Goal: Task Accomplishment & Management: Manage account settings

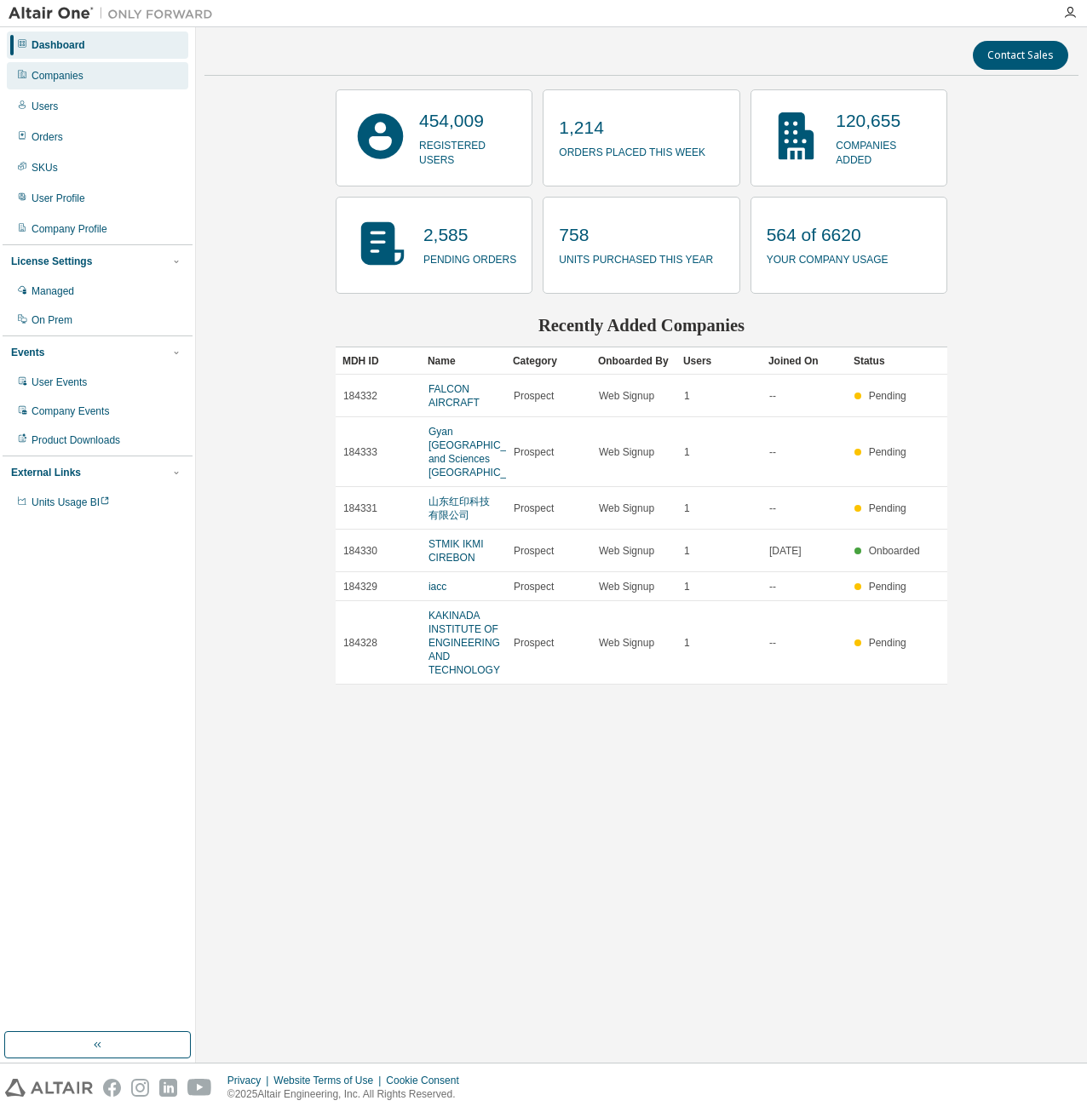
click at [92, 82] on div "Companies" at bounding box center [97, 75] width 181 height 27
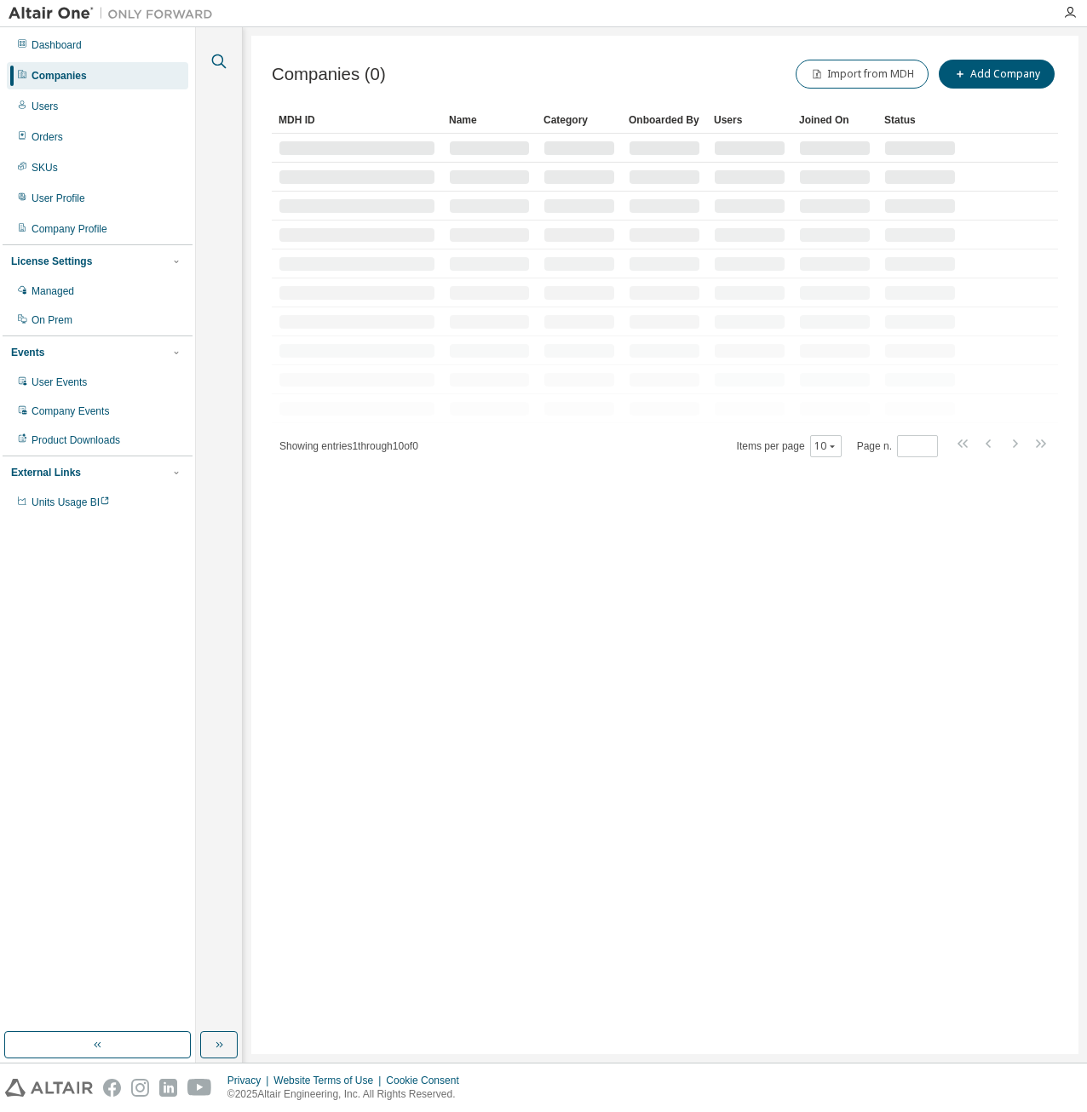
click at [213, 62] on icon "button" at bounding box center [219, 61] width 14 height 14
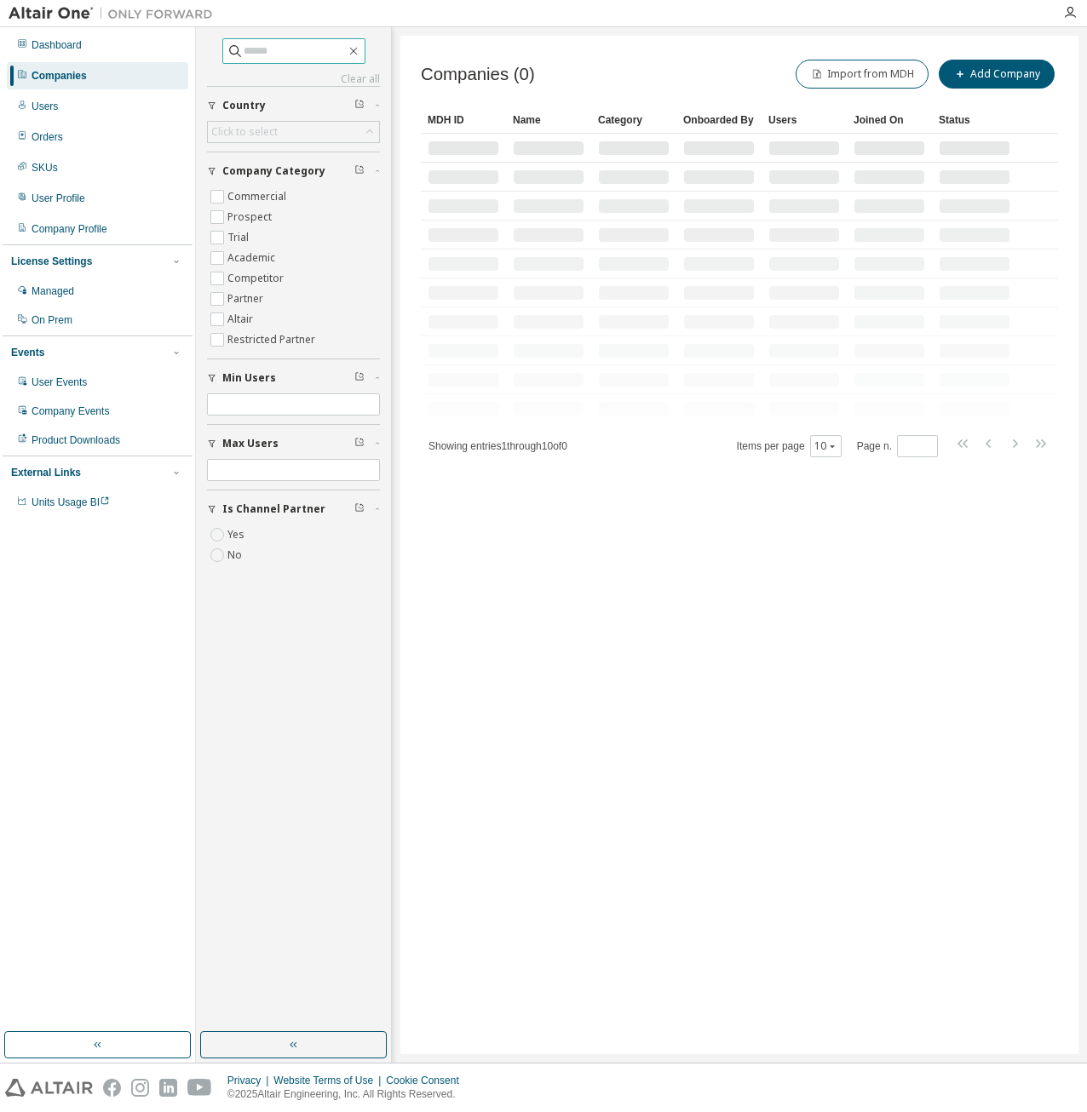
click at [276, 54] on input "text" at bounding box center [295, 51] width 102 height 17
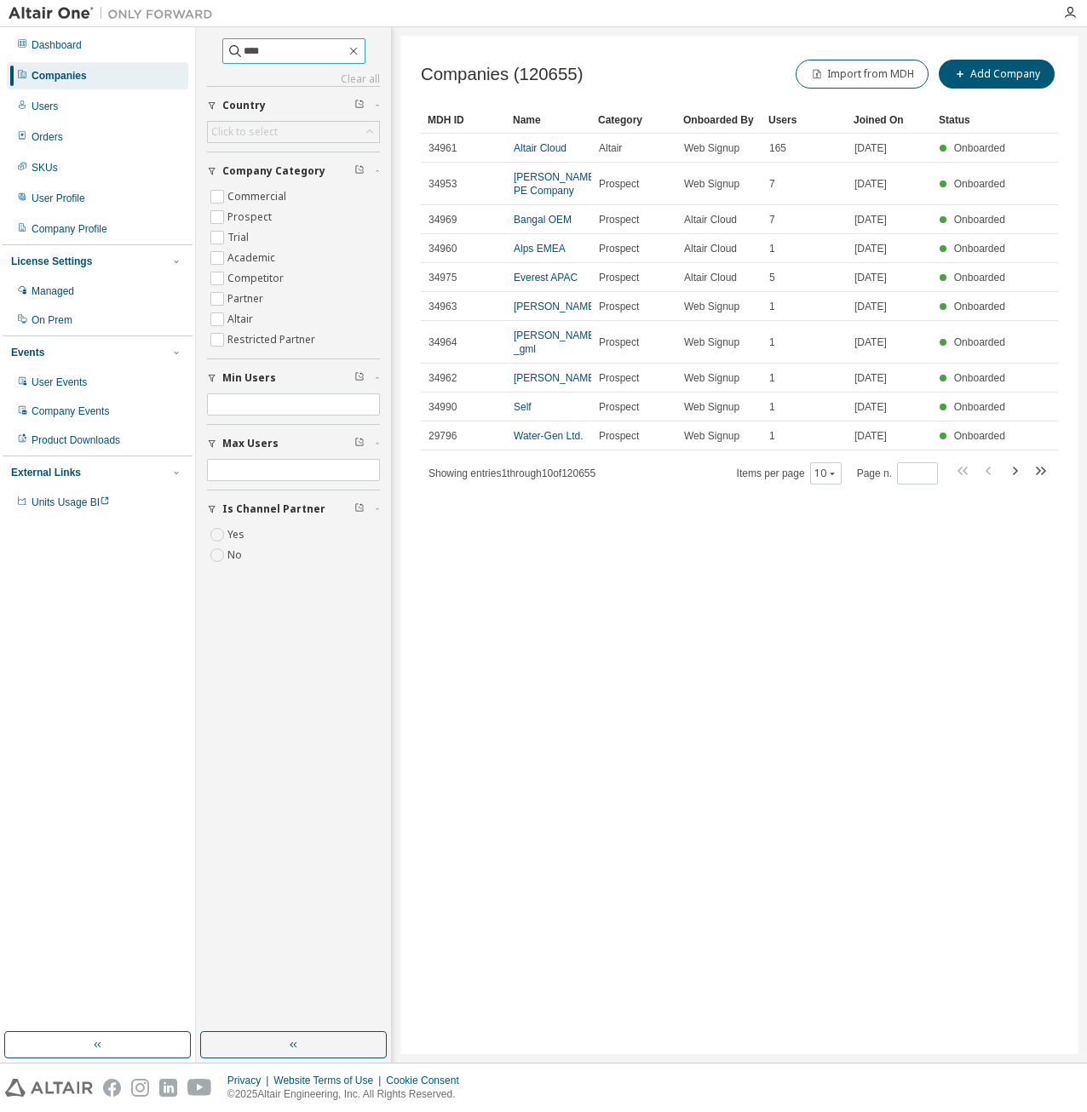
type input "****"
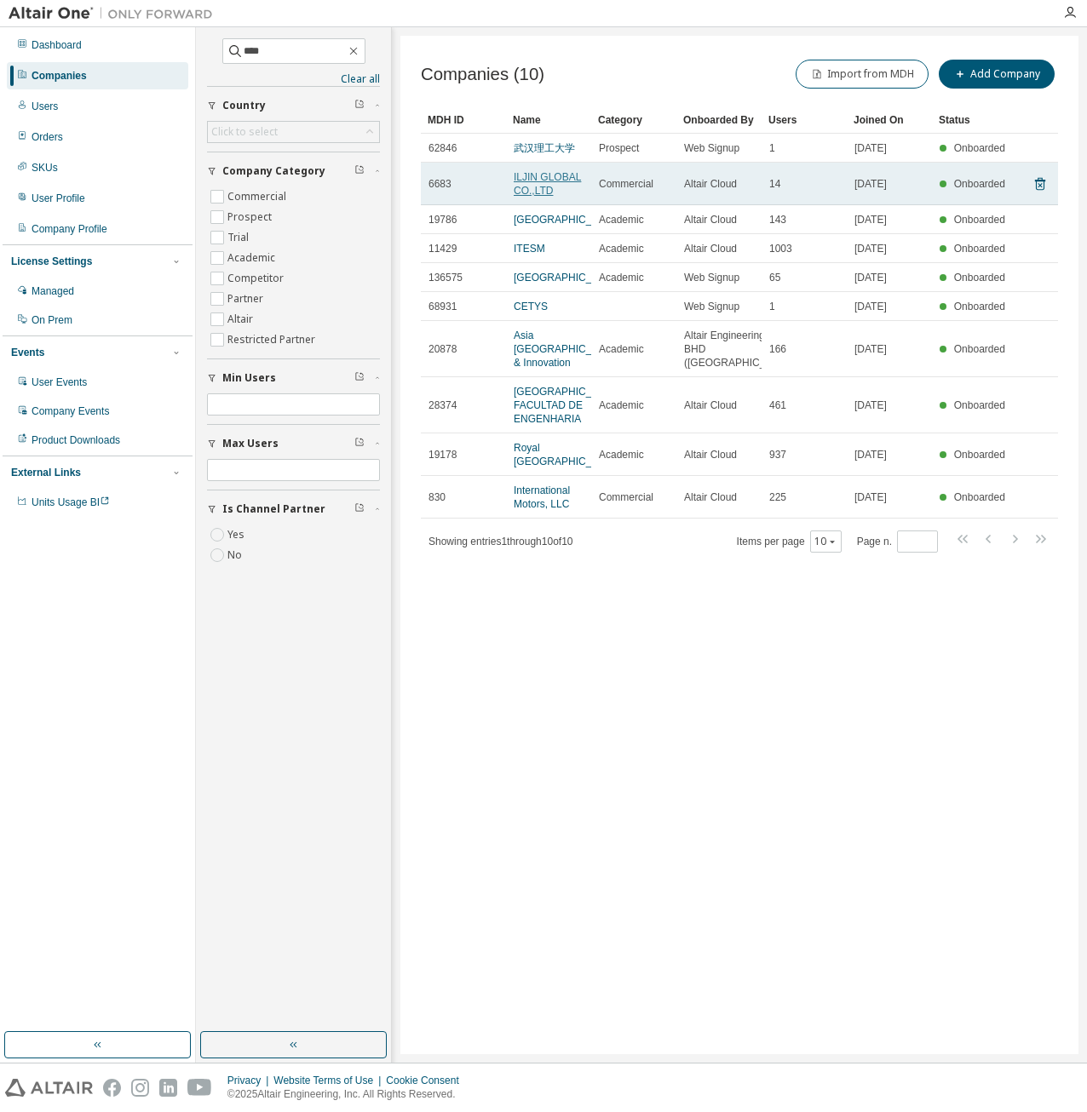
click at [546, 184] on link "ILJIN GLOBAL CO.,LTD" at bounding box center [546, 184] width 67 height 26
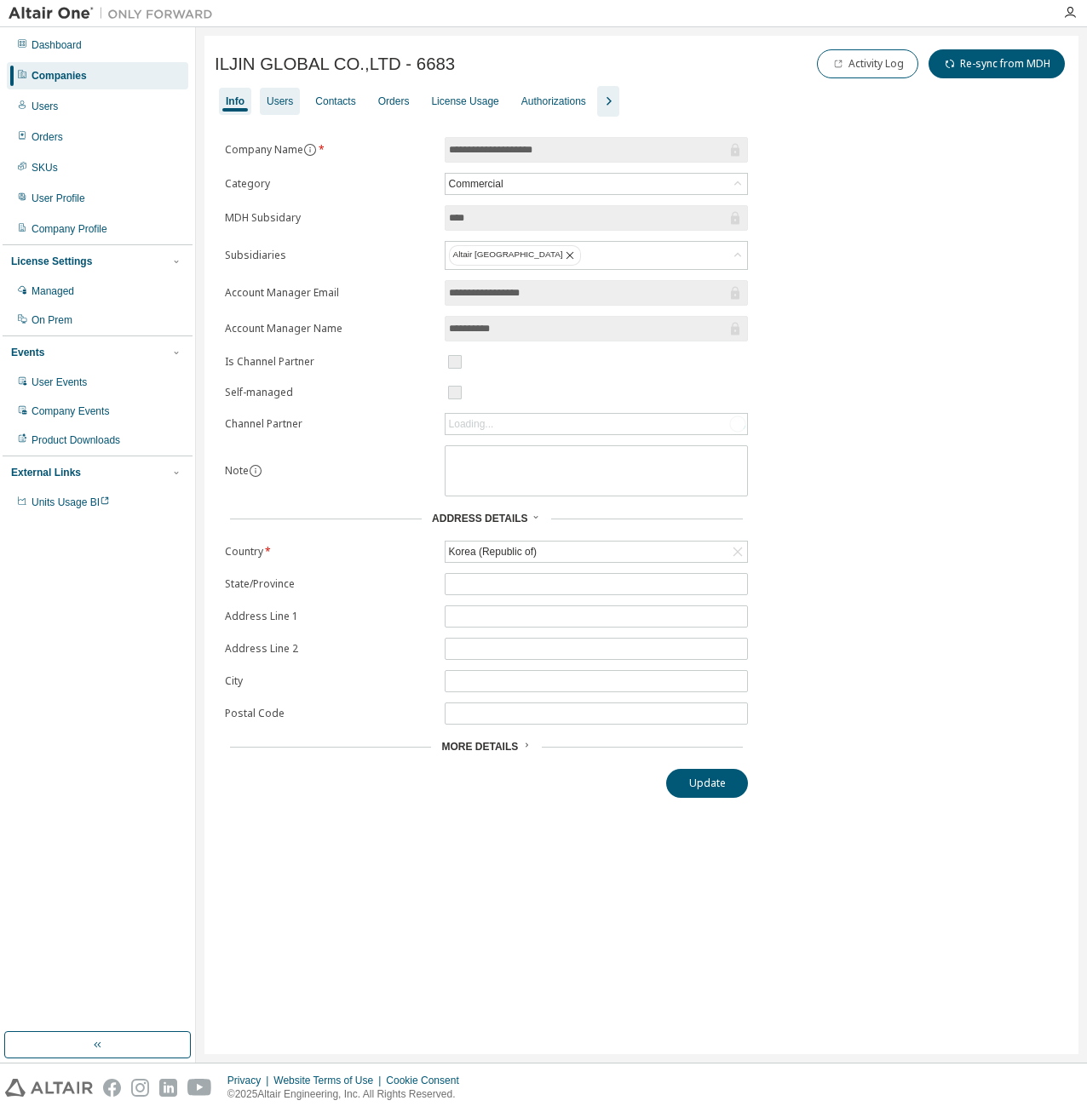
click at [273, 96] on div "Users" at bounding box center [280, 102] width 26 height 14
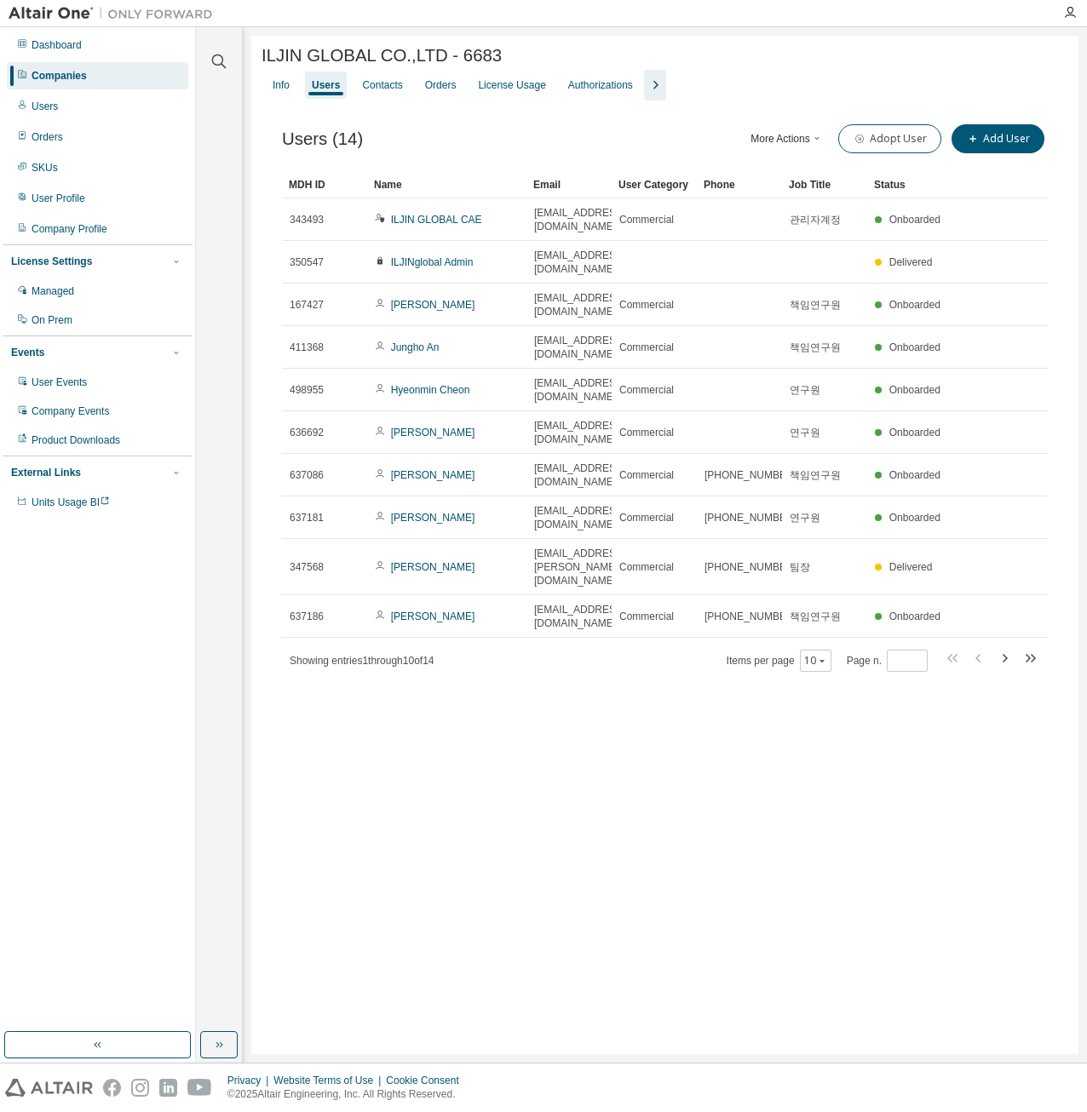
click at [647, 89] on icon "button" at bounding box center [655, 85] width 20 height 20
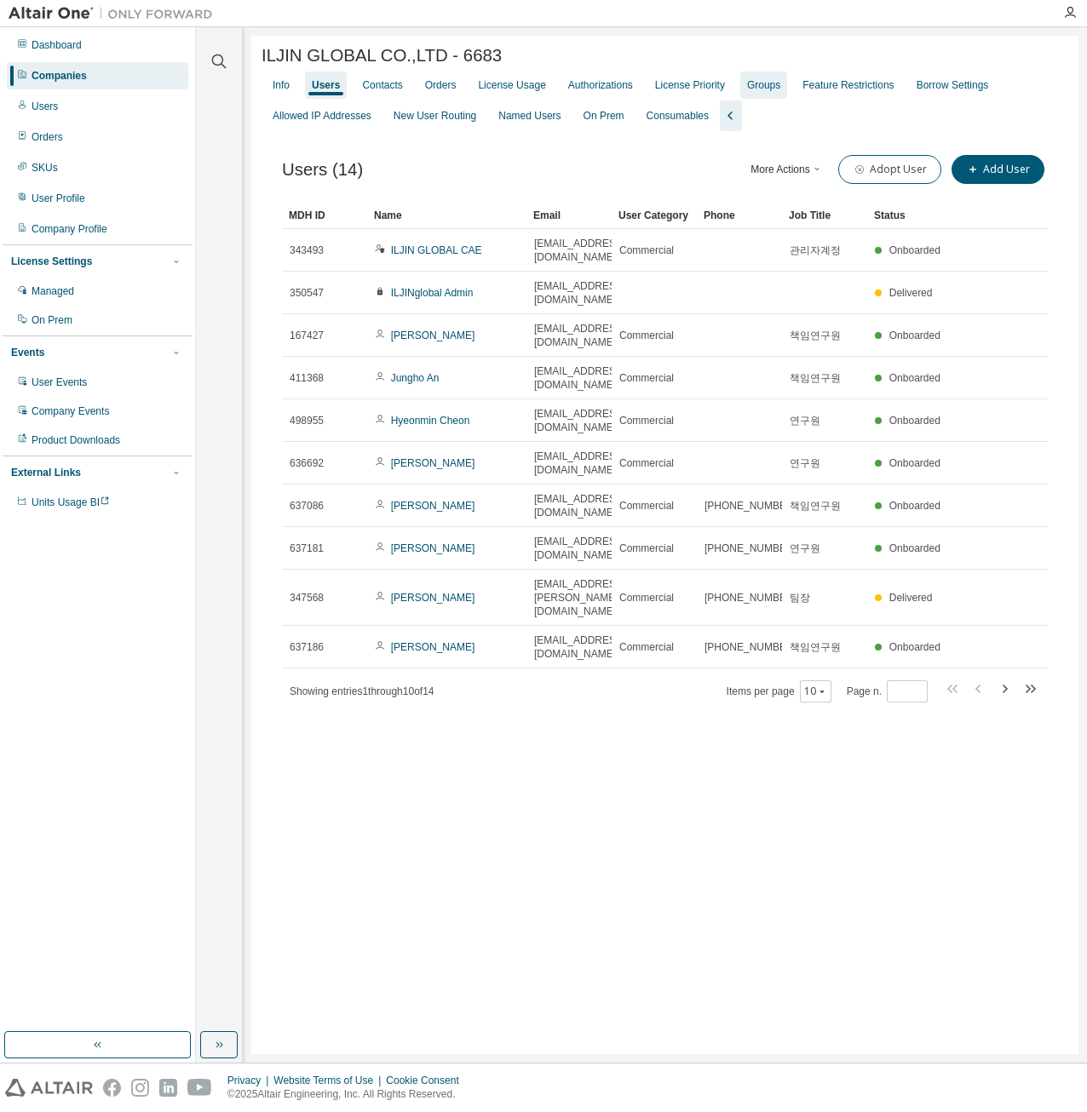
click at [747, 89] on div "Groups" at bounding box center [763, 85] width 33 height 14
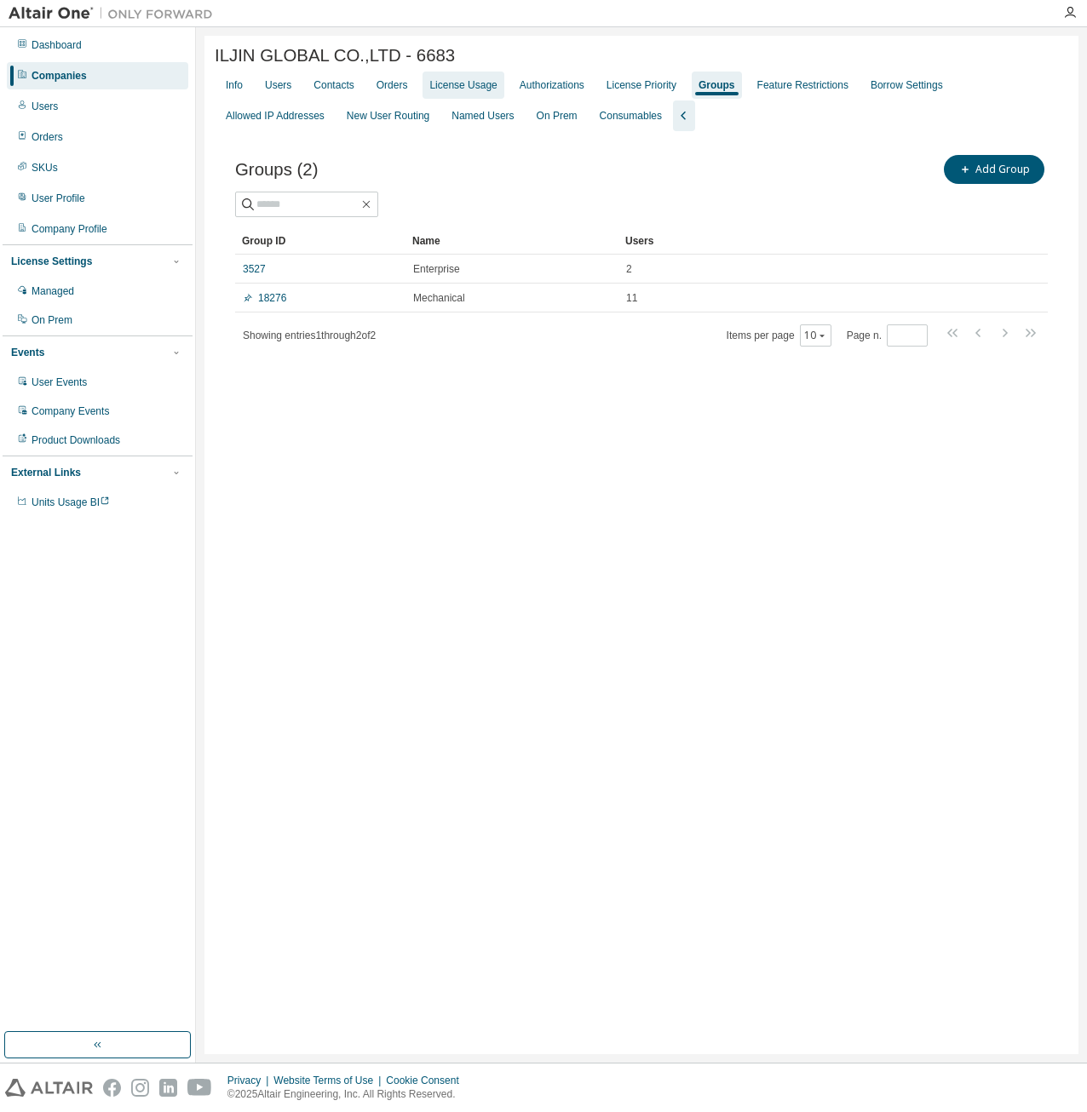
click at [452, 92] on div "License Usage" at bounding box center [462, 85] width 67 height 14
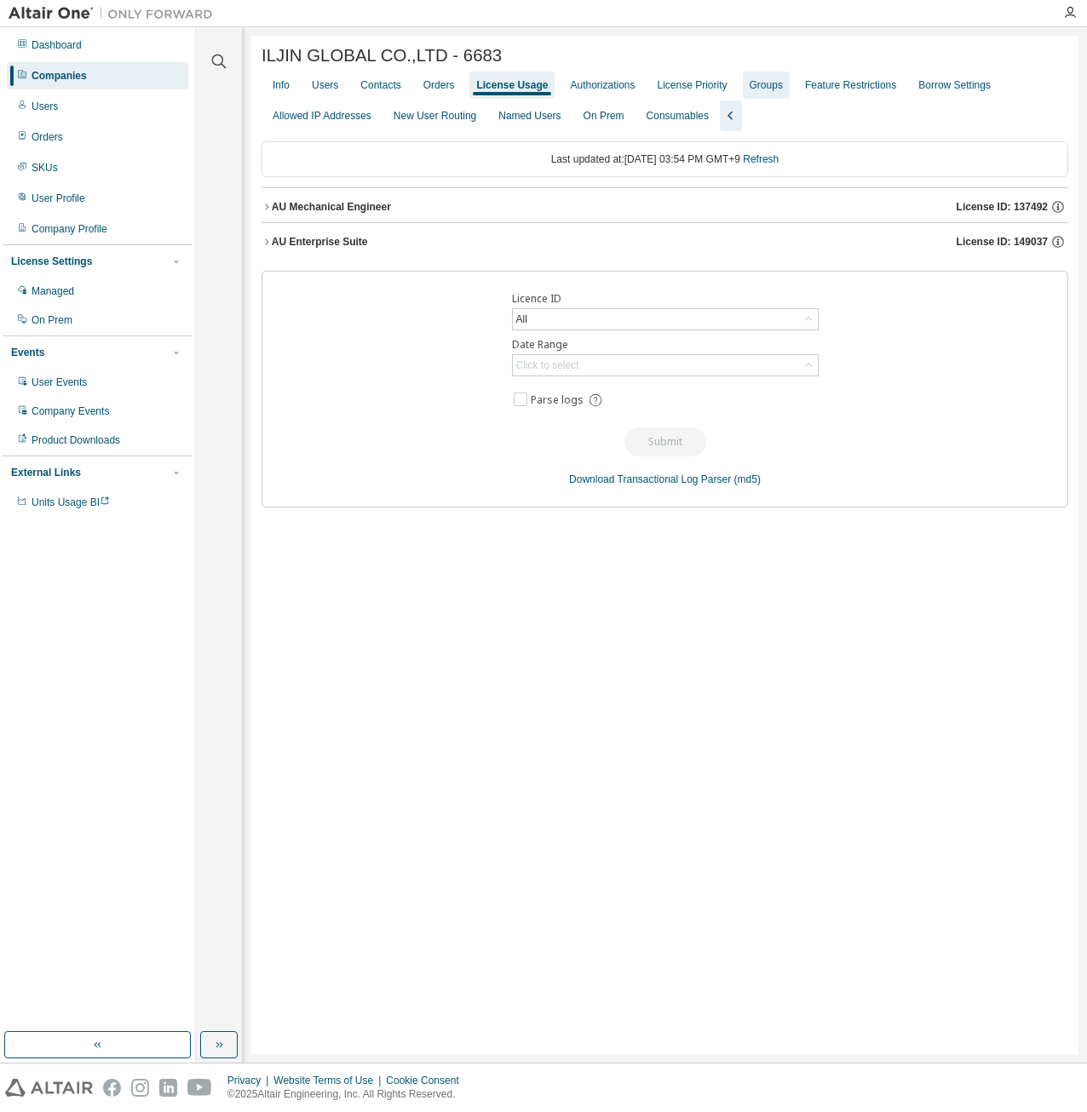
click at [754, 85] on div "Groups" at bounding box center [765, 85] width 33 height 14
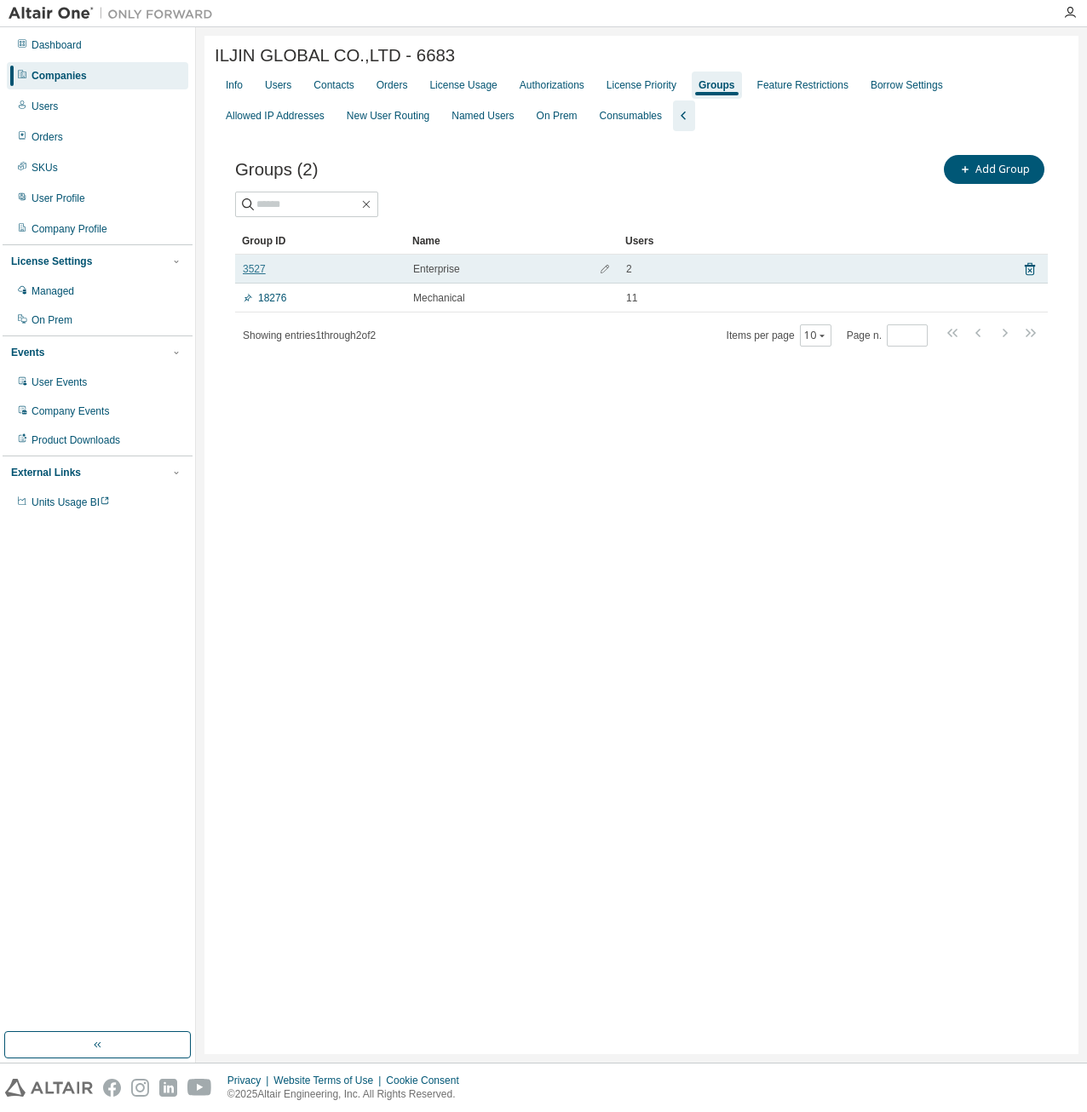
click at [255, 275] on link "3527" at bounding box center [254, 269] width 23 height 14
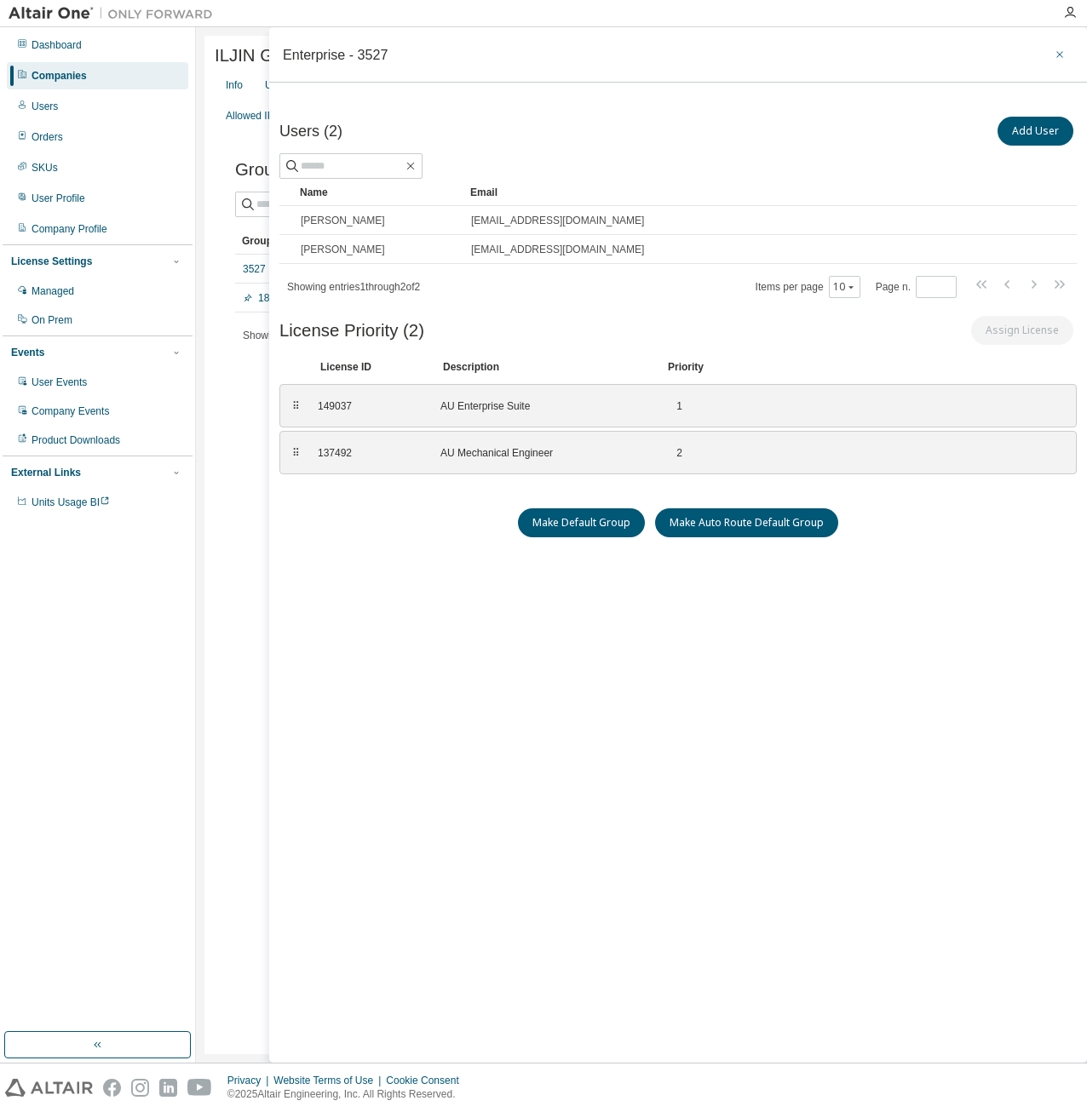
click at [1058, 54] on icon "button" at bounding box center [1059, 54] width 7 height 7
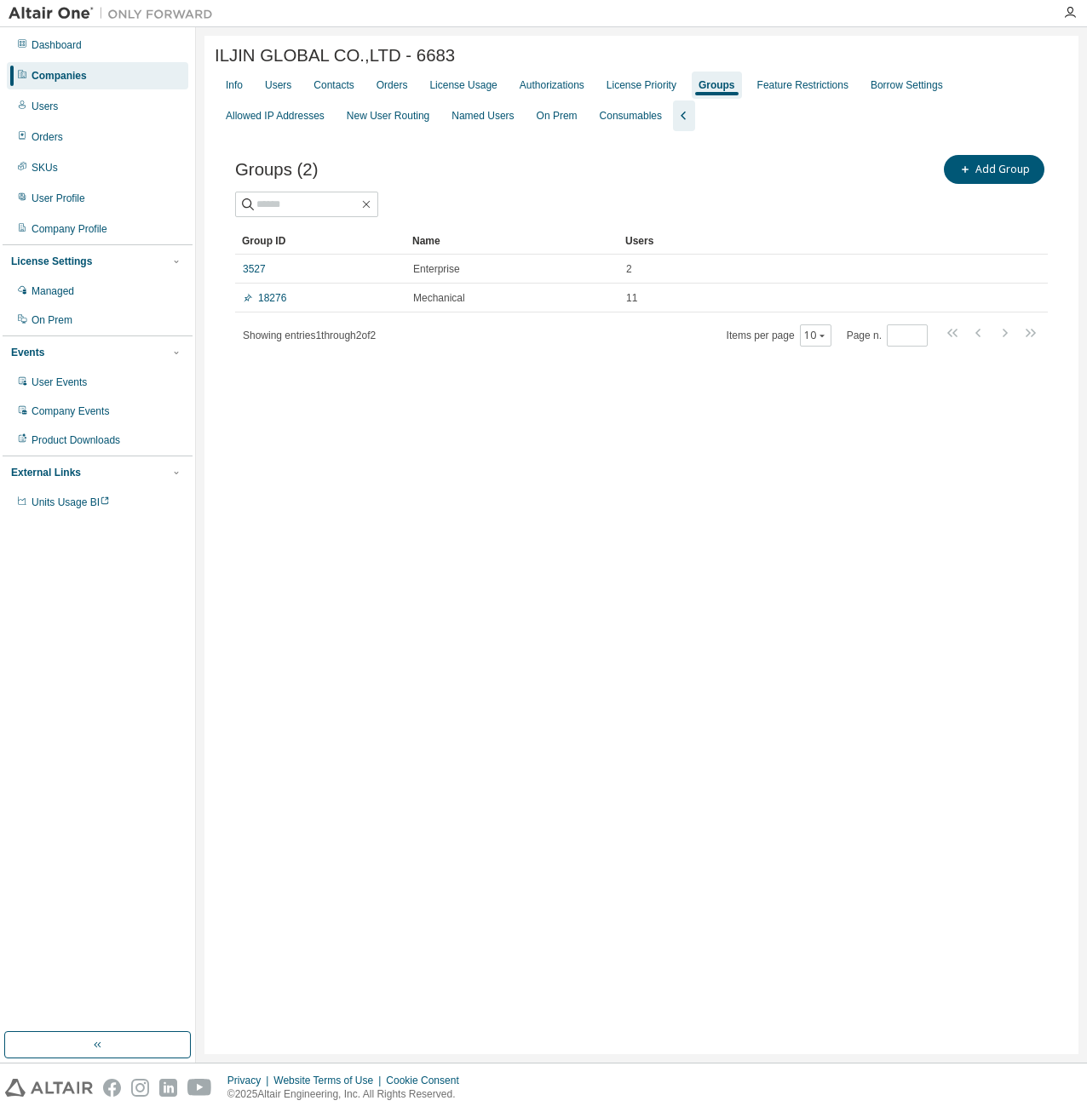
click at [496, 490] on div "ILJIN GLOBAL CO.,LTD - 6683 Clear Load Save Save As Field Operator Value Select…" at bounding box center [641, 545] width 874 height 1018
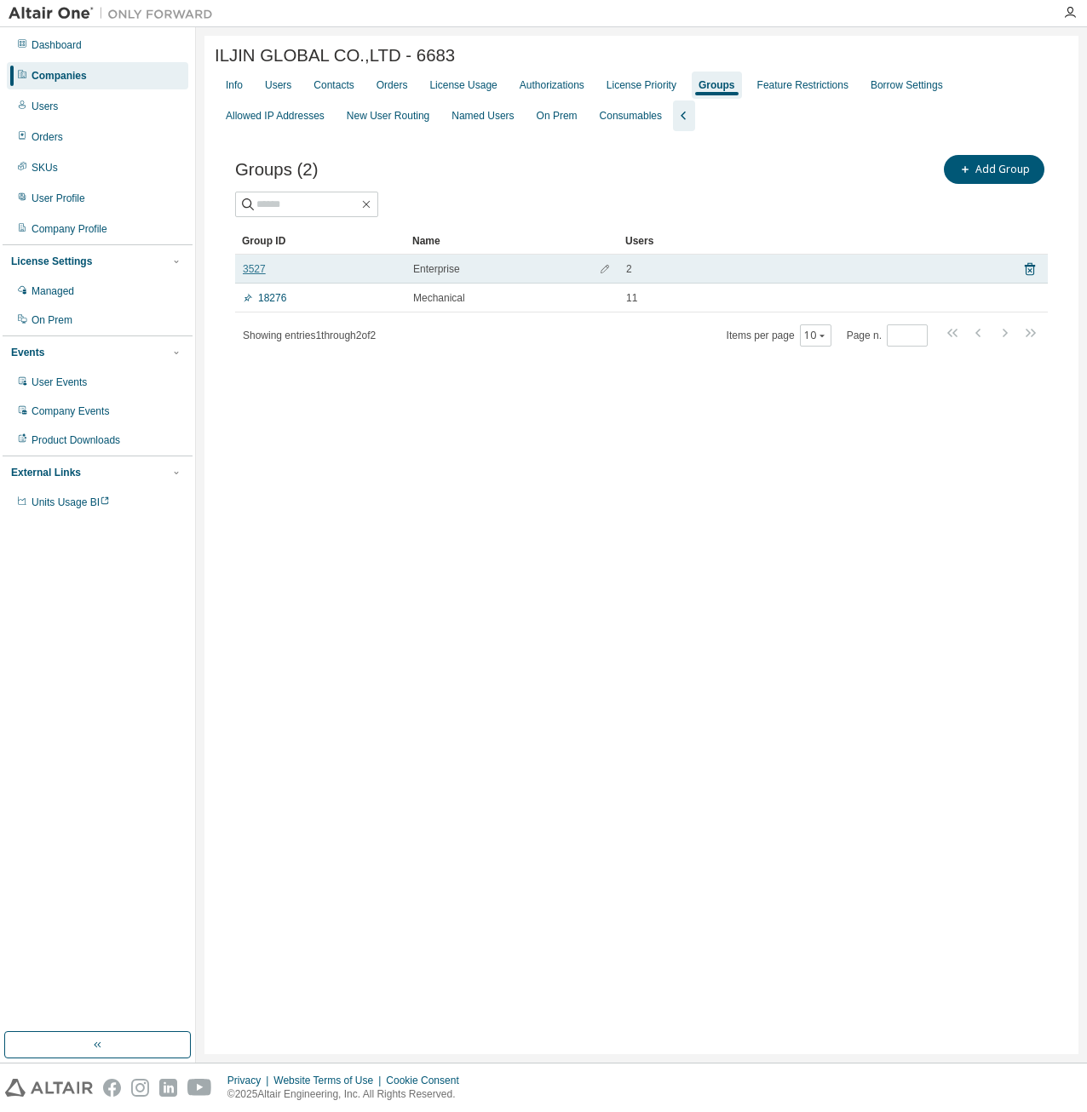
click at [254, 276] on link "3527" at bounding box center [254, 269] width 23 height 14
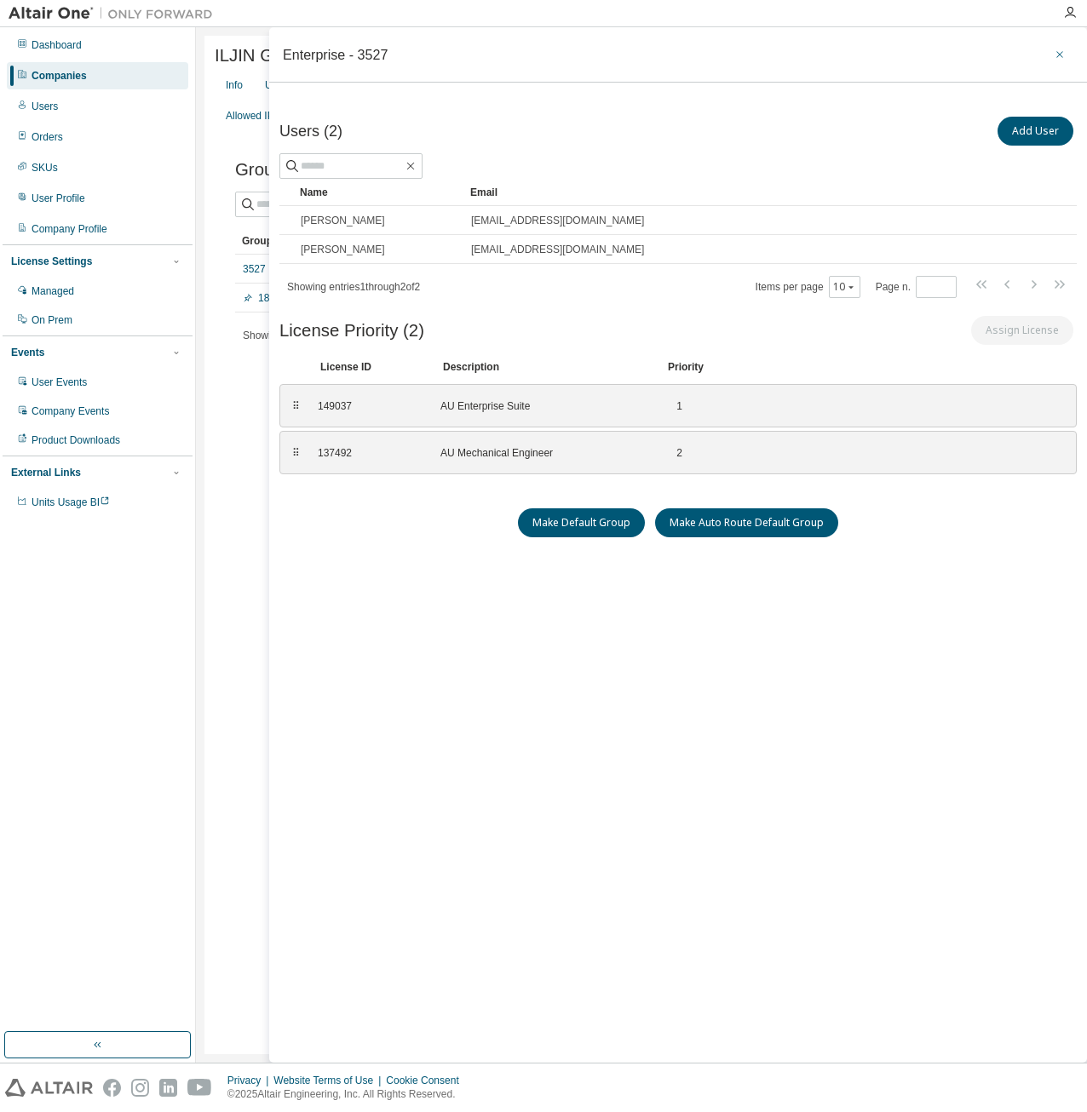
click at [1053, 55] on icon "button" at bounding box center [1059, 55] width 12 height 14
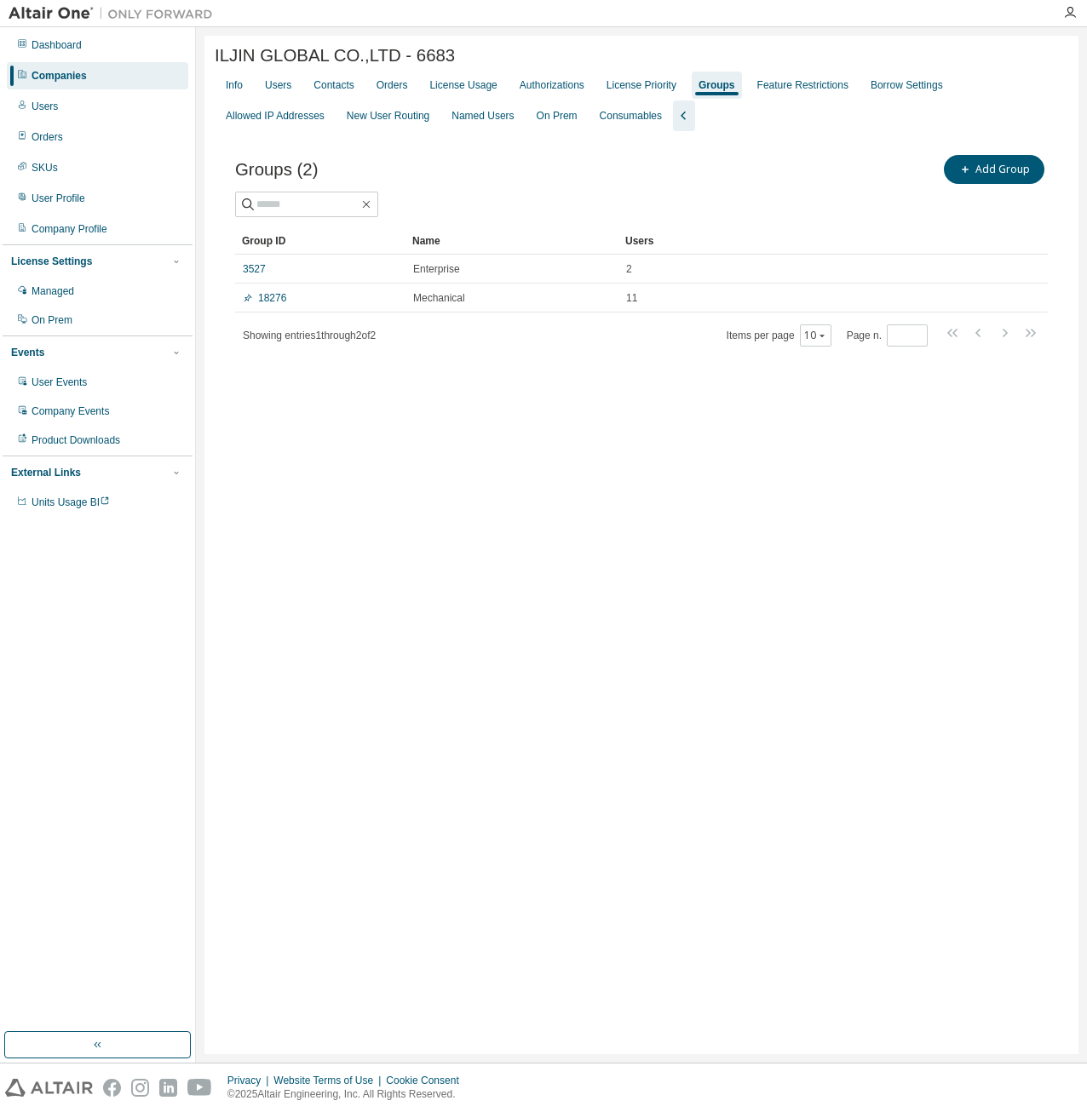
click at [134, 81] on div "Companies" at bounding box center [97, 75] width 181 height 27
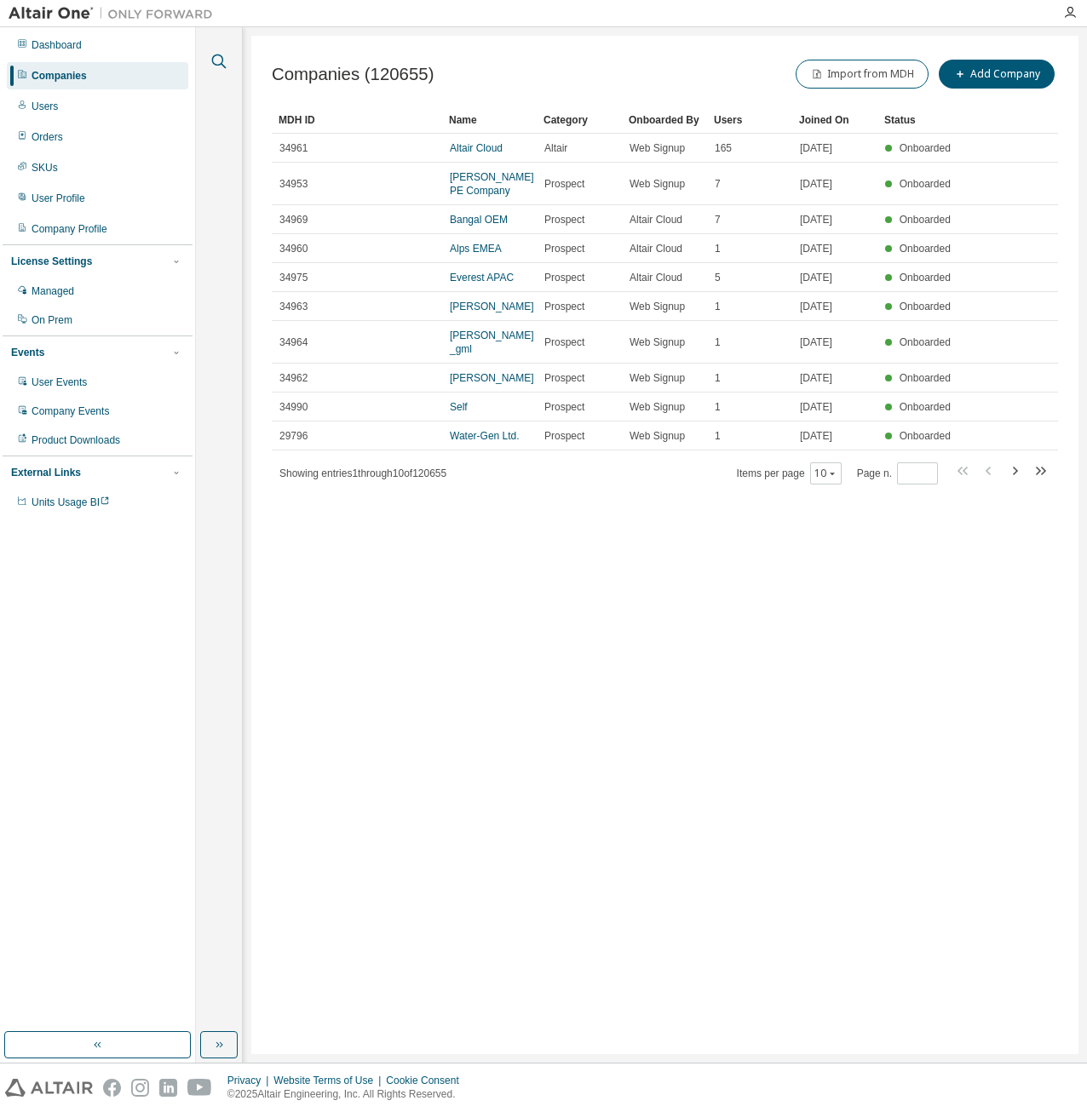
click at [220, 62] on icon "button" at bounding box center [219, 61] width 20 height 20
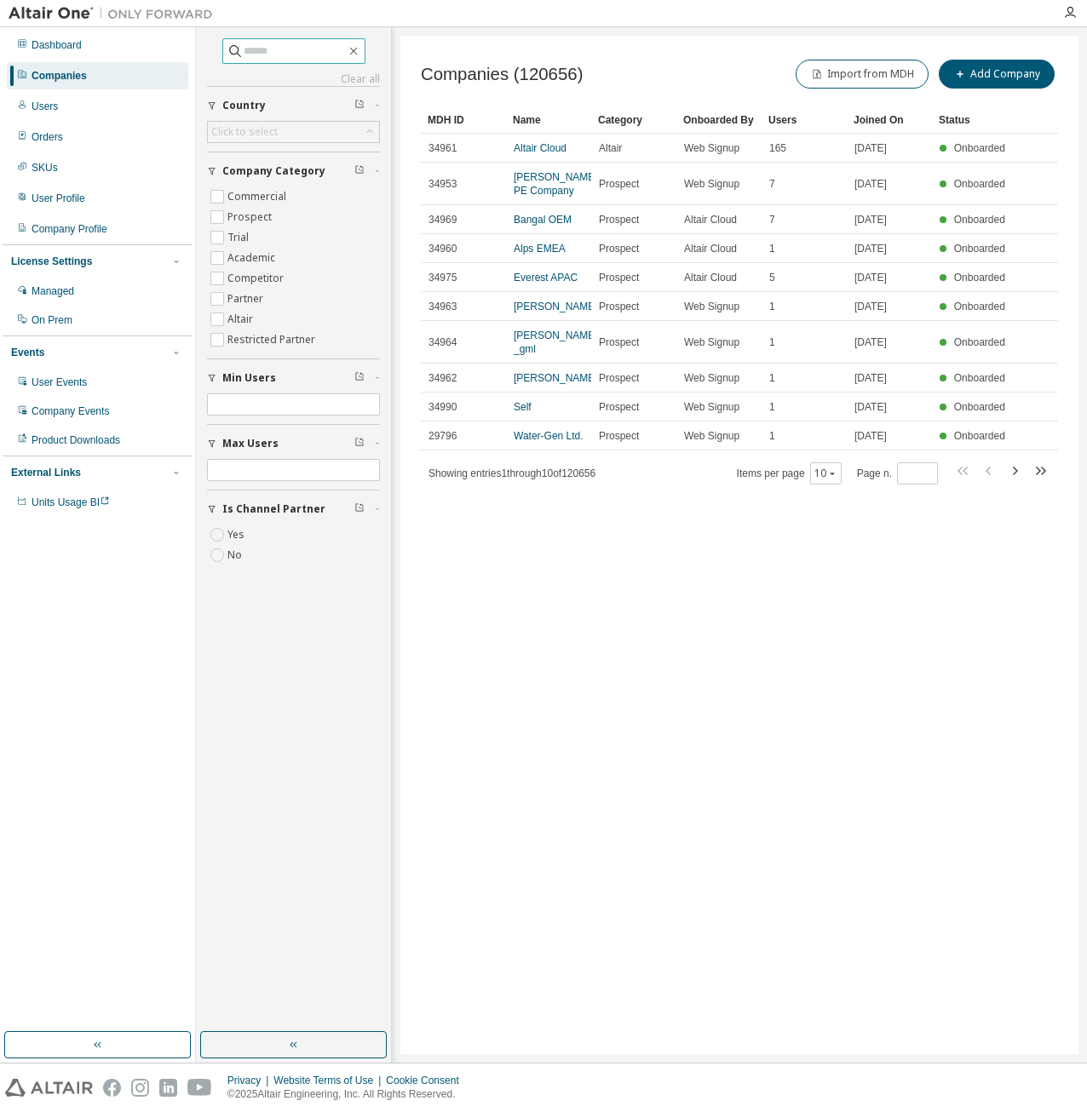
click at [284, 60] on span at bounding box center [293, 51] width 143 height 26
click at [295, 52] on input "text" at bounding box center [295, 51] width 102 height 17
type input "*****"
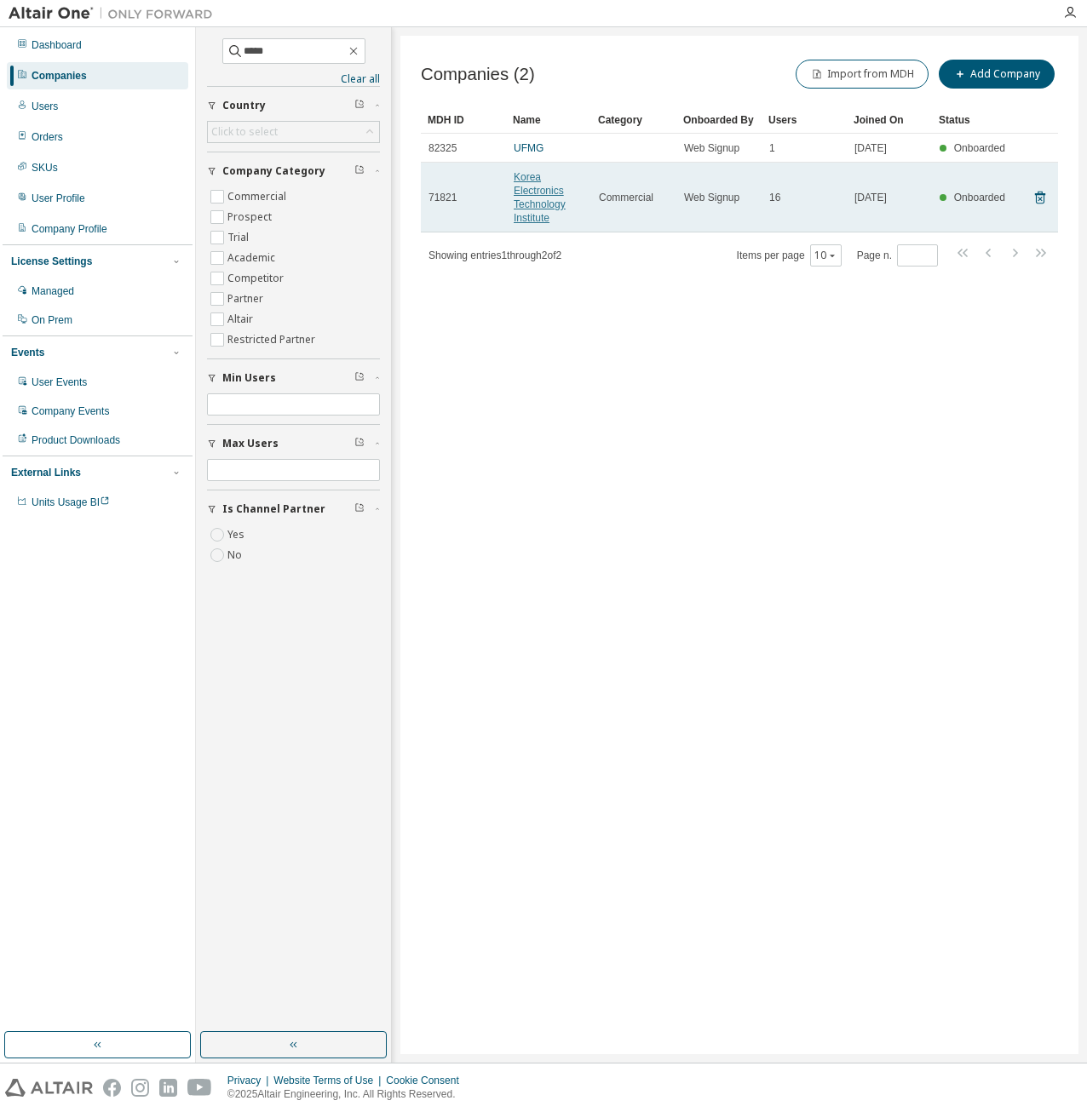
click at [523, 194] on link "Korea Electronics Technology Institute" at bounding box center [539, 197] width 52 height 53
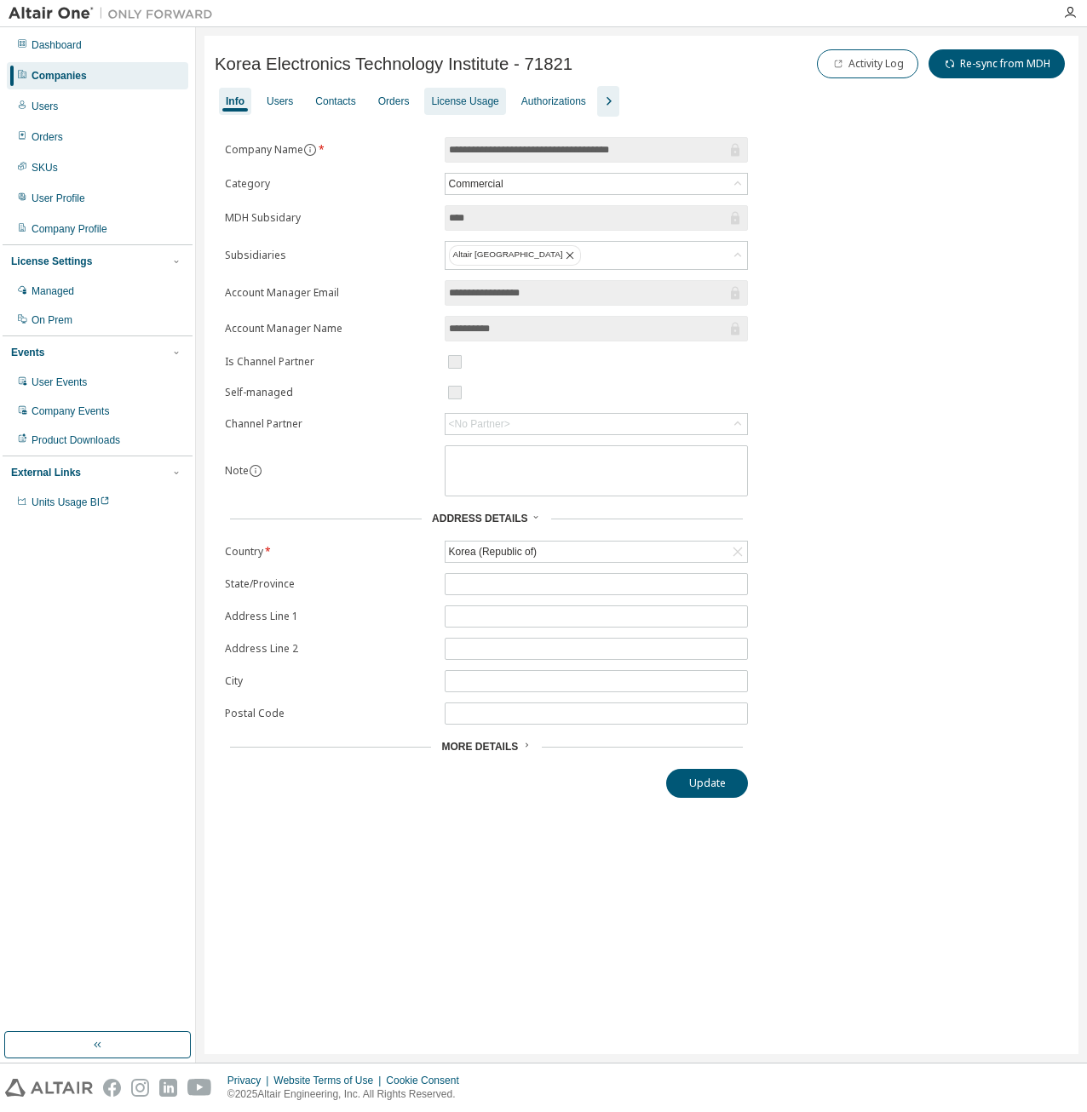
click at [453, 100] on div "License Usage" at bounding box center [464, 102] width 67 height 14
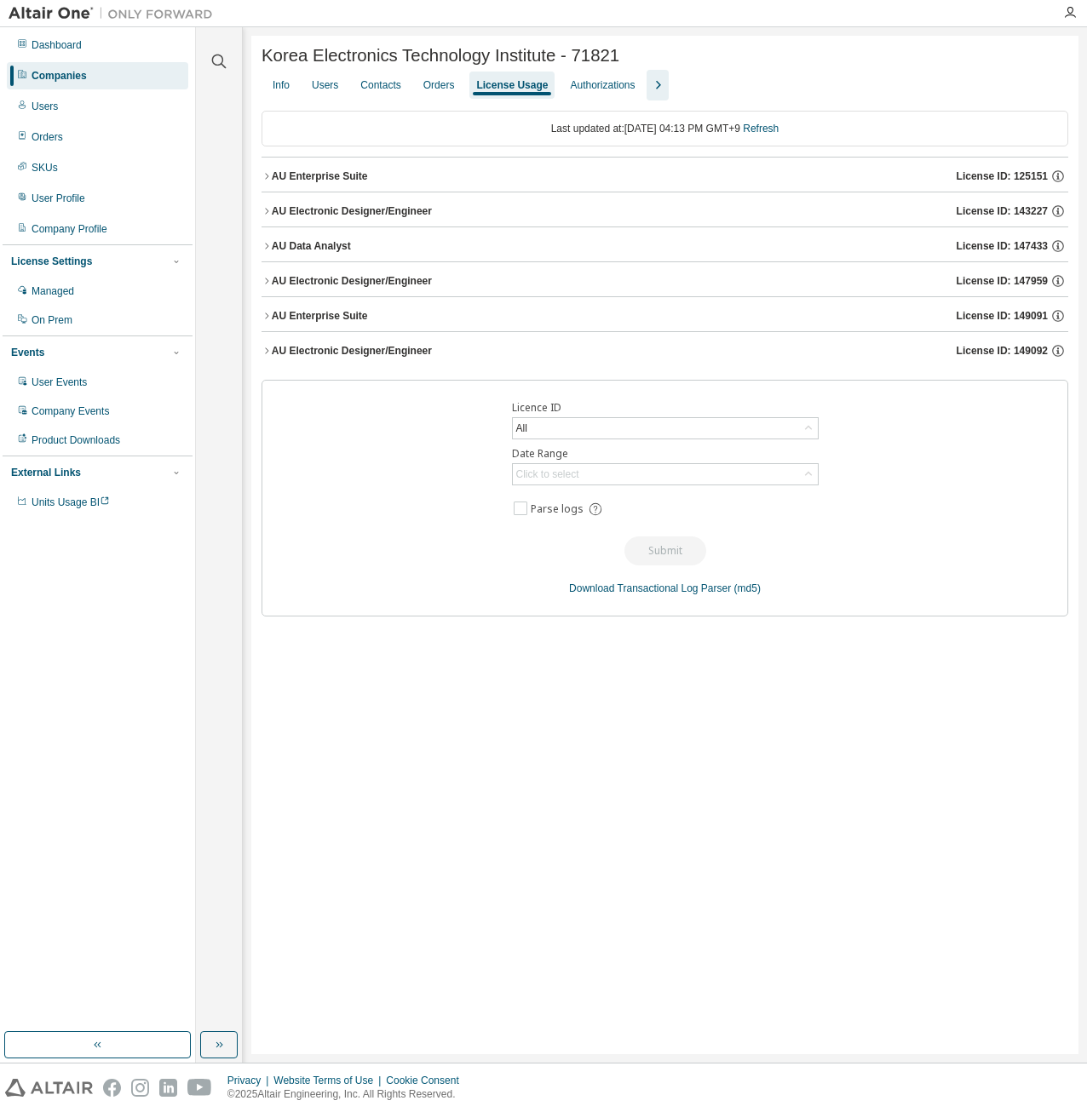
click at [651, 95] on icon "button" at bounding box center [657, 85] width 20 height 20
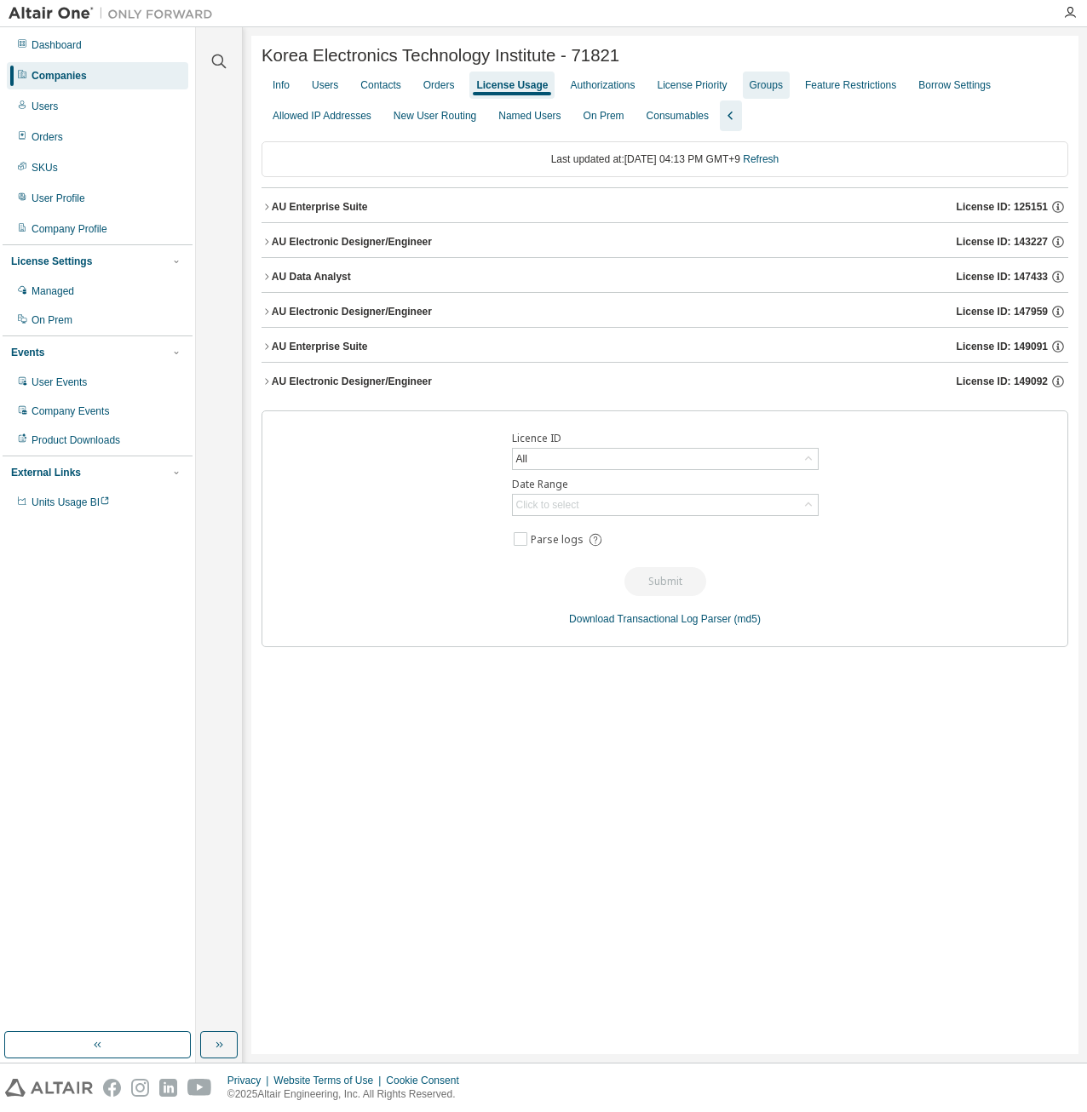
click at [750, 86] on div "Groups" at bounding box center [765, 85] width 33 height 14
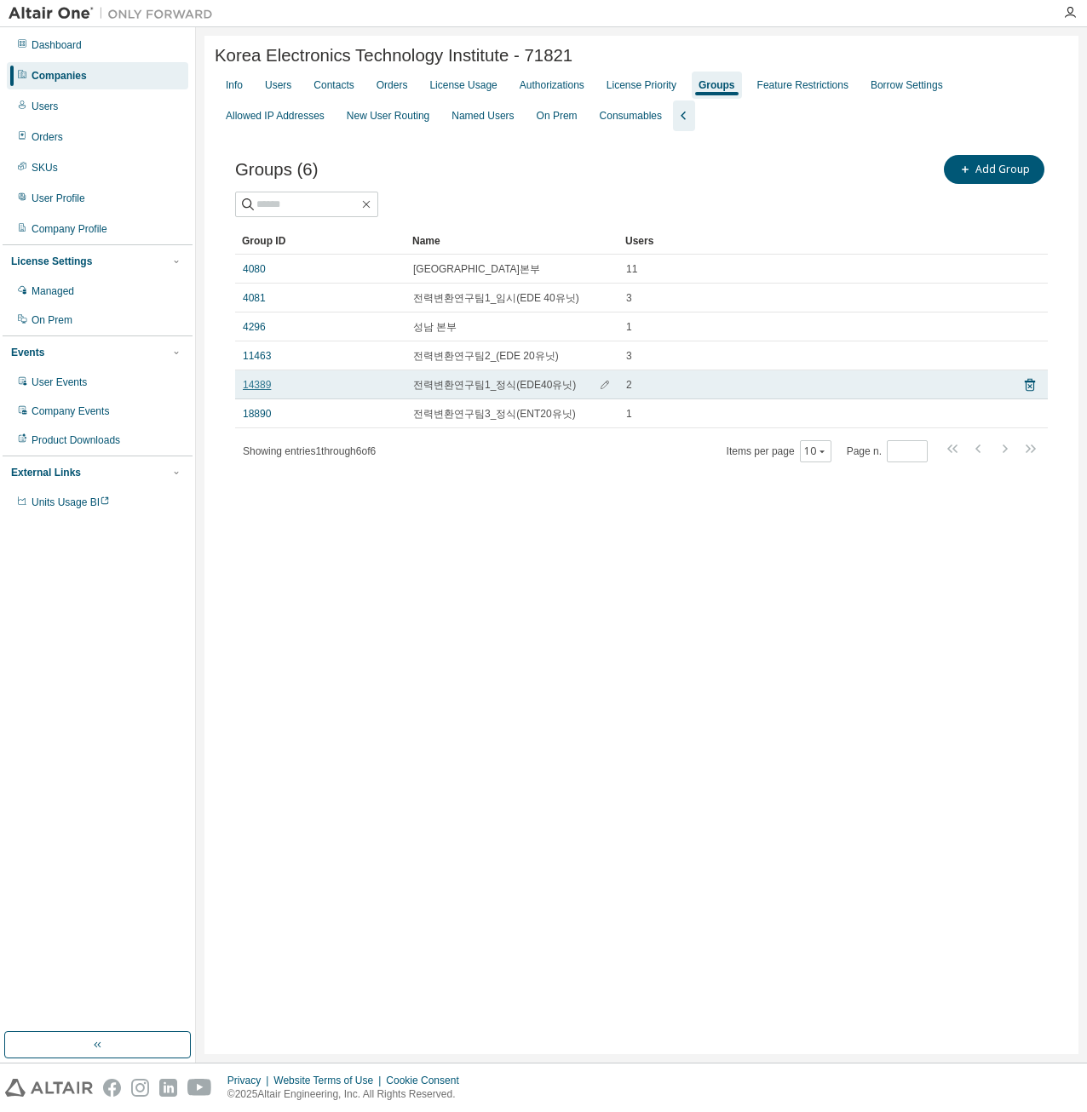
click at [250, 391] on link "14389" at bounding box center [257, 385] width 28 height 14
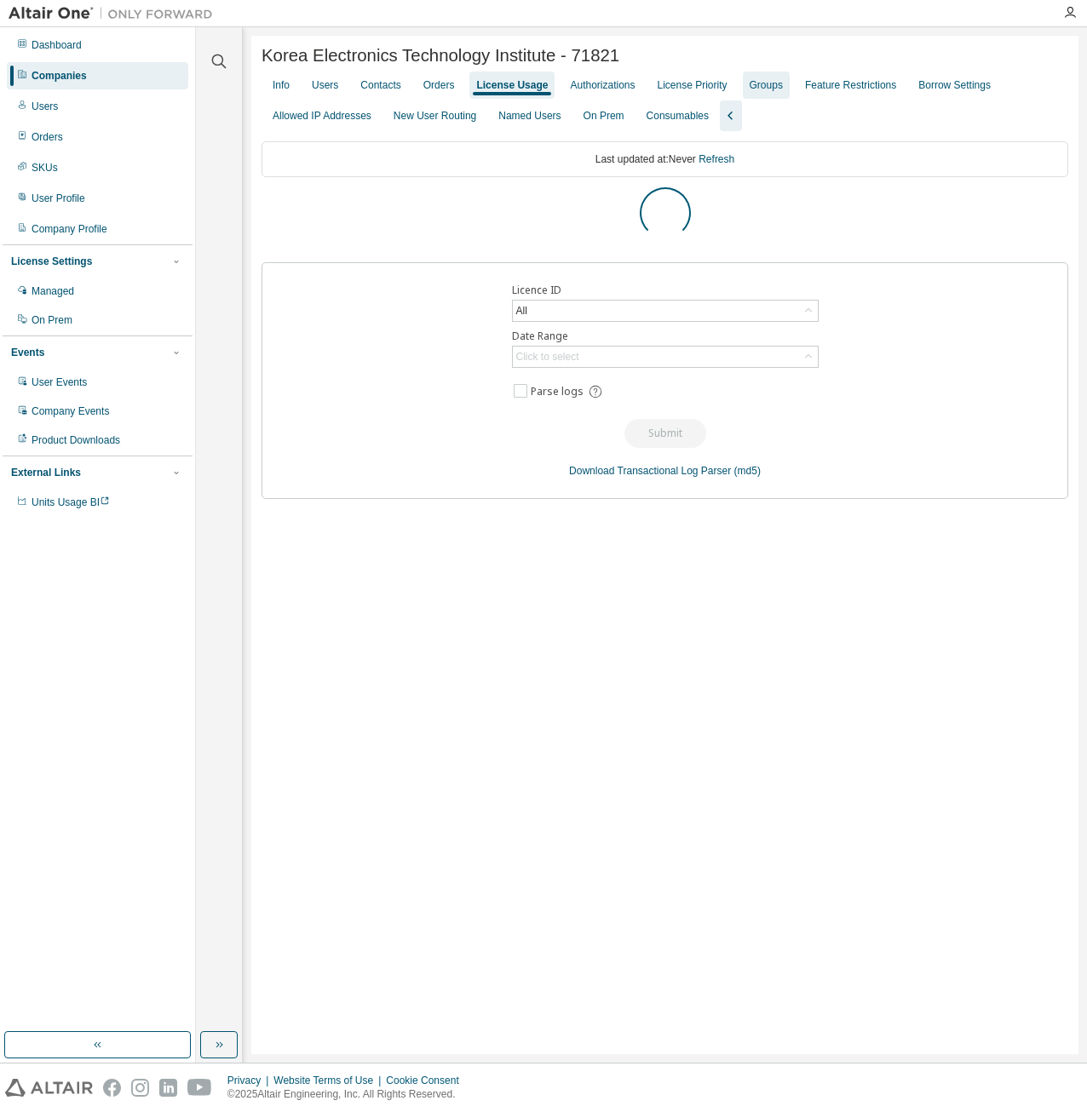
click at [749, 91] on div "Groups" at bounding box center [765, 85] width 33 height 14
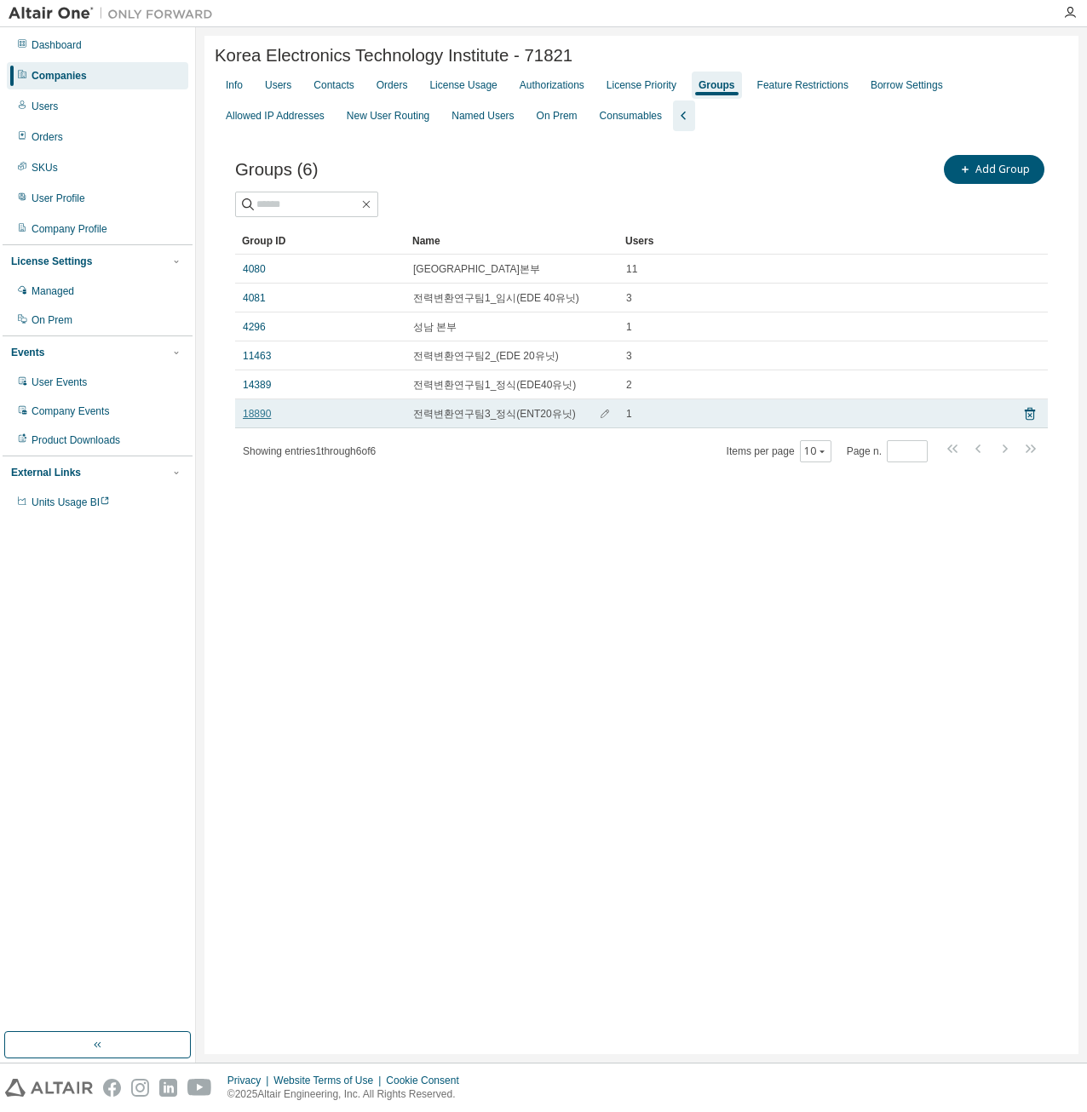
click at [255, 418] on link "18890" at bounding box center [257, 414] width 28 height 14
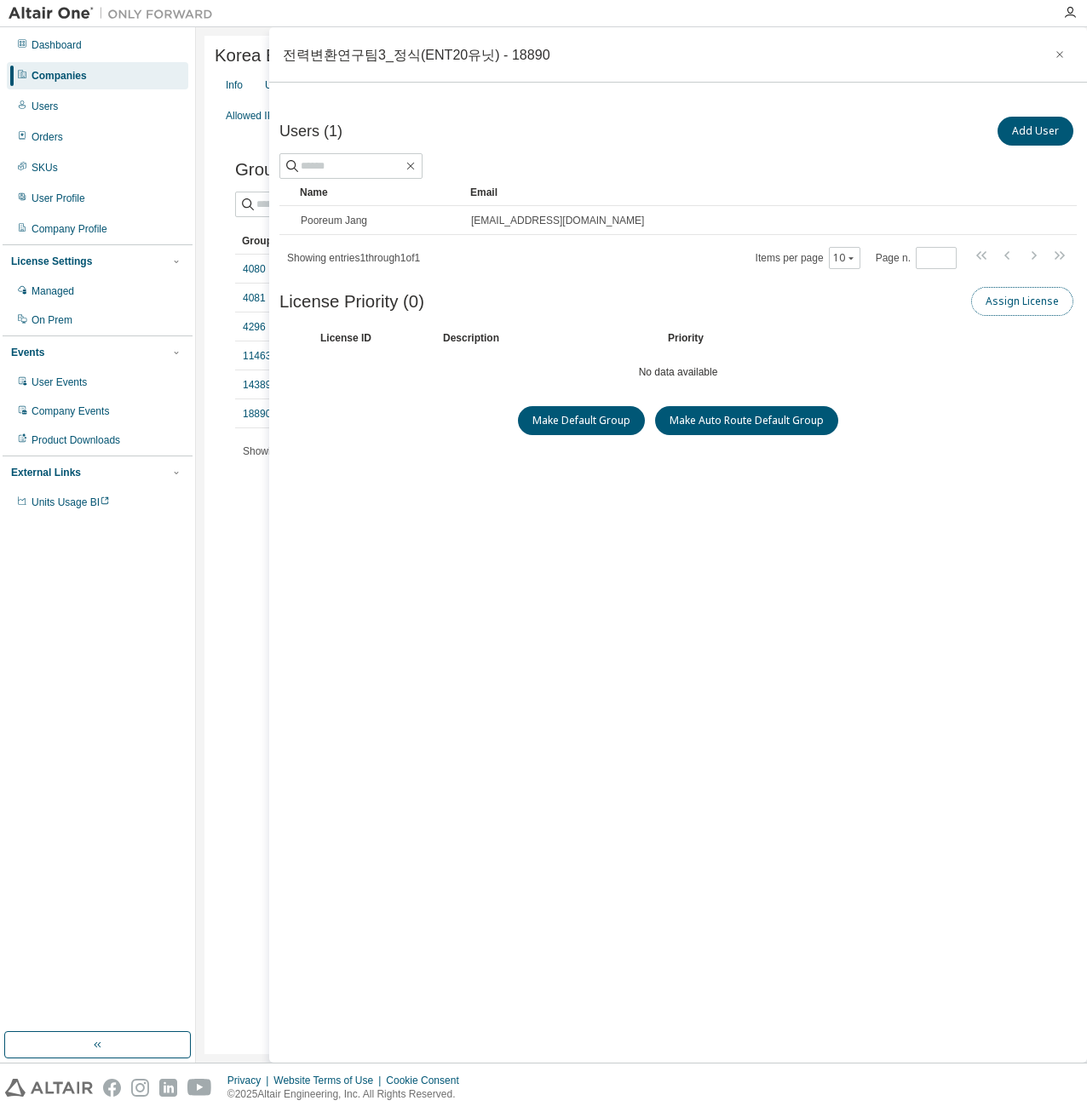
click at [995, 295] on button "Assign License" at bounding box center [1022, 301] width 102 height 29
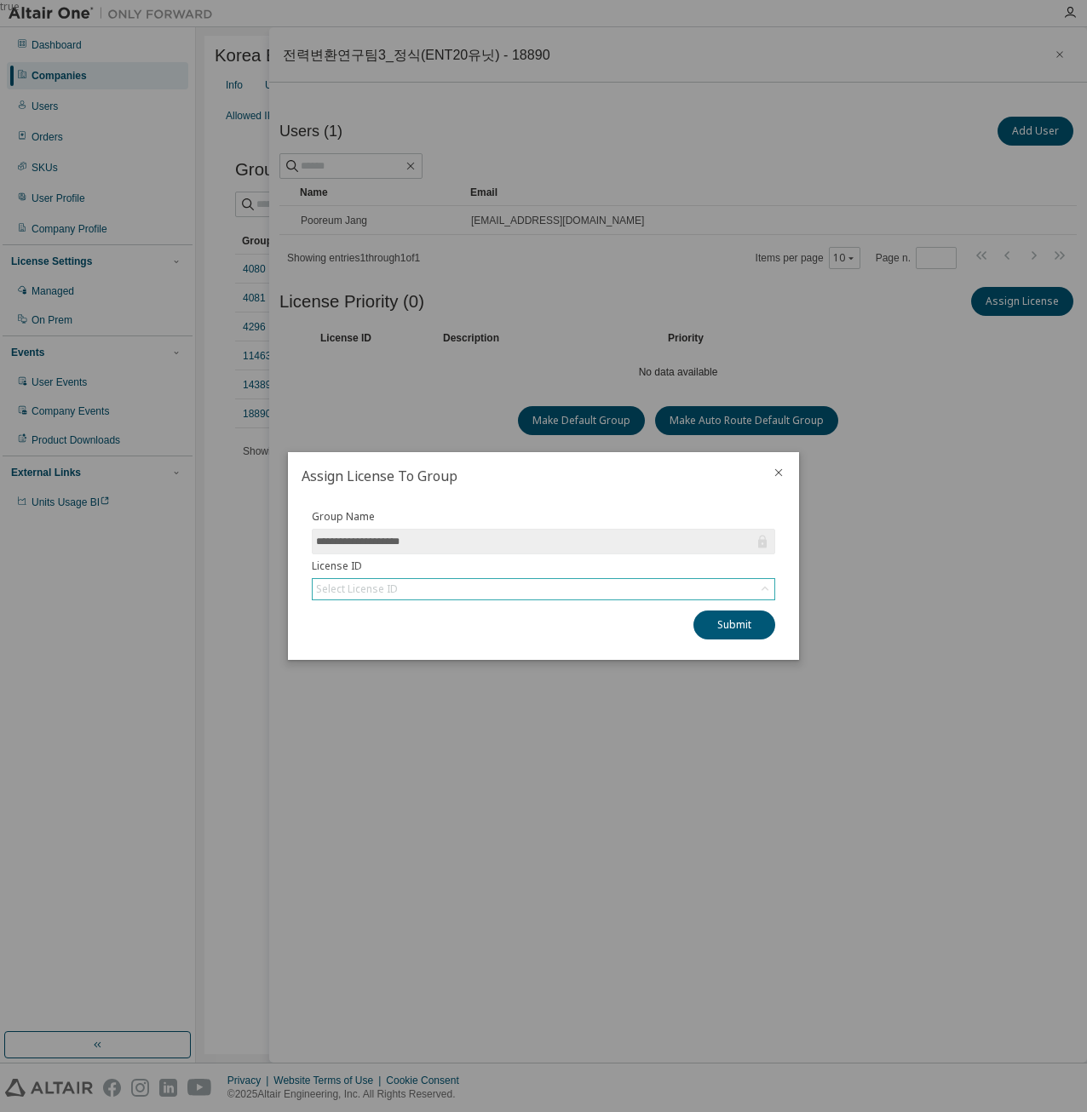
click at [555, 583] on div "Select License ID" at bounding box center [544, 589] width 462 height 20
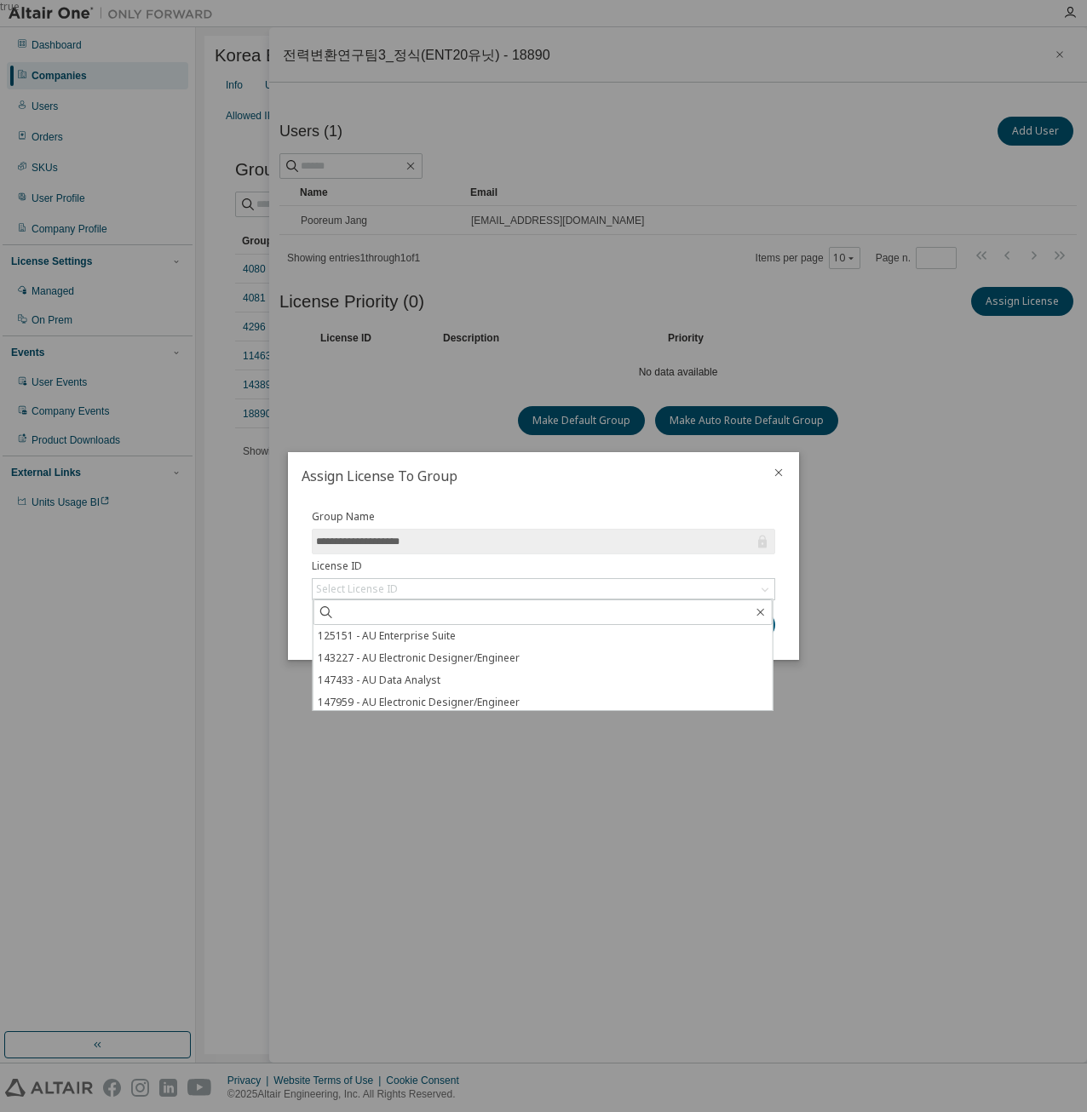
click at [398, 384] on div "true" at bounding box center [543, 556] width 1087 height 1112
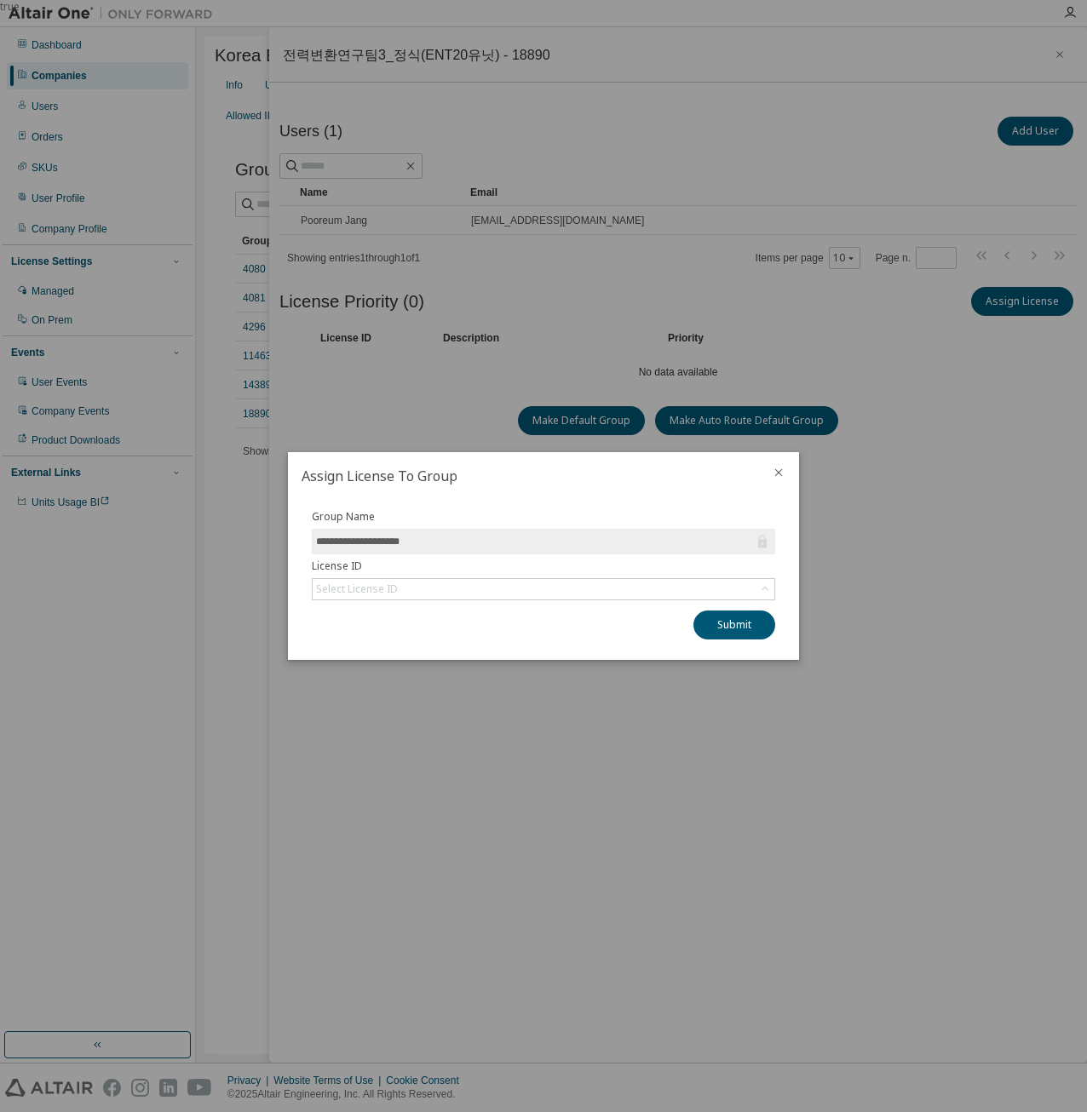
click at [777, 469] on icon "close" at bounding box center [778, 473] width 14 height 14
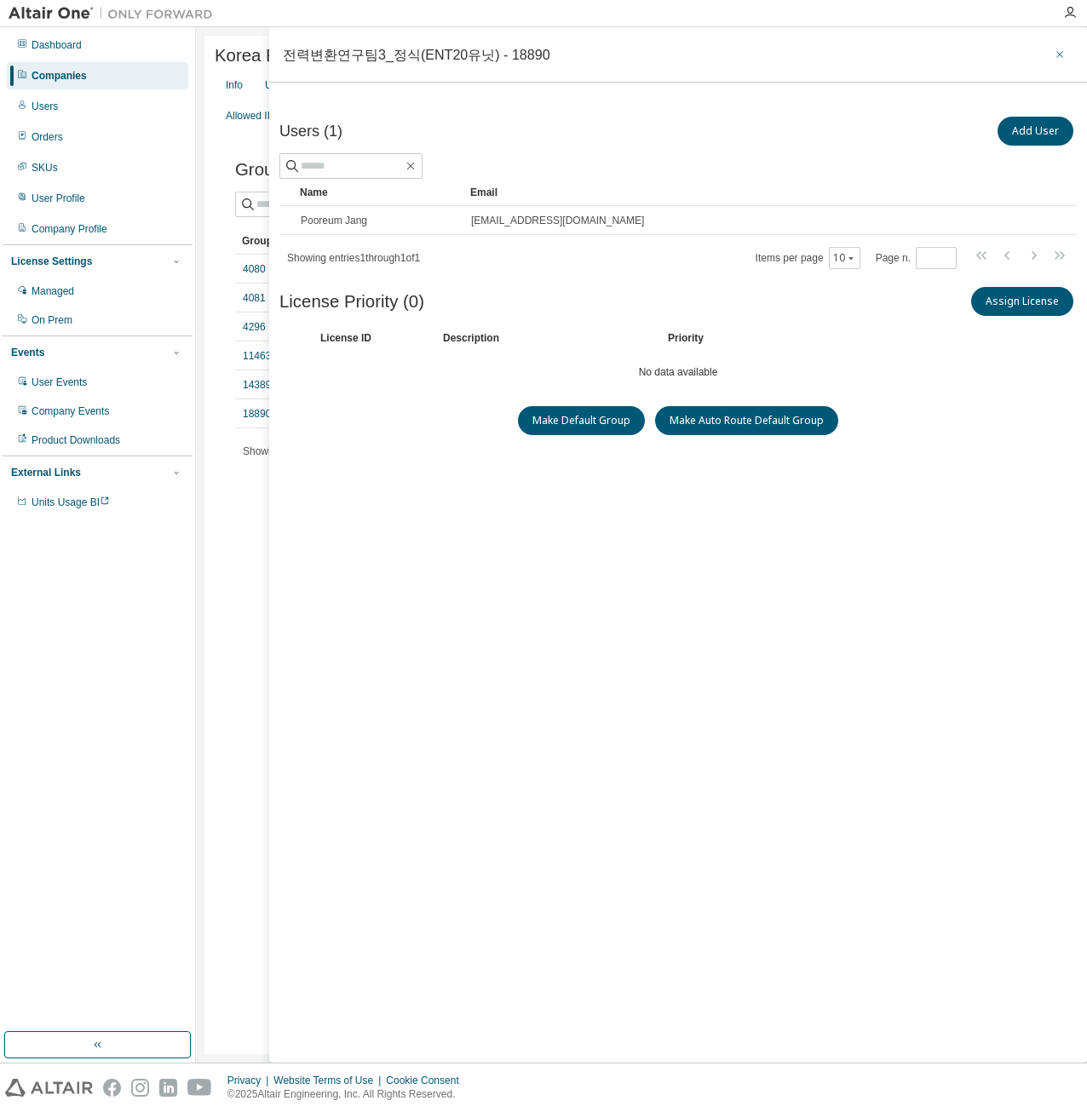
click at [1068, 49] on button "button" at bounding box center [1059, 54] width 27 height 27
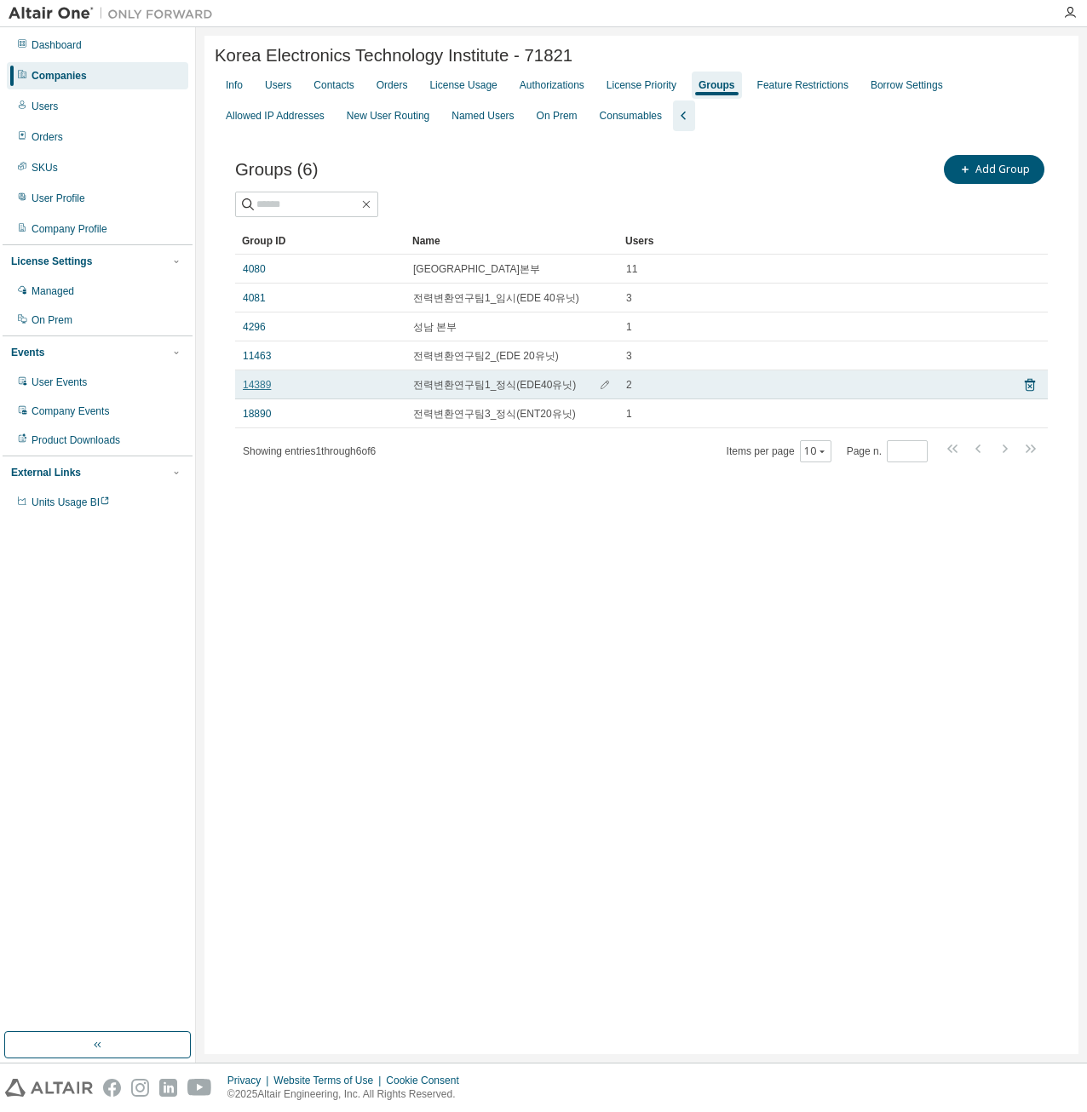
click at [254, 389] on link "14389" at bounding box center [257, 385] width 28 height 14
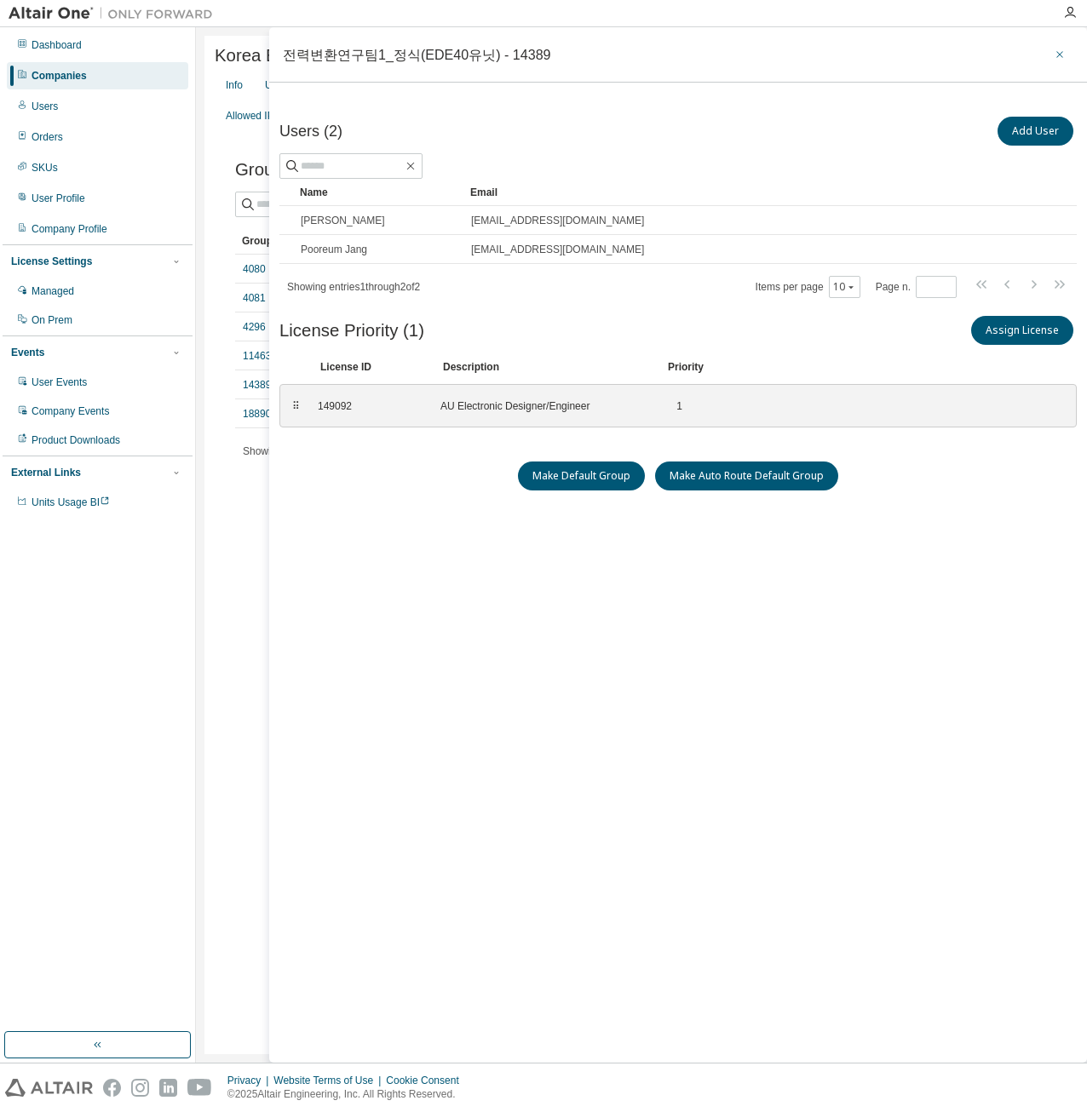
click at [1056, 56] on icon "button" at bounding box center [1059, 55] width 12 height 14
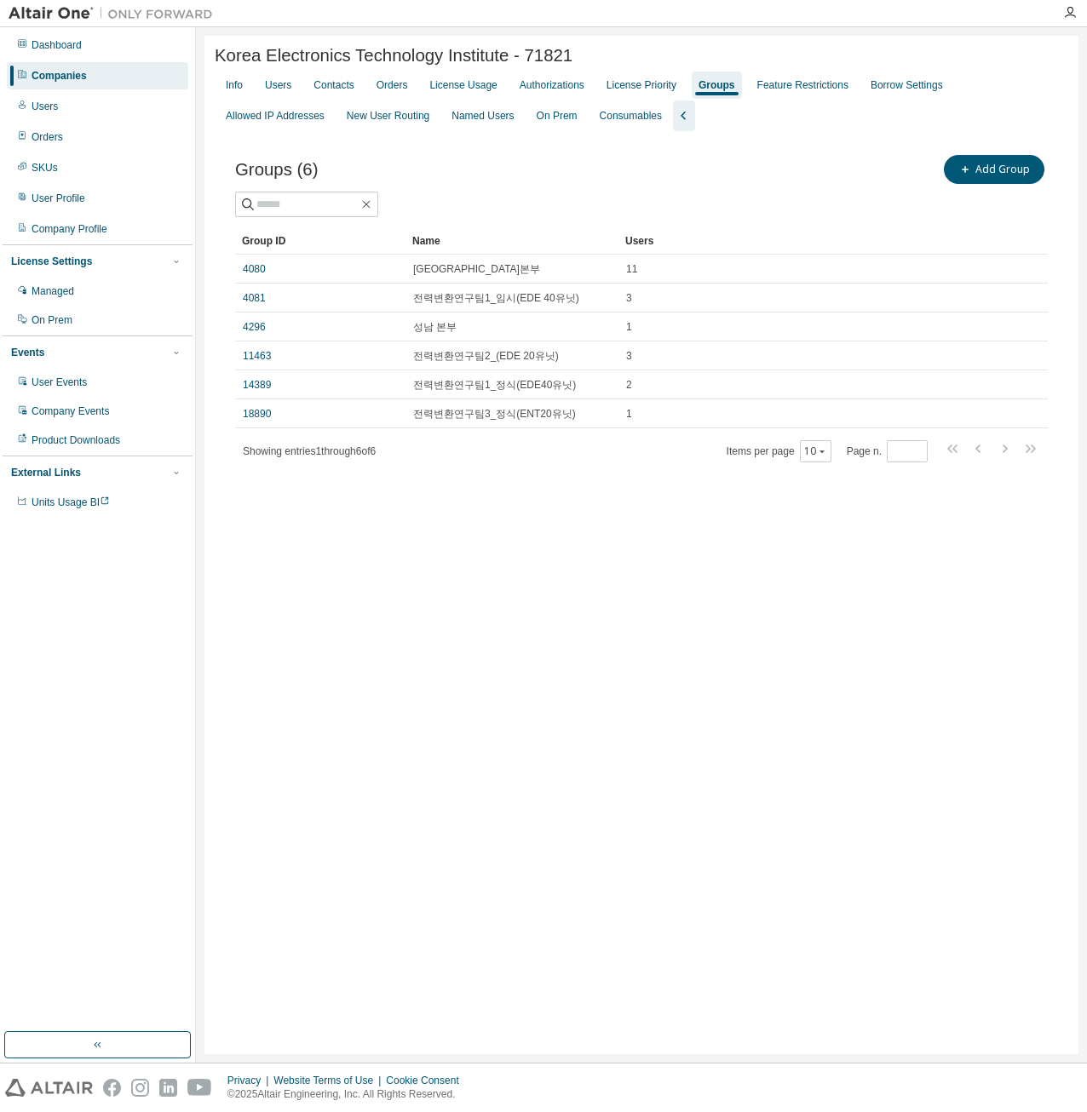
click at [345, 533] on div "Korea Electronics Technology Institute - 71821 Clear Load Save Save As Field Op…" at bounding box center [641, 545] width 874 height 1018
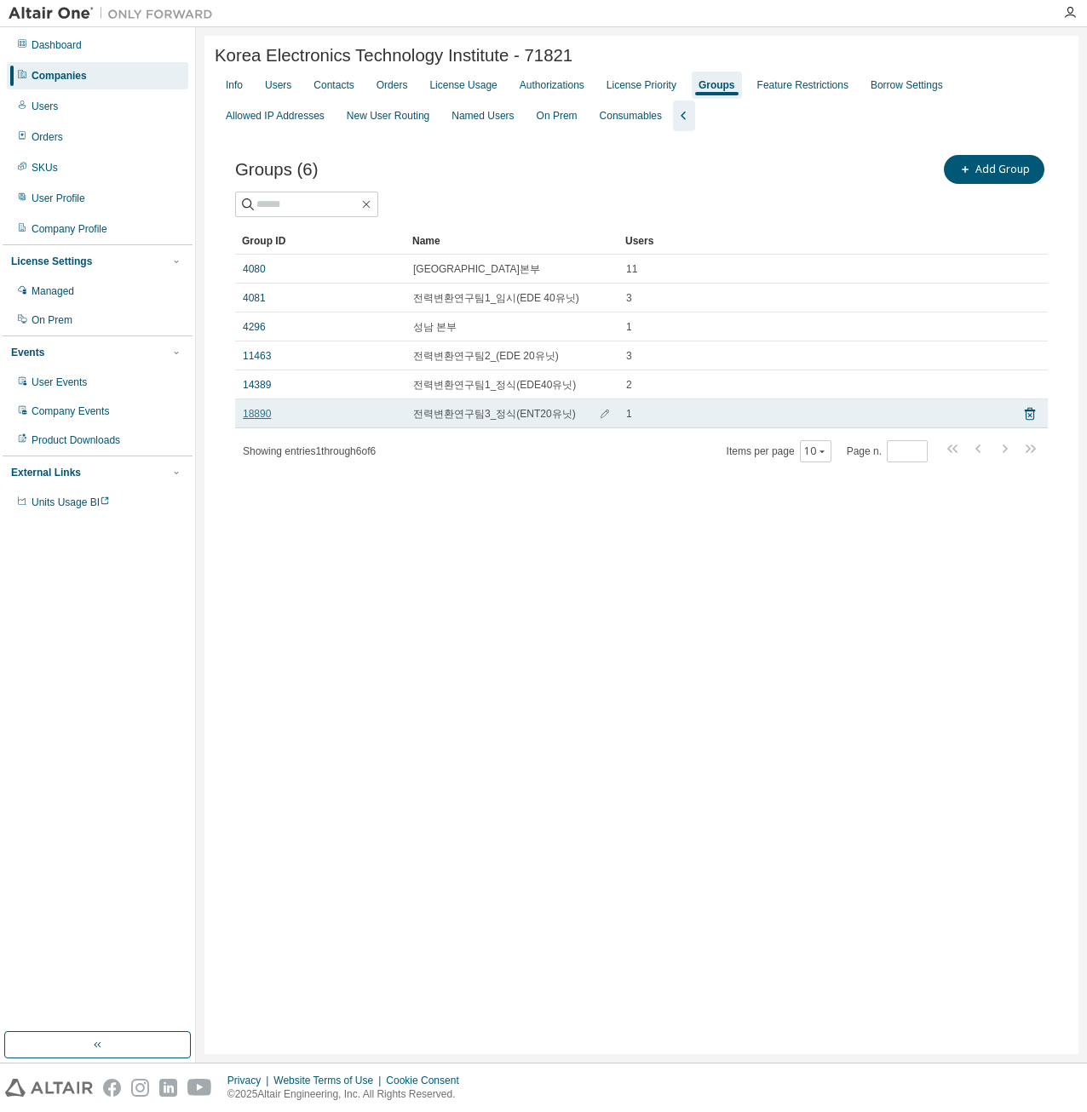
click at [249, 416] on link "18890" at bounding box center [257, 414] width 28 height 14
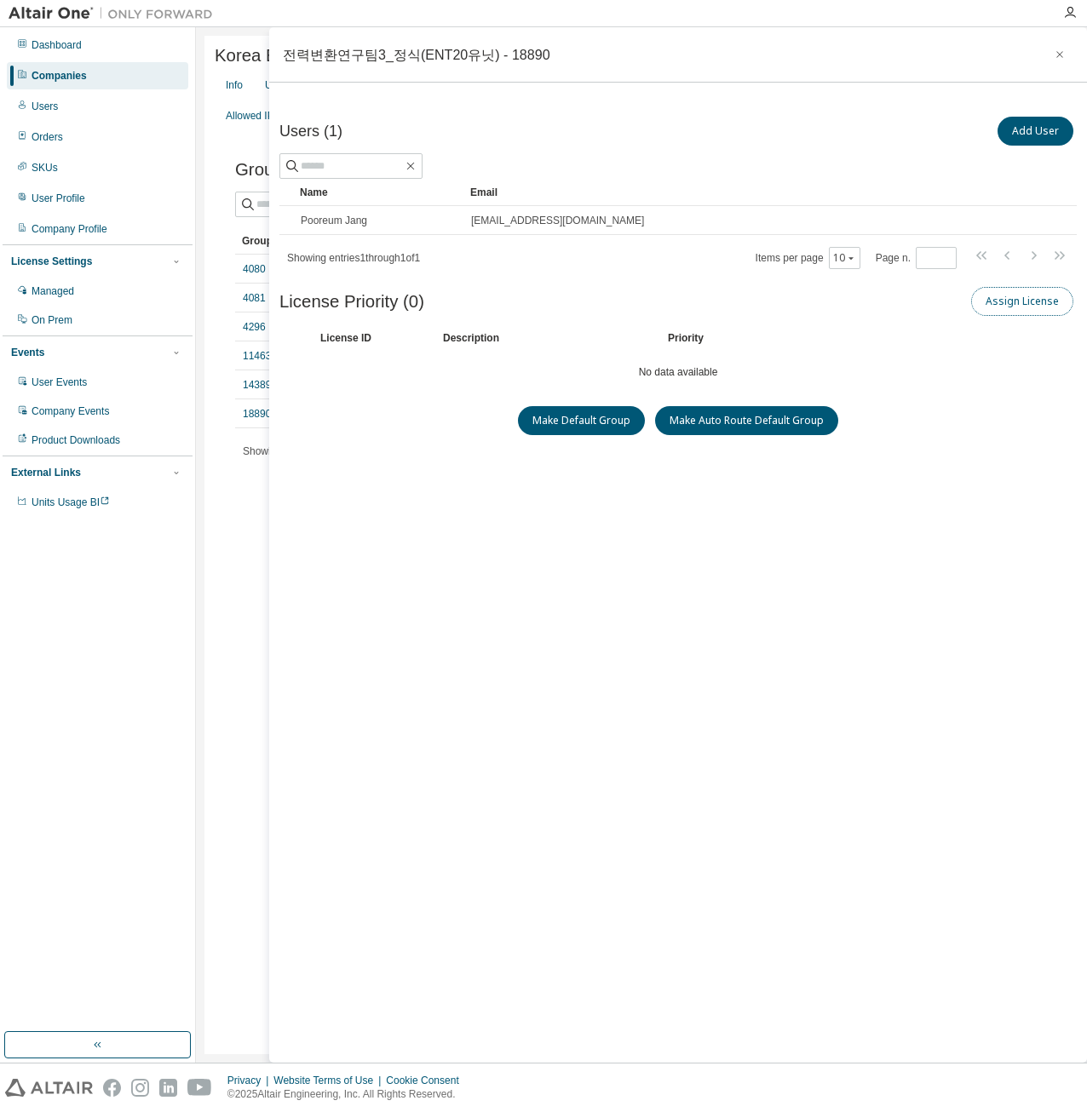
click at [1014, 301] on button "Assign License" at bounding box center [1022, 301] width 102 height 29
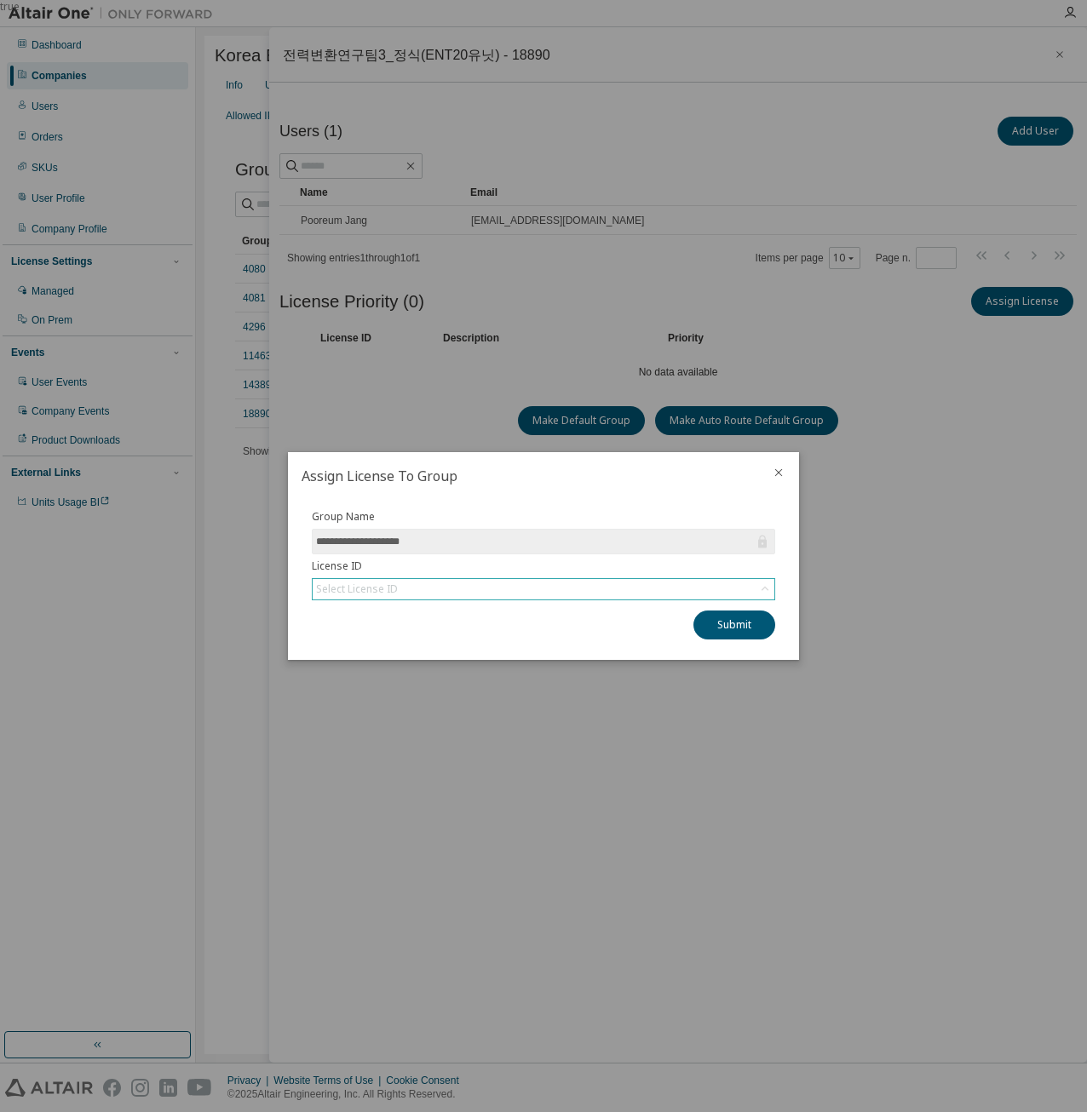
click at [497, 585] on div "Select License ID" at bounding box center [544, 589] width 462 height 20
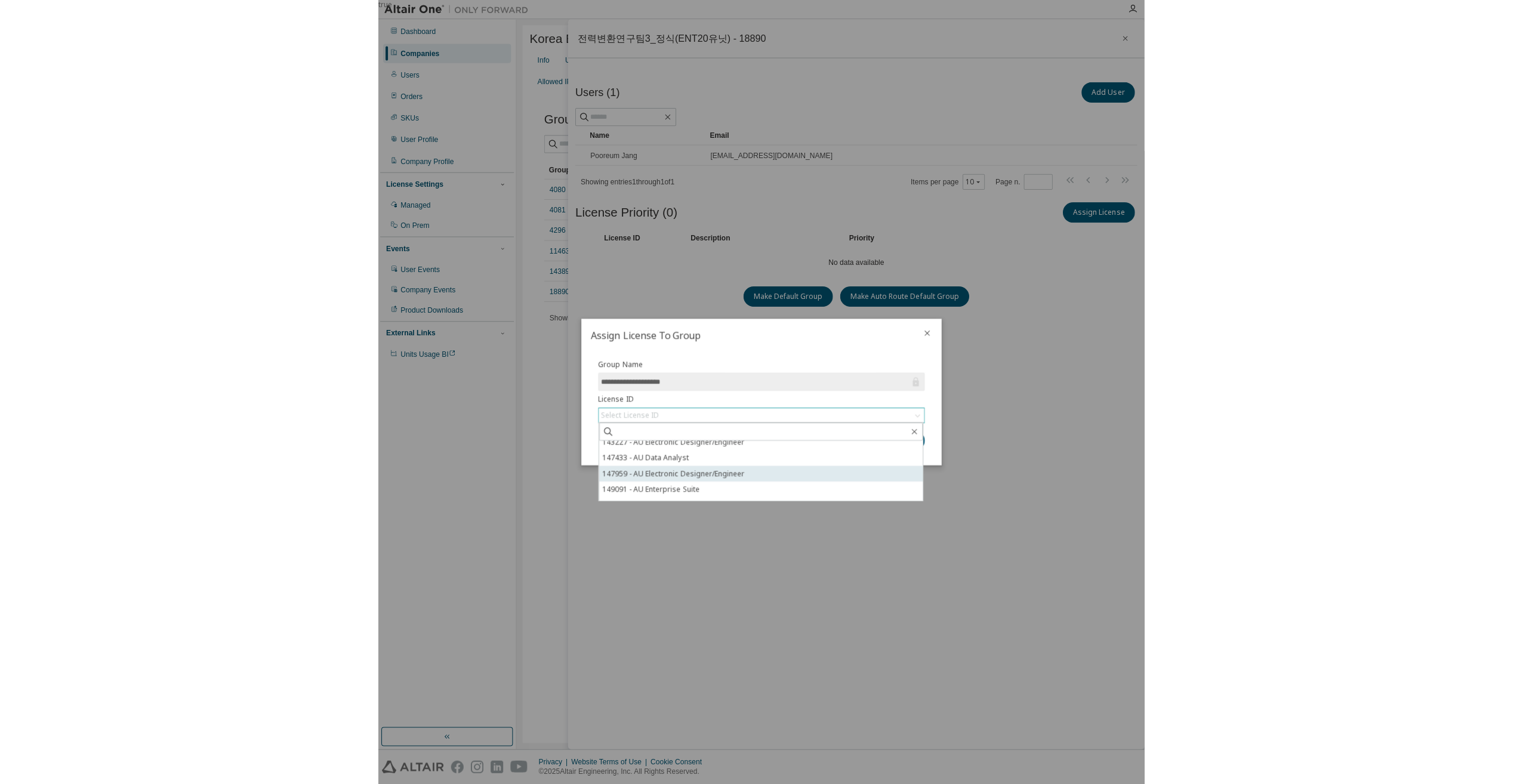
scroll to position [34, 0]
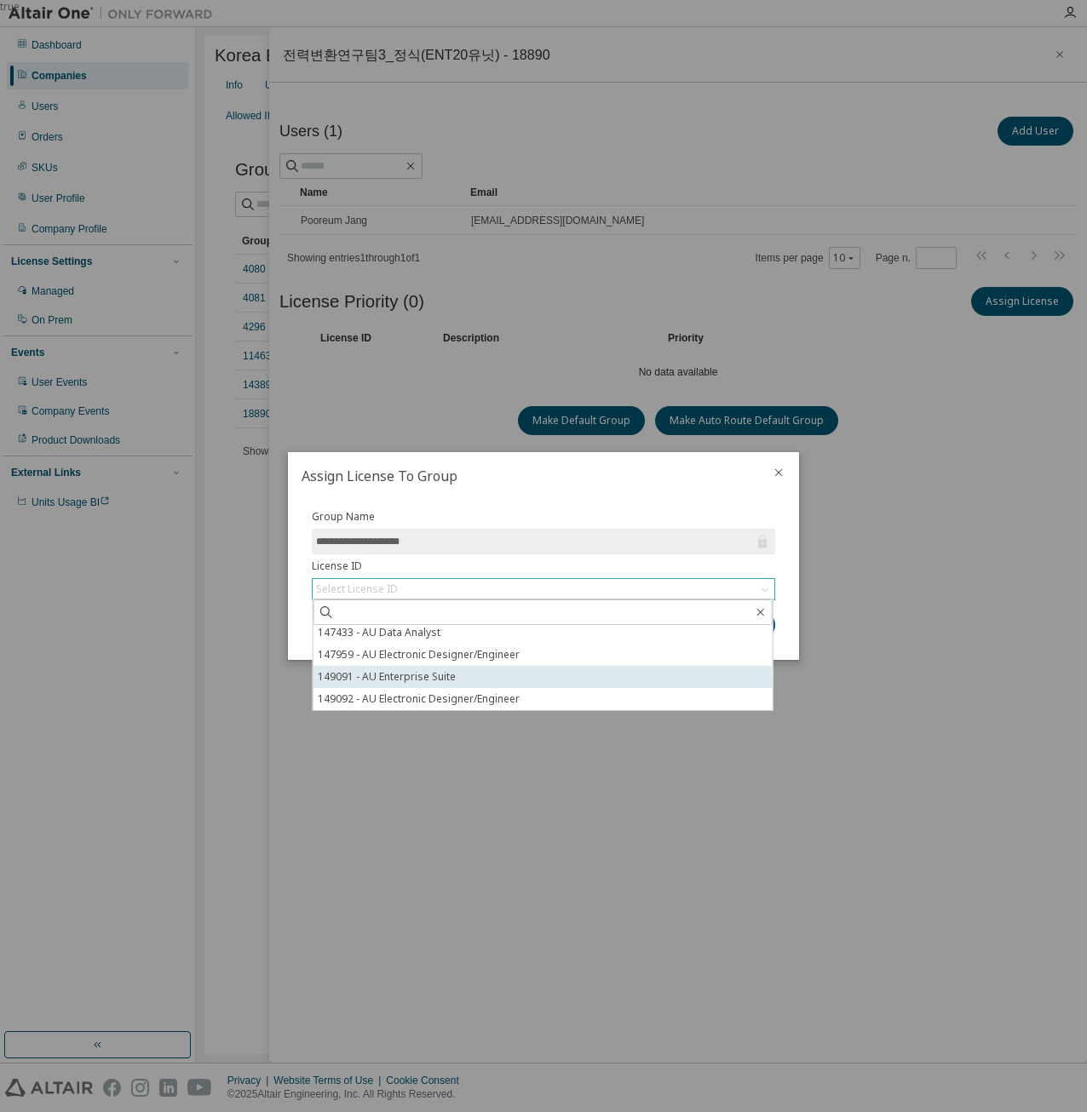
click at [416, 680] on li "149091 - AU Enterprise Suite" at bounding box center [542, 677] width 459 height 22
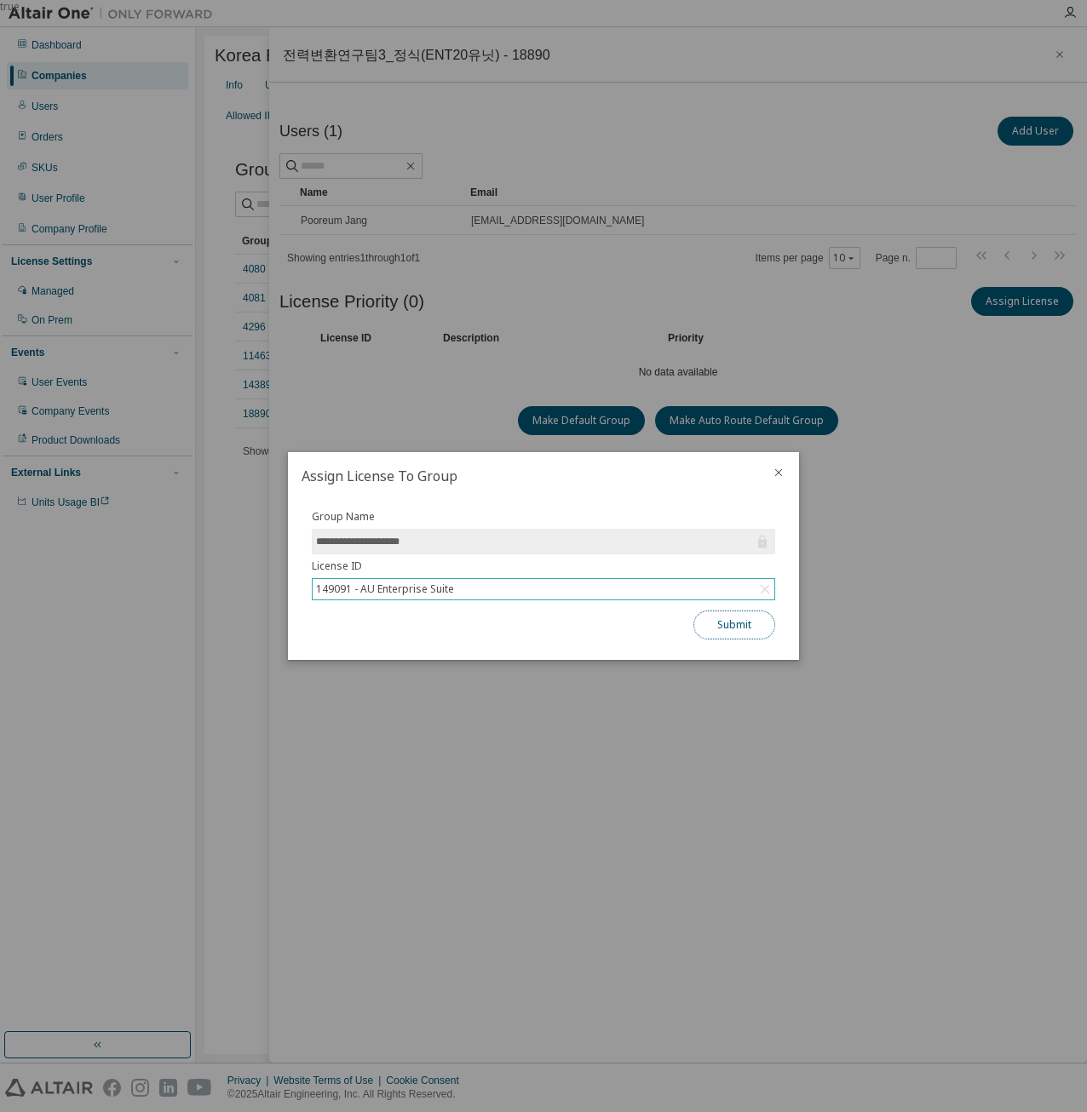
click at [735, 629] on button "Submit" at bounding box center [734, 625] width 82 height 29
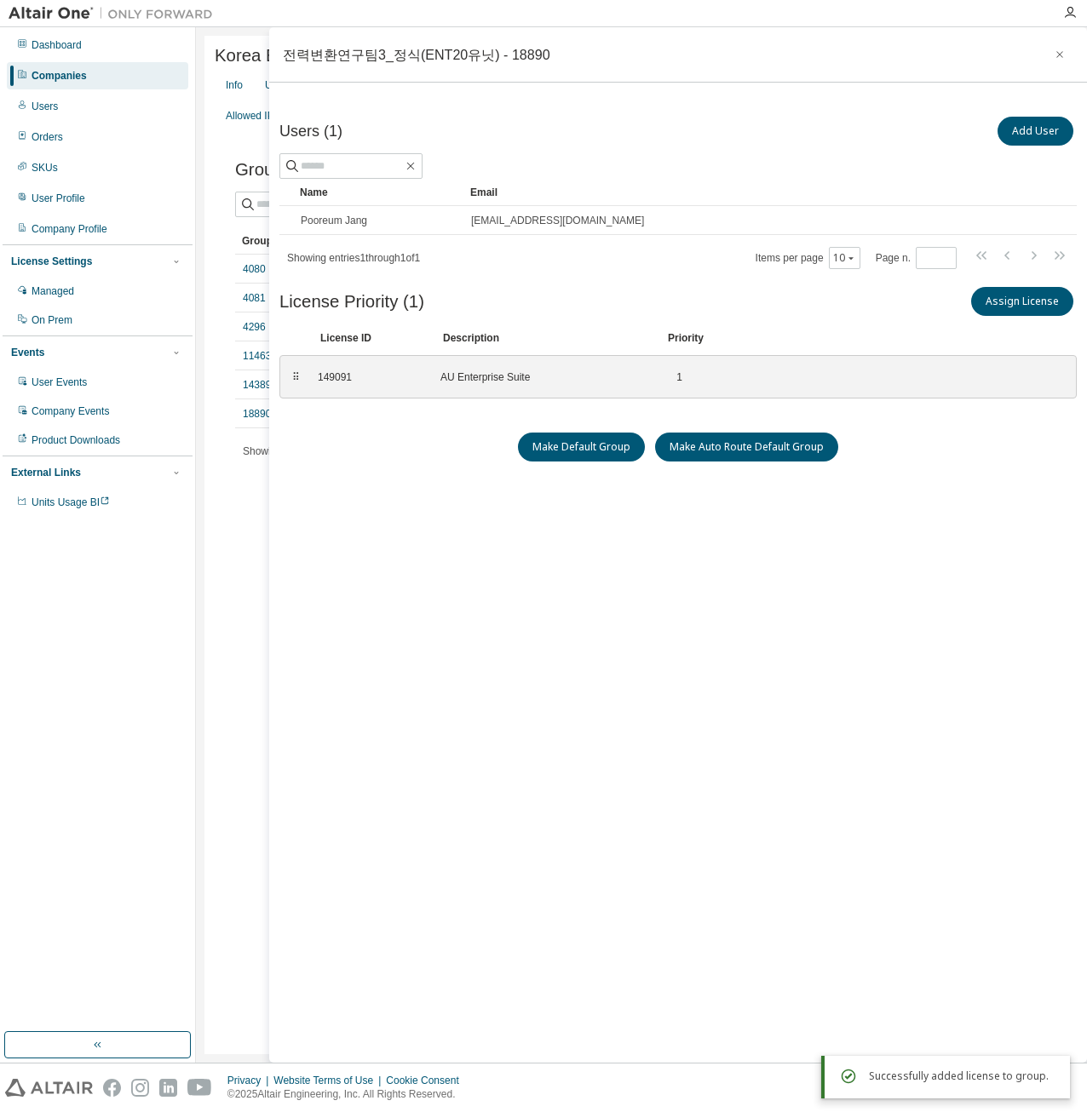
click at [735, 629] on div "Users (1) Add User Clear Load Save Save As Field Operator Value Select filter S…" at bounding box center [677, 558] width 797 height 890
click at [1059, 54] on icon "button" at bounding box center [1059, 54] width 7 height 7
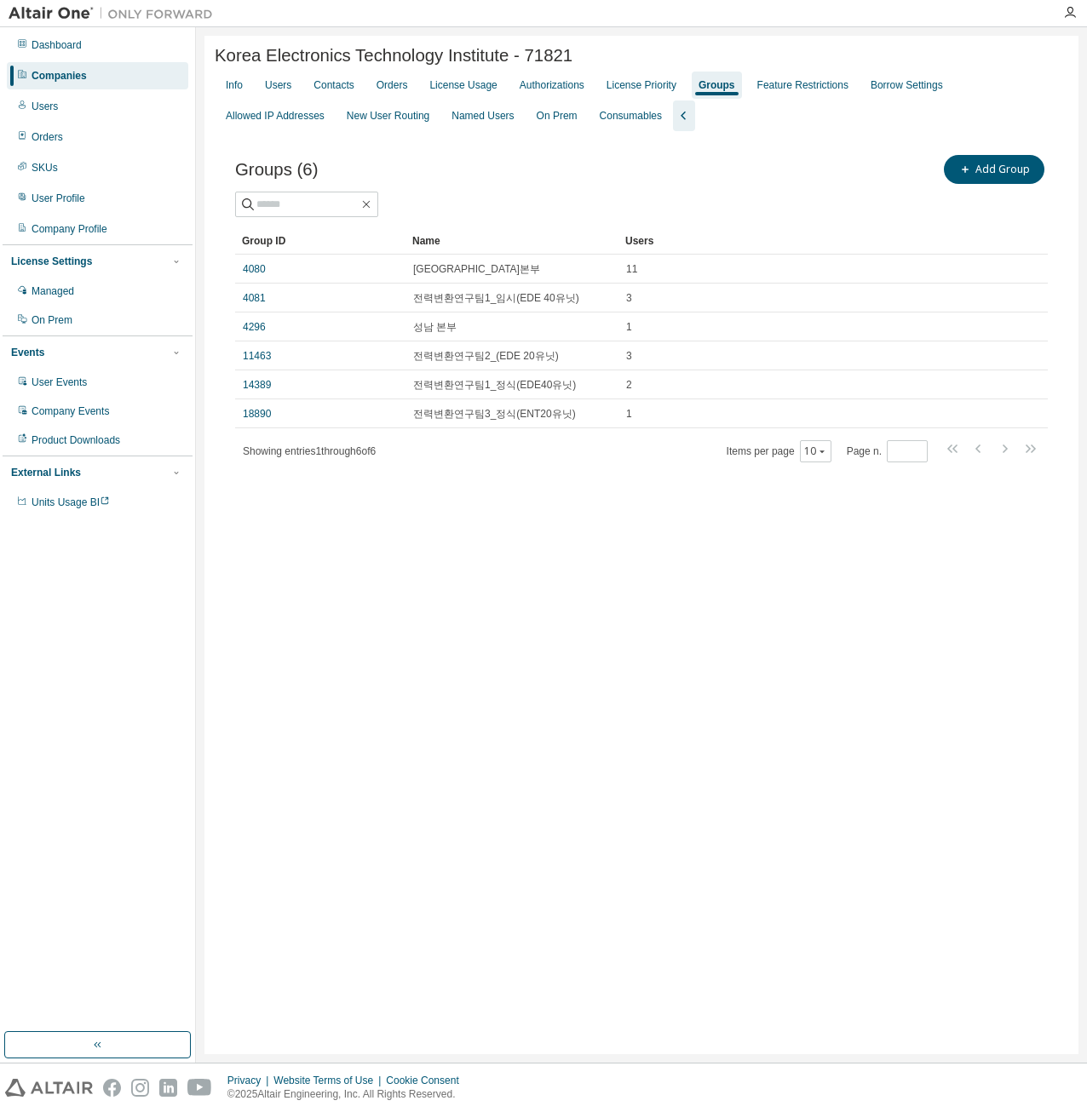
click at [551, 611] on div "Korea Electronics Technology Institute - 71821 Clear Load Save Save As Field Op…" at bounding box center [641, 545] width 874 height 1018
click at [548, 583] on div "Korea Electronics Technology Institute - 71821 Clear Load Save Save As Field Op…" at bounding box center [641, 545] width 874 height 1018
click at [102, 83] on div "Companies" at bounding box center [97, 75] width 181 height 27
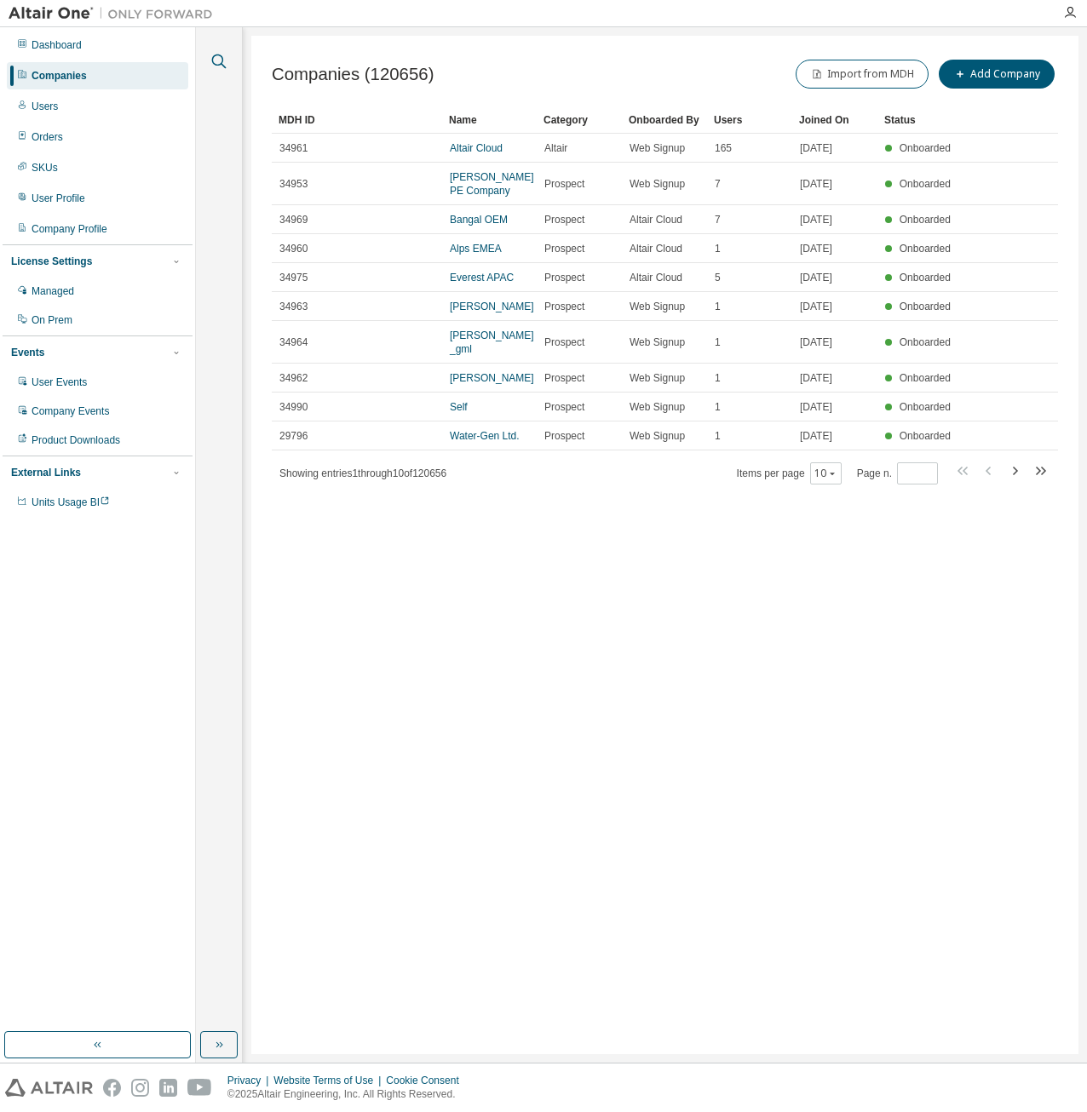
click at [219, 61] on icon "button" at bounding box center [219, 61] width 20 height 20
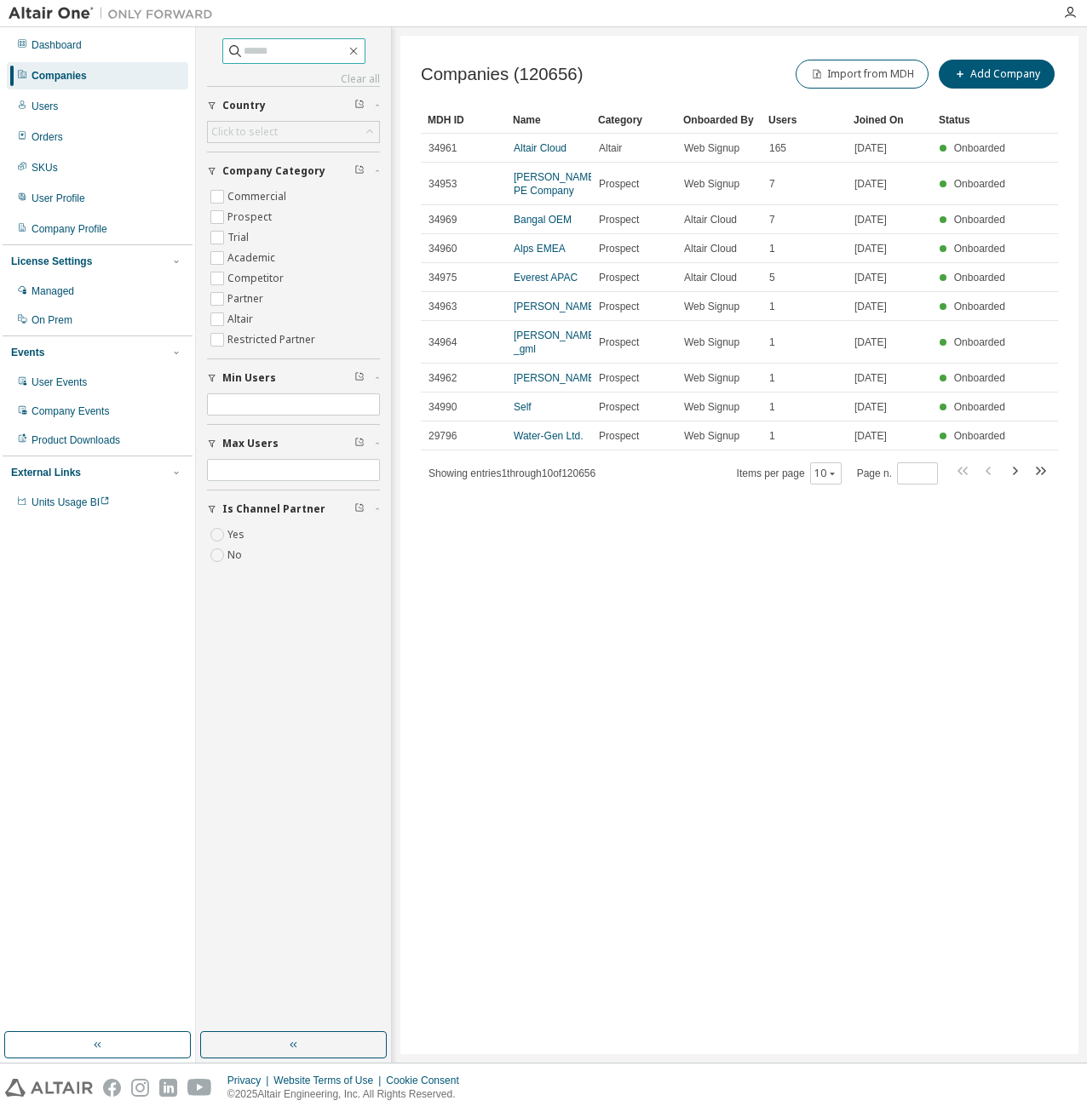
click at [244, 43] on input "text" at bounding box center [295, 51] width 102 height 17
type input "****"
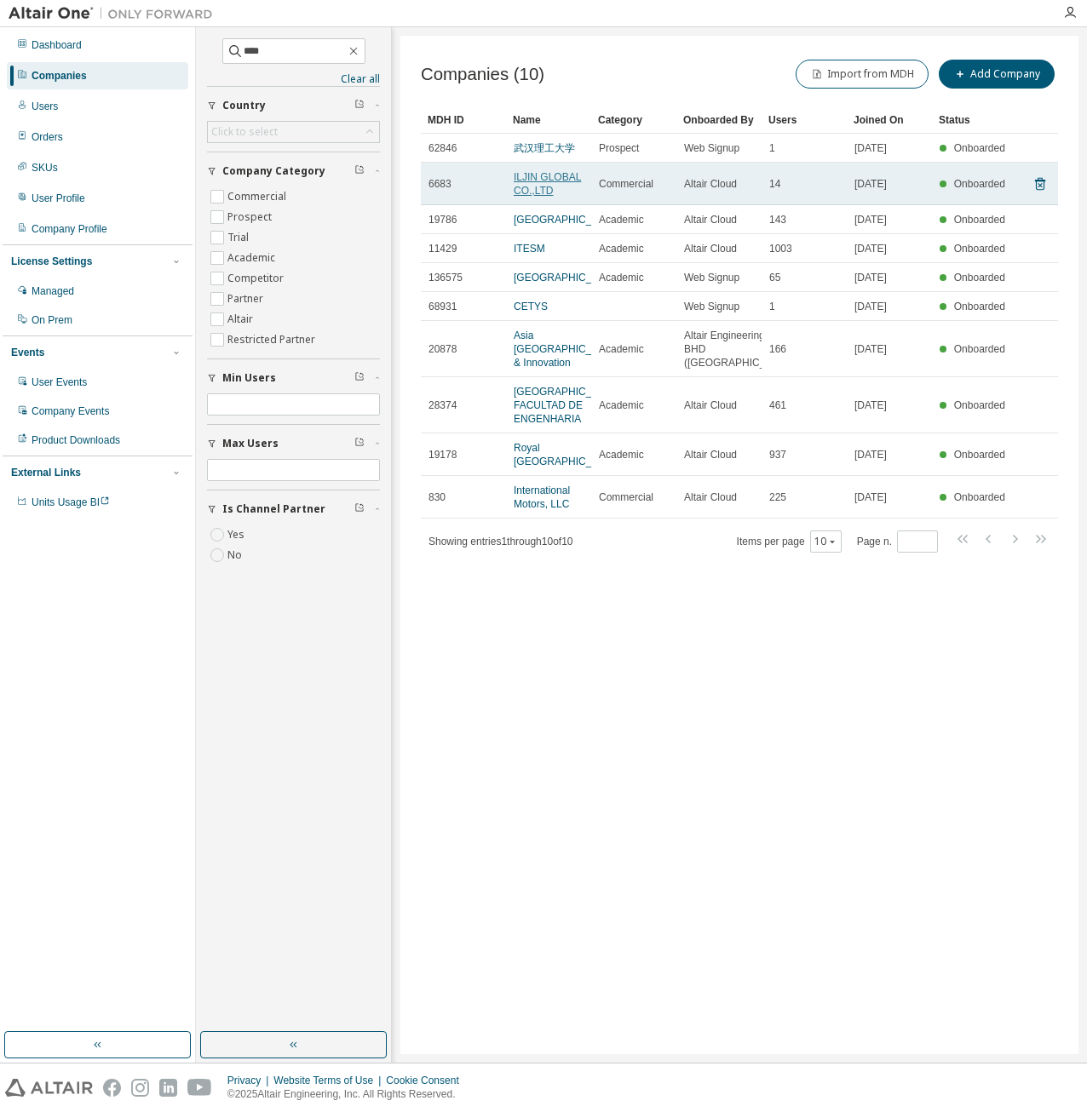
click at [553, 181] on link "ILJIN GLOBAL CO.,LTD" at bounding box center [546, 184] width 67 height 26
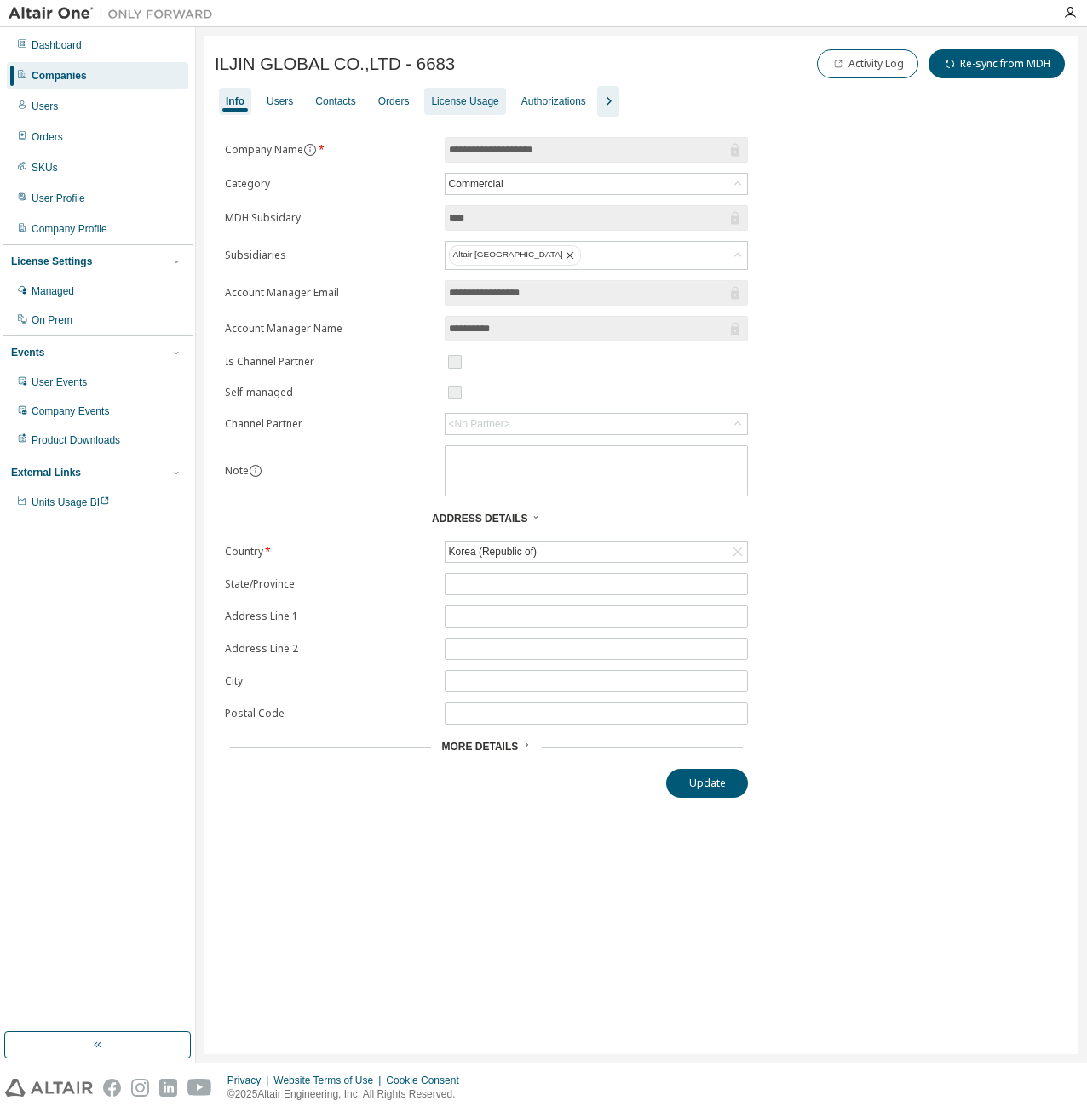
click at [441, 103] on div "License Usage" at bounding box center [464, 102] width 67 height 14
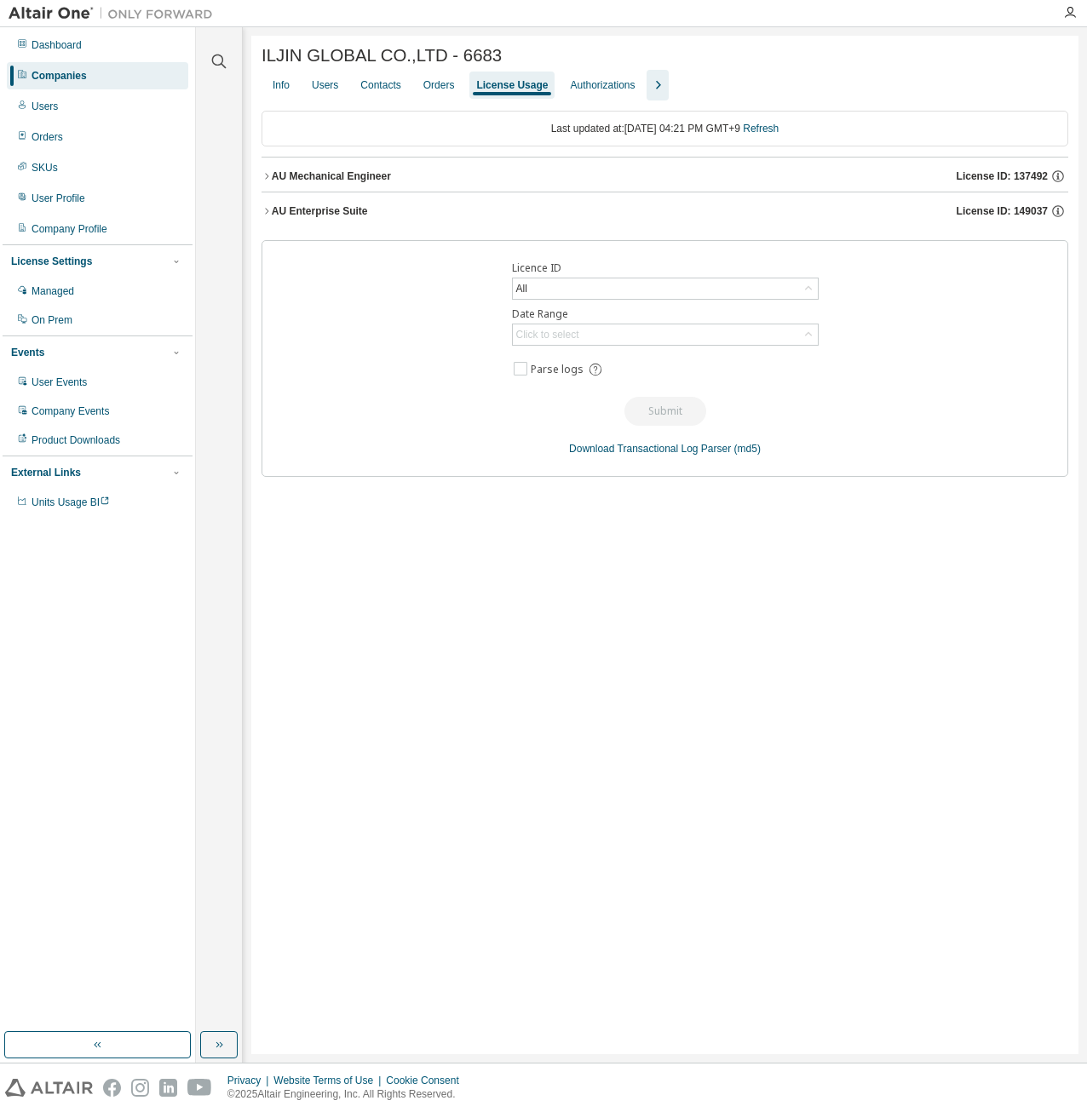
click at [656, 89] on icon "button" at bounding box center [657, 85] width 20 height 20
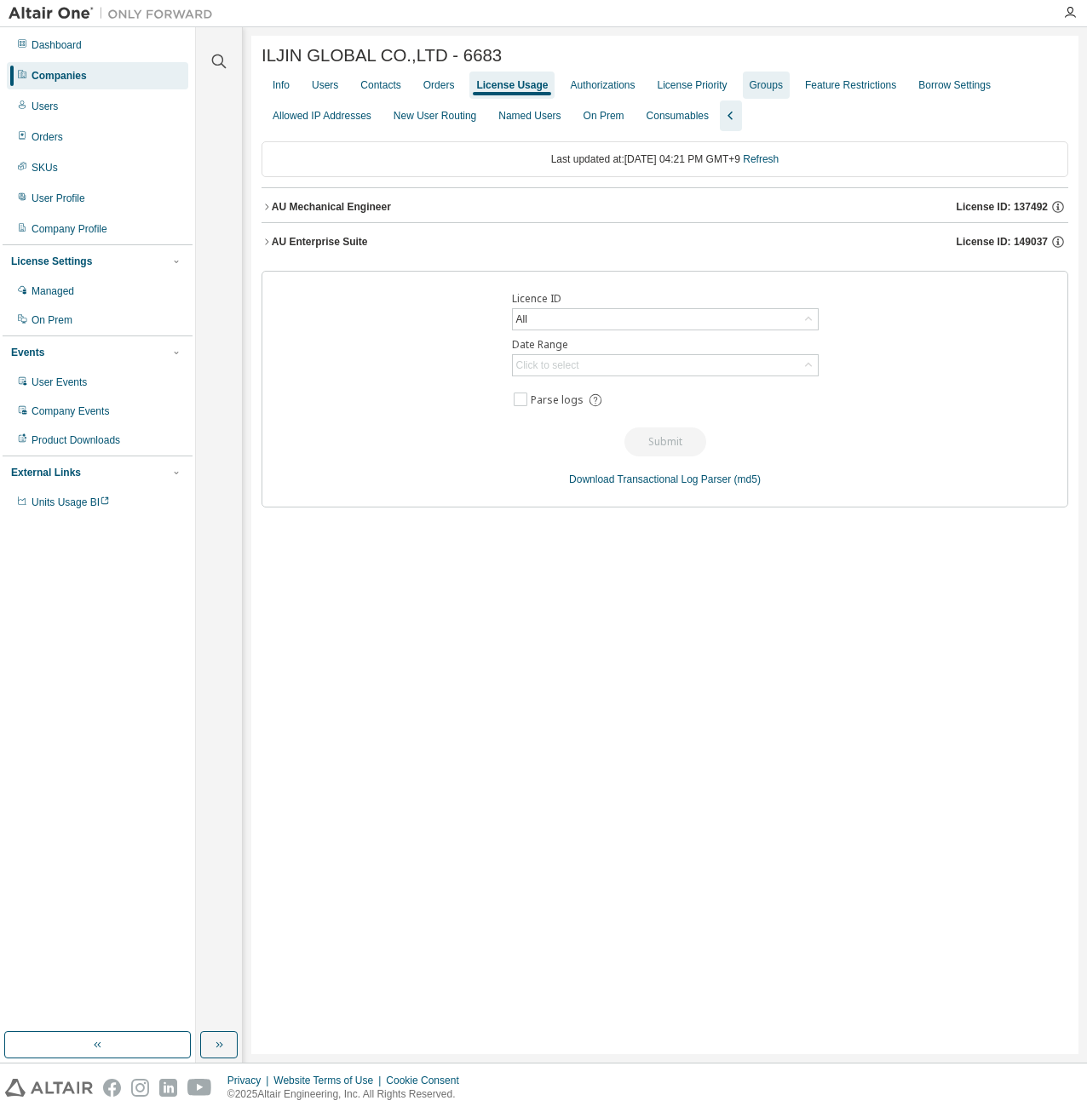
click at [749, 86] on div "Groups" at bounding box center [765, 85] width 33 height 14
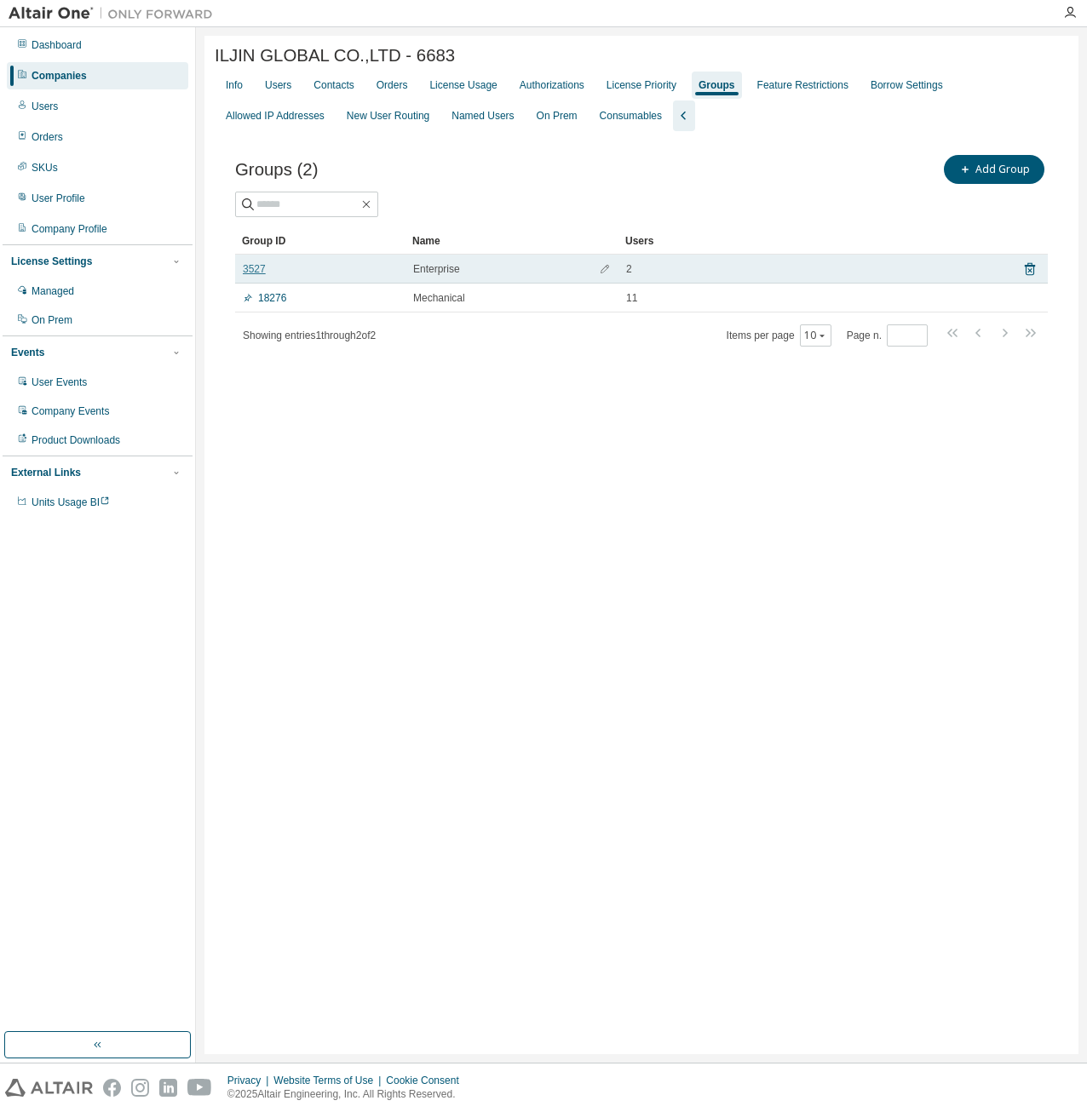
click at [254, 276] on link "3527" at bounding box center [254, 269] width 23 height 14
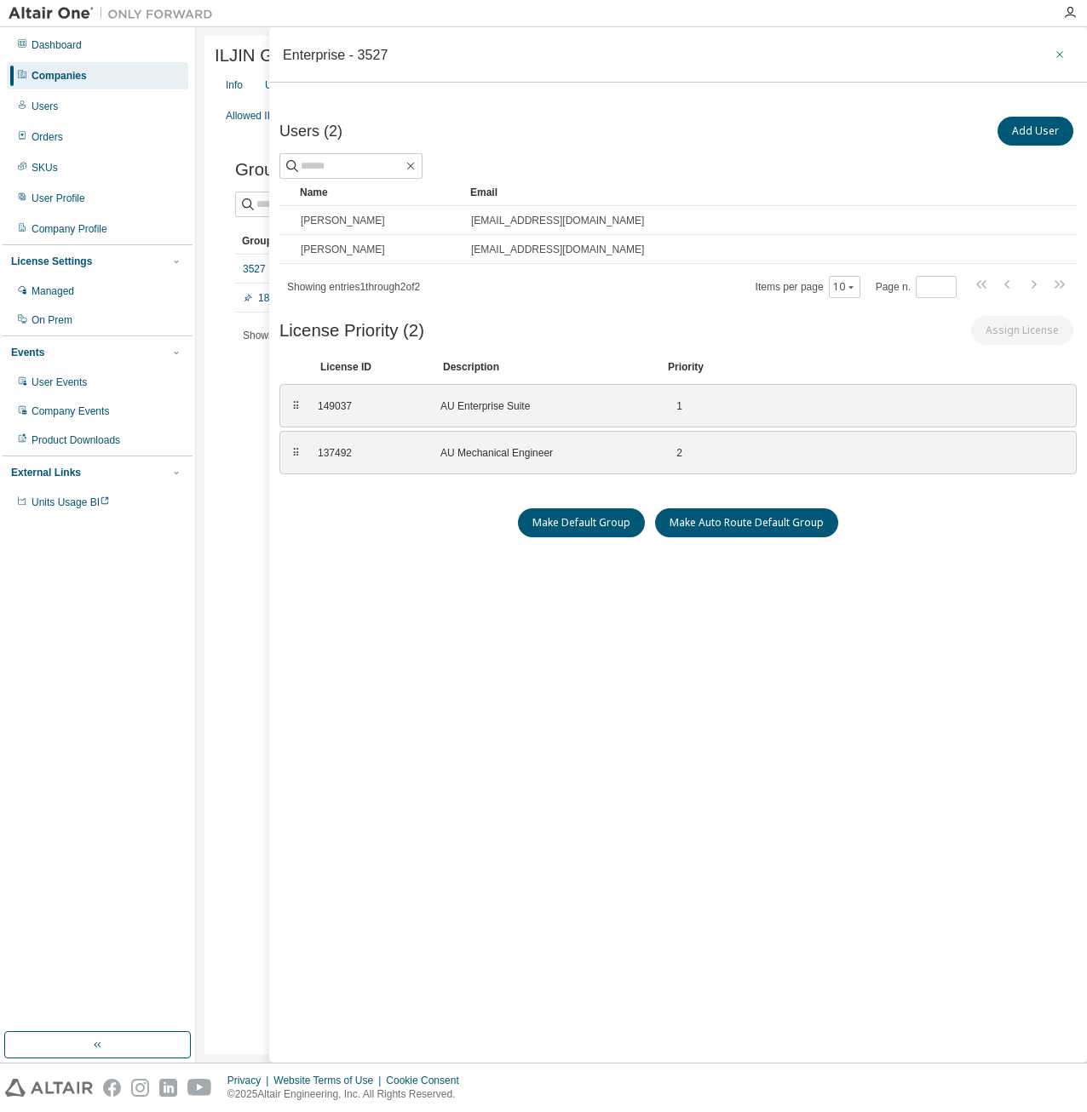
click at [1057, 52] on icon "button" at bounding box center [1059, 54] width 7 height 7
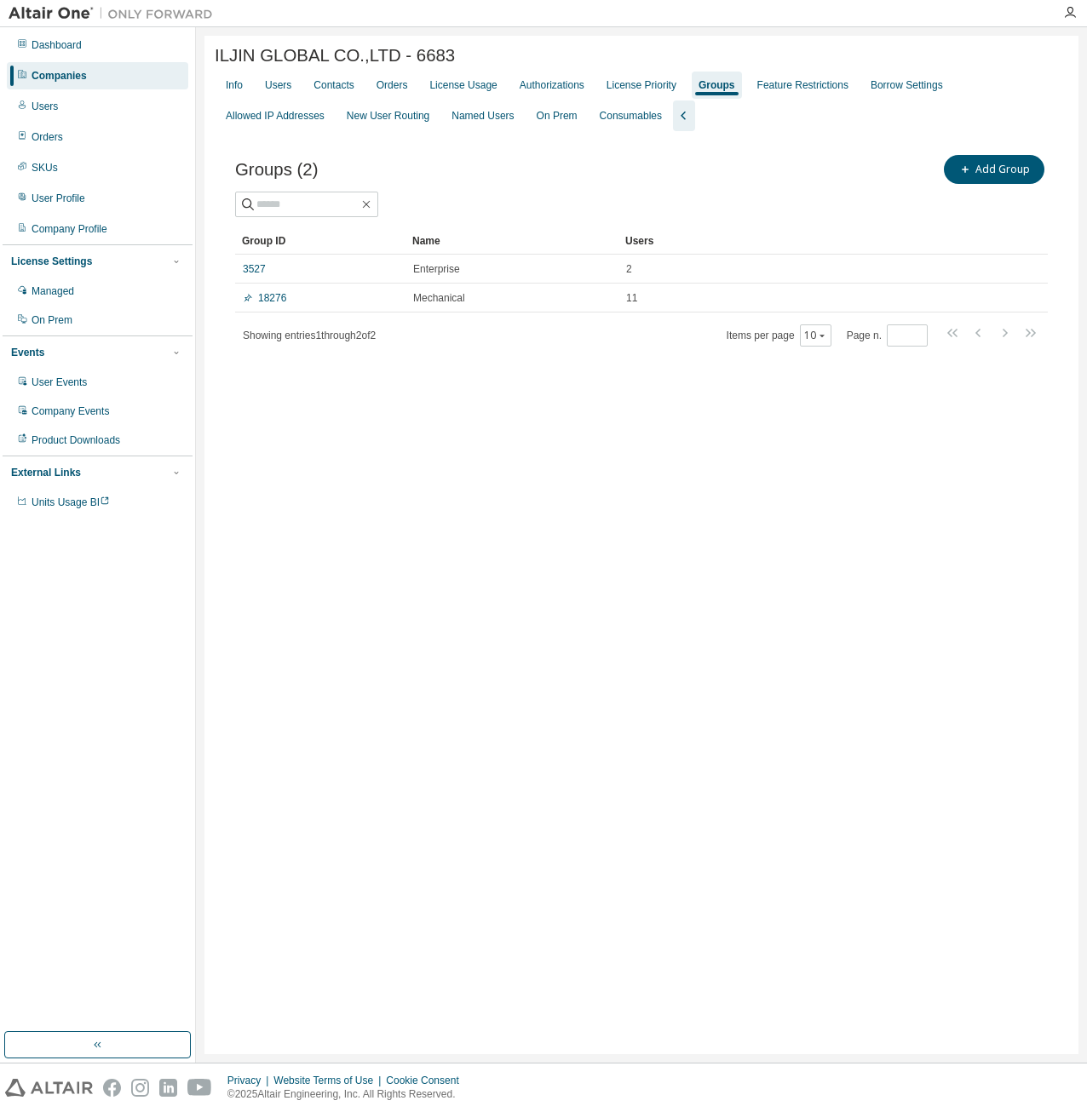
click at [570, 461] on div "ILJIN GLOBAL CO.,LTD - 6683 Clear Load Save Save As Field Operator Value Select…" at bounding box center [641, 545] width 874 height 1018
click at [562, 487] on div "ILJIN GLOBAL CO.,LTD - 6683 Clear Load Save Save As Field Operator Value Select…" at bounding box center [641, 545] width 874 height 1018
click at [1000, 181] on button "Add Group" at bounding box center [993, 169] width 100 height 29
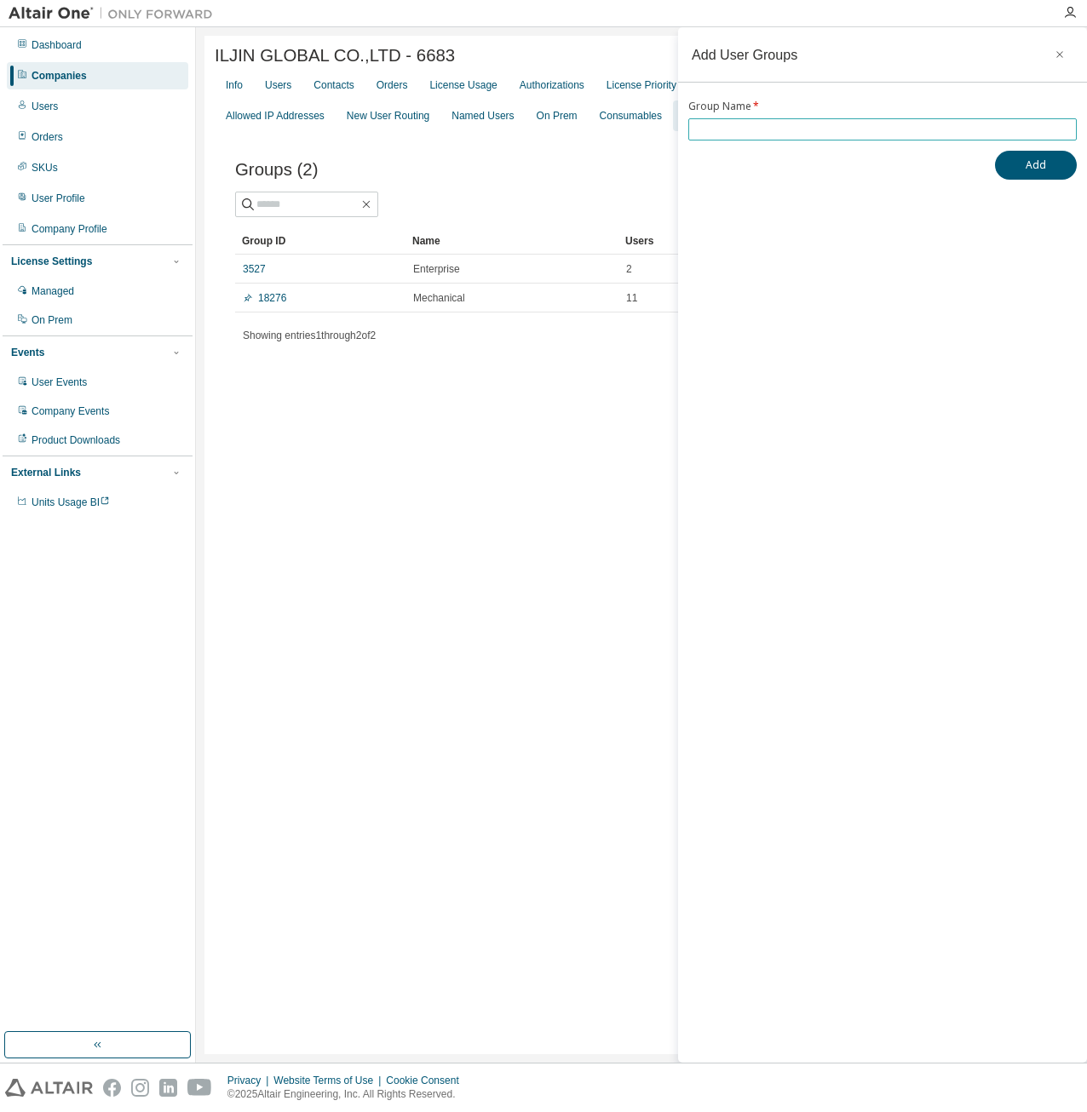
click at [781, 127] on input "text" at bounding box center [882, 130] width 380 height 14
paste input "**********"
type input "**********"
click at [1041, 166] on button "Add" at bounding box center [1036, 165] width 82 height 29
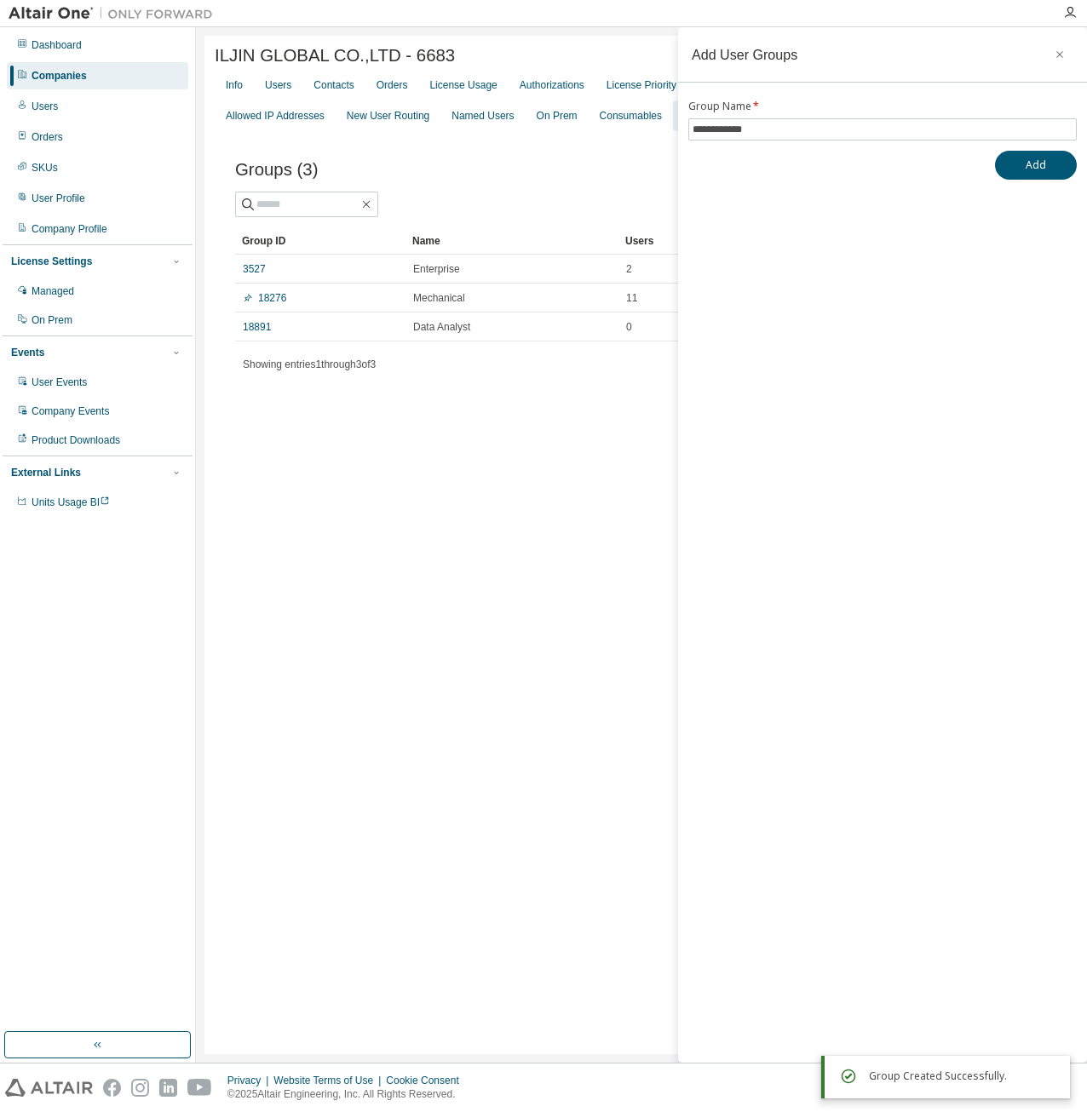
click at [504, 473] on div "ILJIN GLOBAL CO.,LTD - 6683 Clear Load Save Save As Field Operator Value Select…" at bounding box center [641, 545] width 874 height 1018
click at [1061, 55] on icon "button" at bounding box center [1059, 54] width 7 height 7
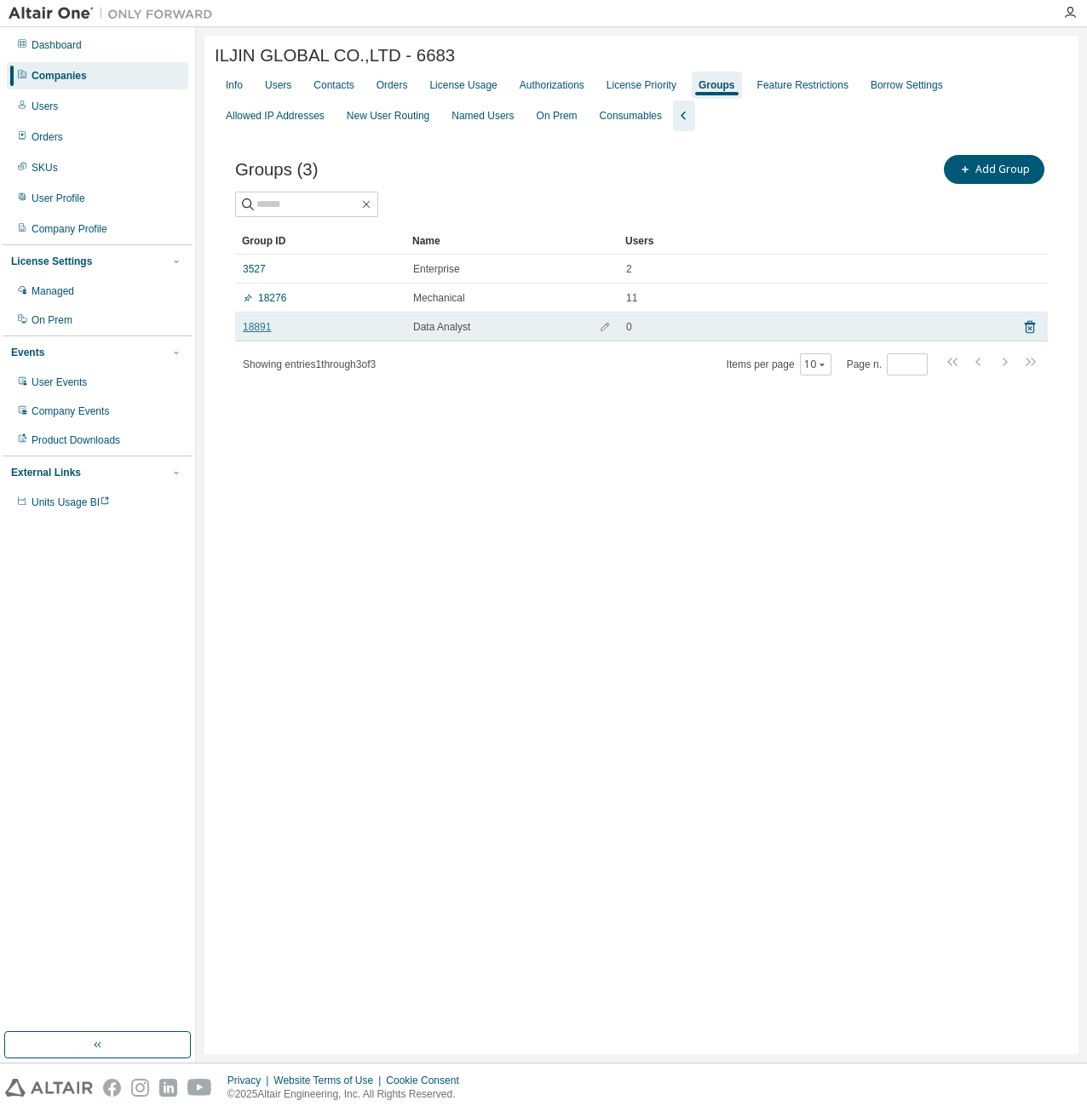
click at [259, 330] on link "18891" at bounding box center [257, 327] width 28 height 14
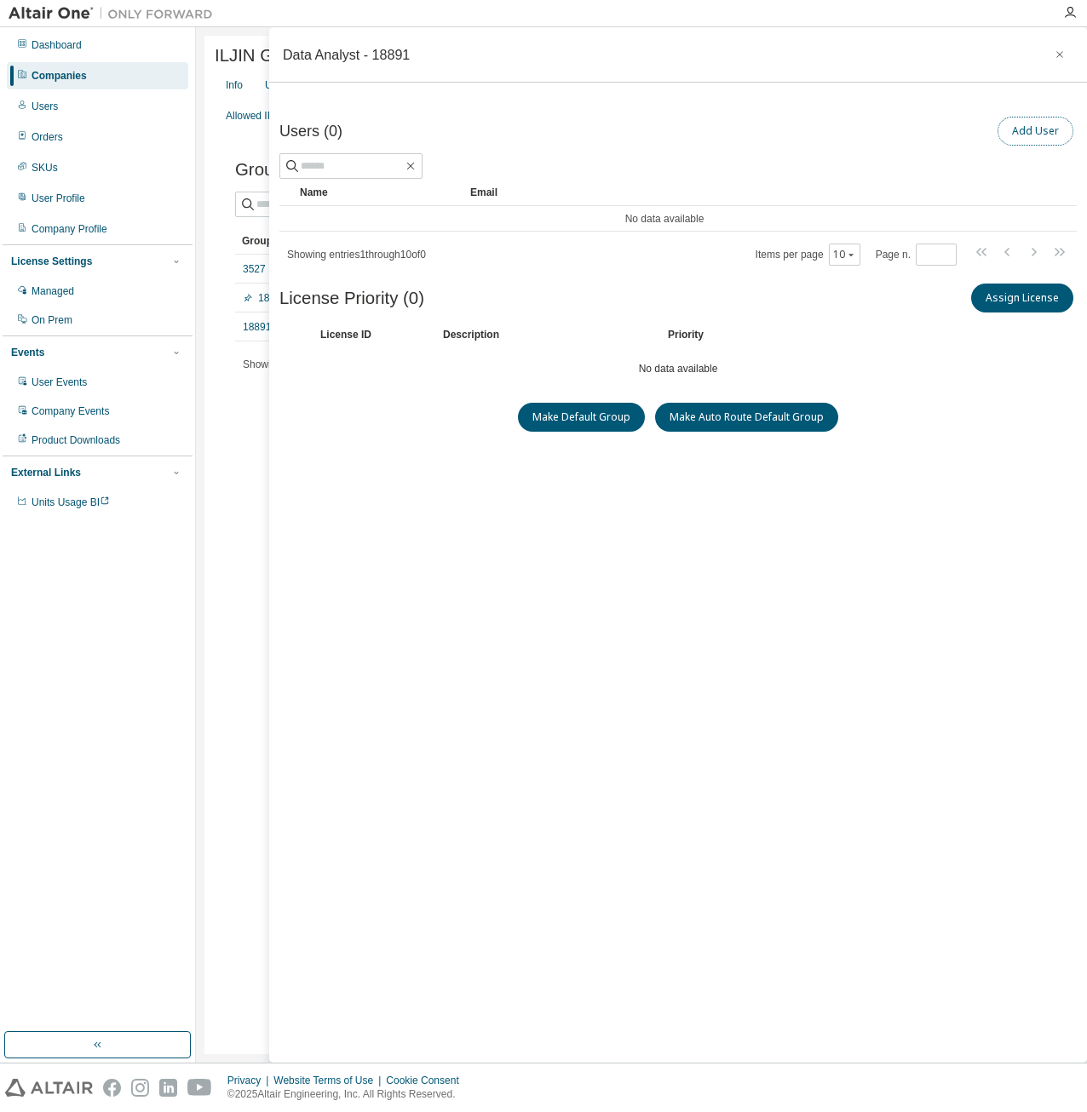
click at [1018, 135] on button "Add User" at bounding box center [1035, 131] width 76 height 29
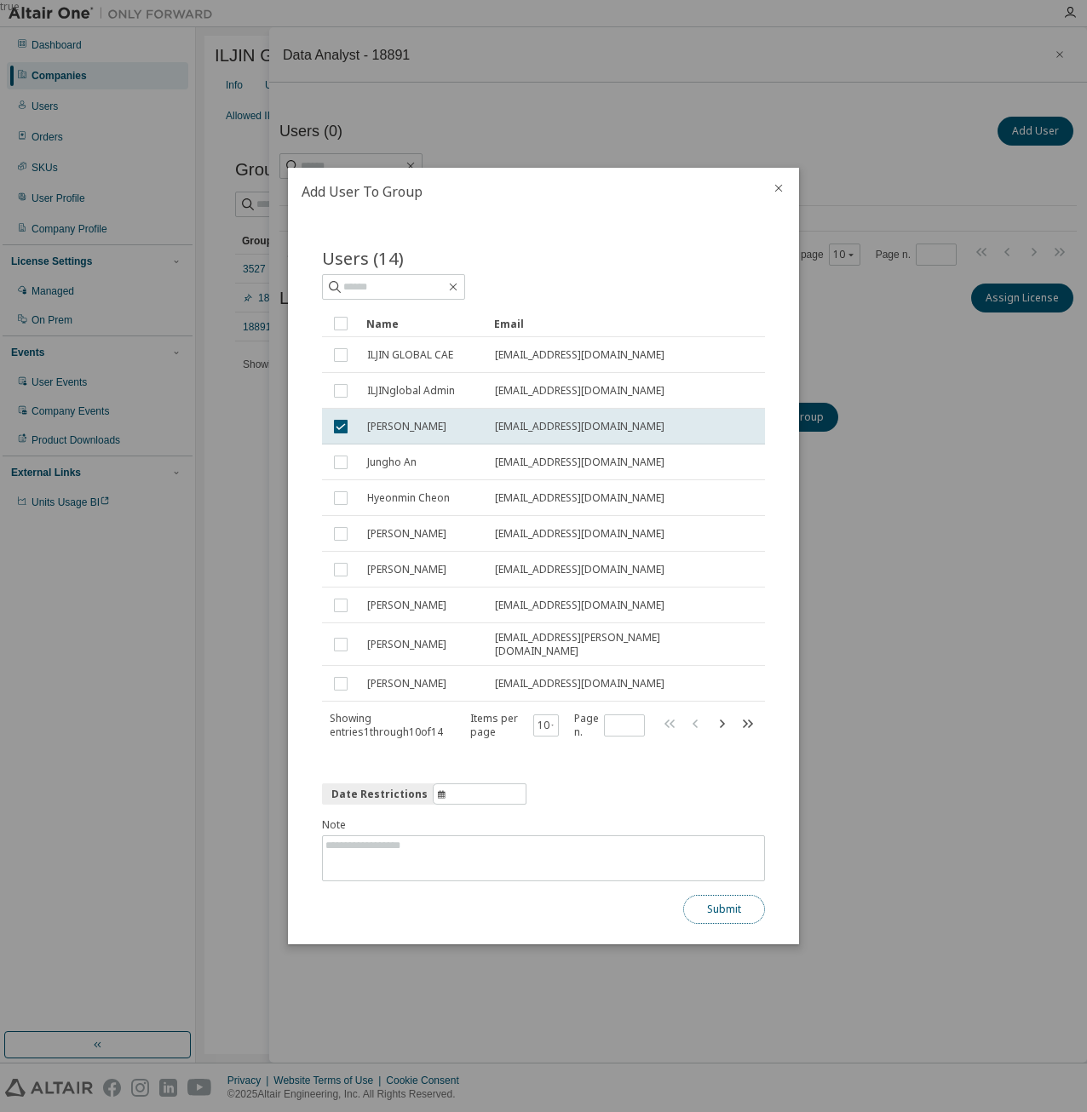
click at [730, 909] on button "Submit" at bounding box center [724, 909] width 82 height 29
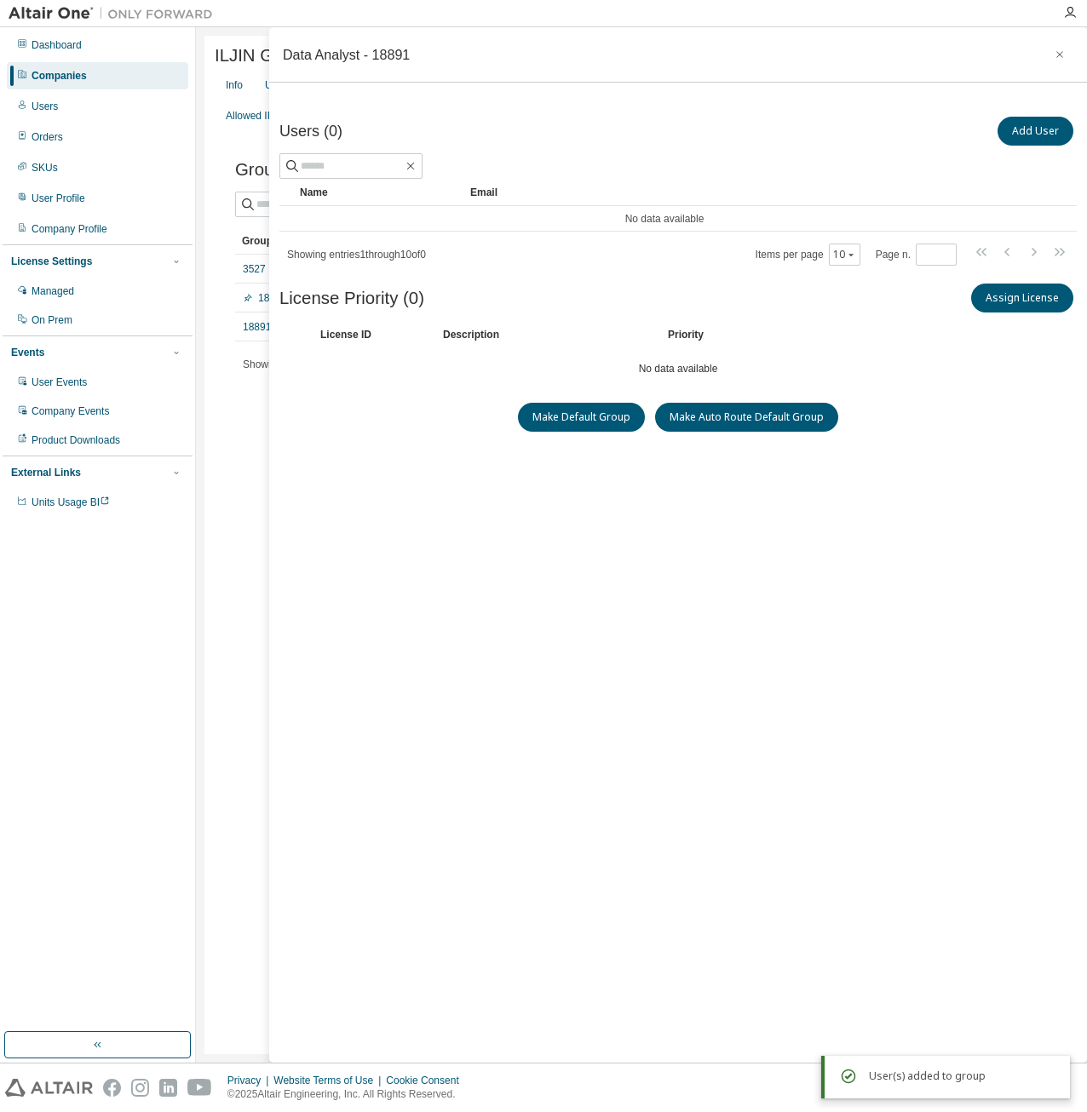
click at [649, 672] on div "Users (0) Add User Clear Load Save Save As Field Operator Value Select filter S…" at bounding box center [677, 558] width 797 height 890
click at [1057, 56] on icon "button" at bounding box center [1059, 54] width 7 height 7
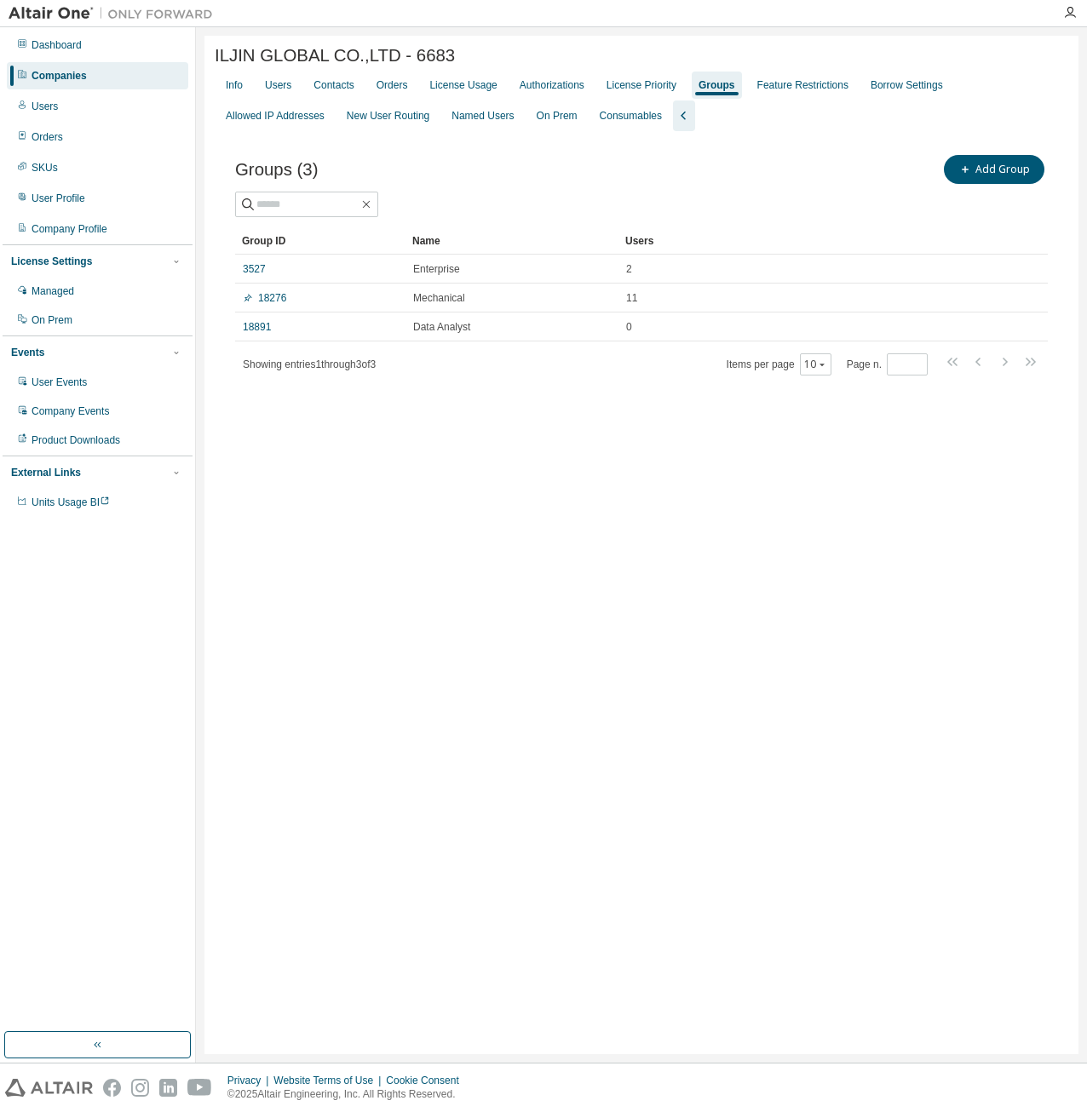
click at [635, 481] on div "ILJIN GLOBAL CO.,LTD - 6683 Clear Load Save Save As Field Operator Value Select…" at bounding box center [641, 545] width 874 height 1018
click at [331, 89] on div "Contacts" at bounding box center [333, 85] width 40 height 14
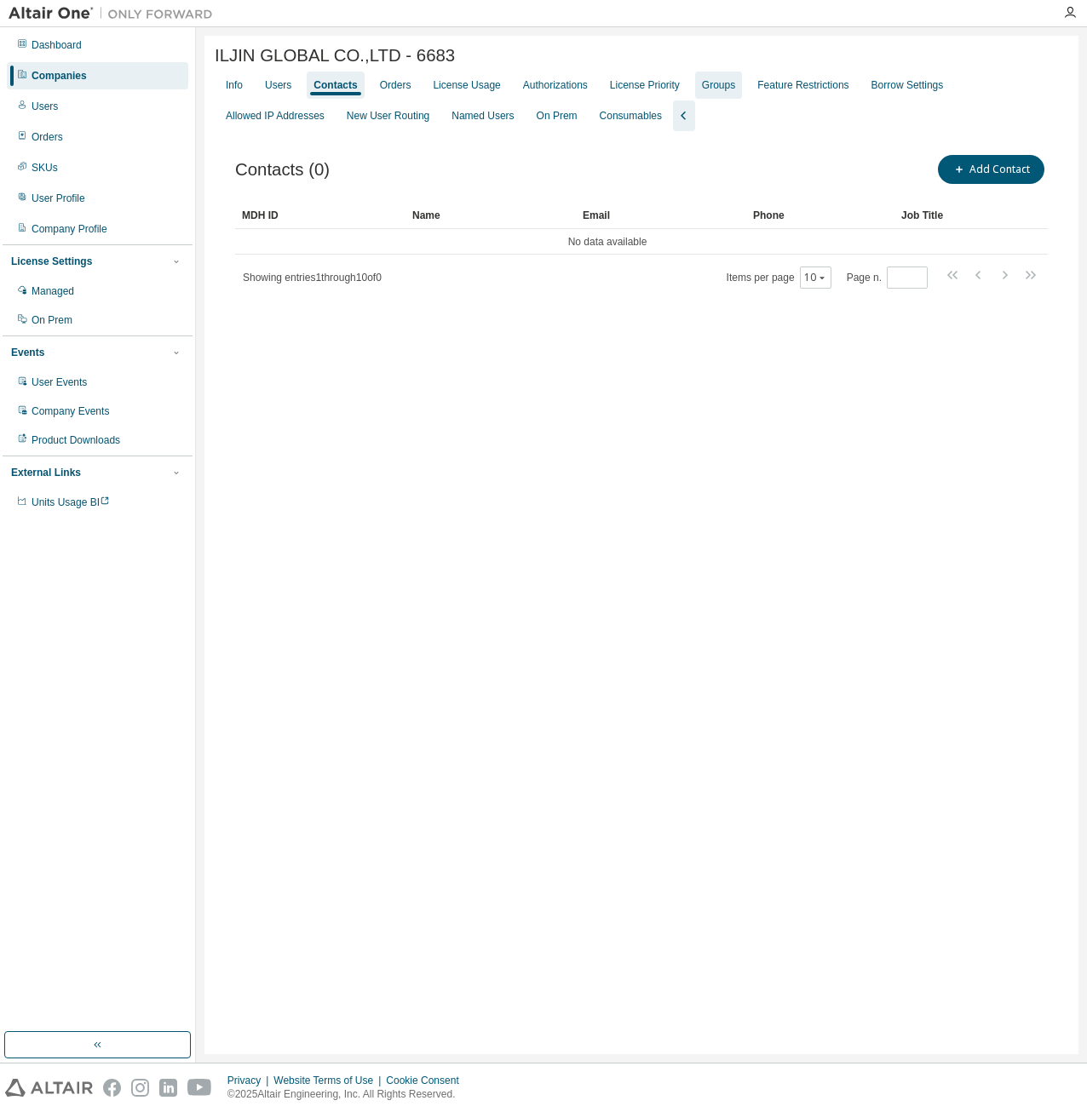
click at [716, 90] on div "Groups" at bounding box center [718, 85] width 33 height 14
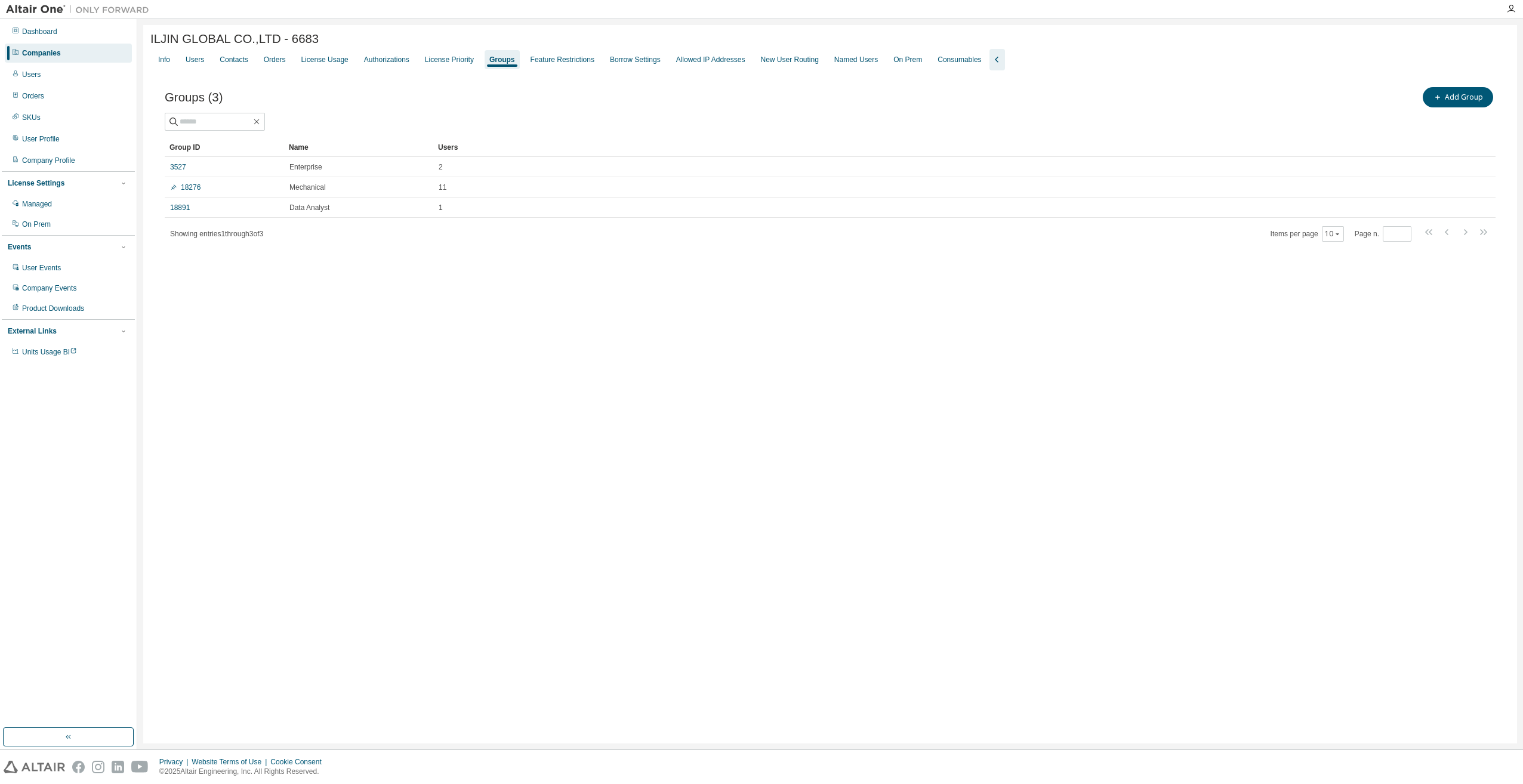
click at [761, 436] on div "ILJIN GLOBAL CO.,LTD - 6683 Clear Load Save Save As Field Operator Value Select…" at bounding box center [830, 384] width 1374 height 718
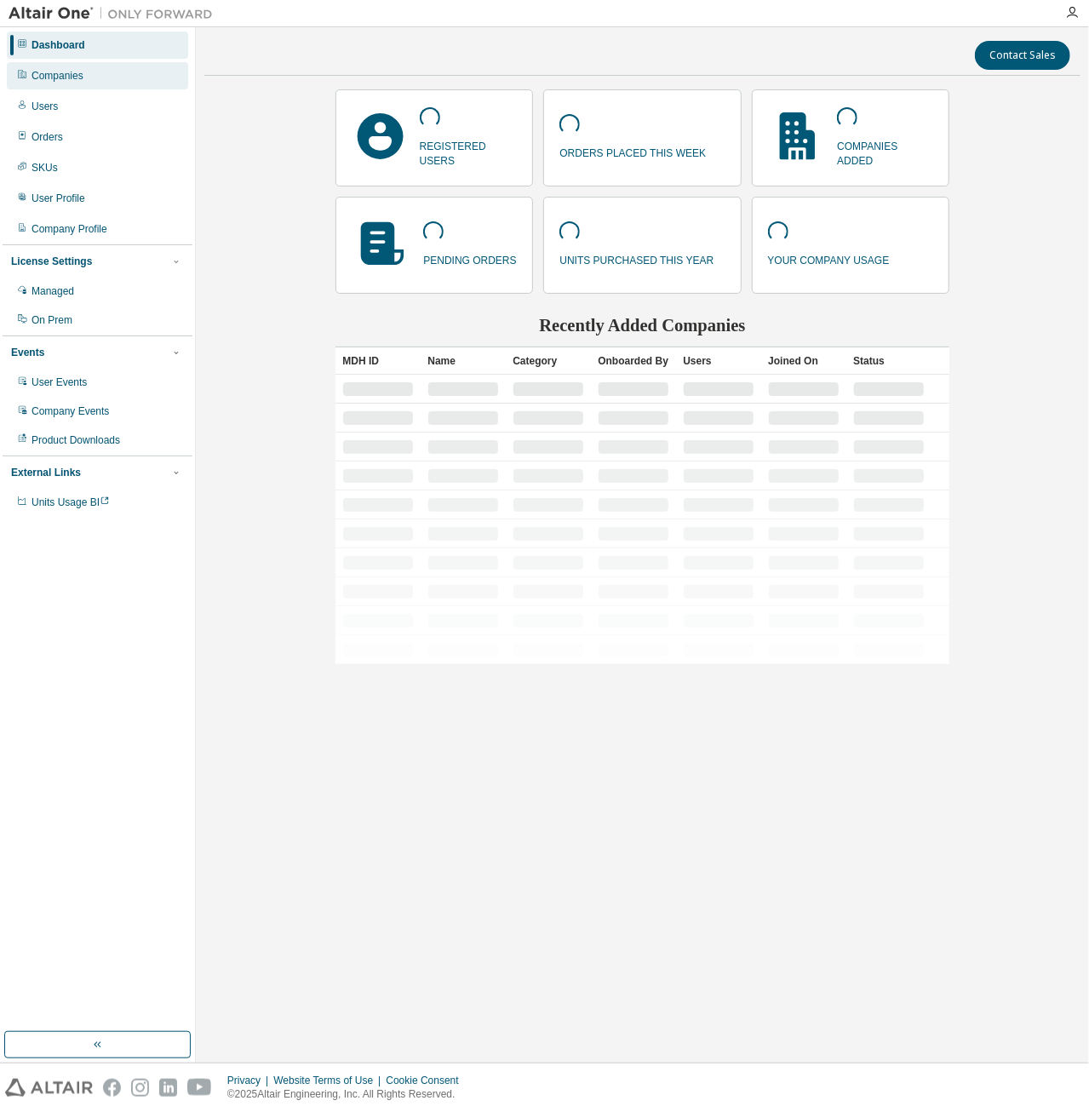
click at [73, 83] on div "Companies" at bounding box center [97, 75] width 181 height 27
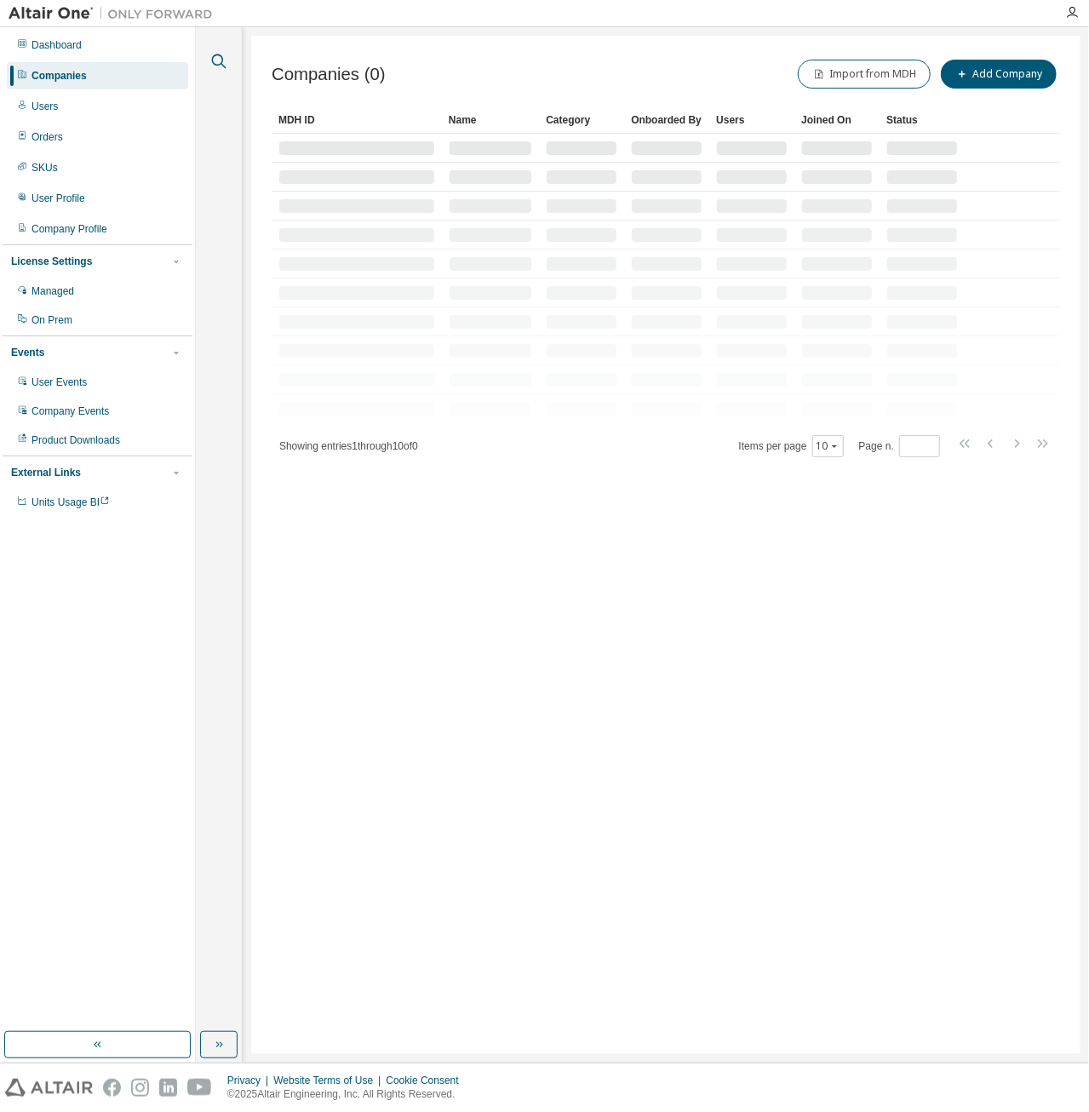
click at [216, 61] on icon "button" at bounding box center [219, 61] width 20 height 20
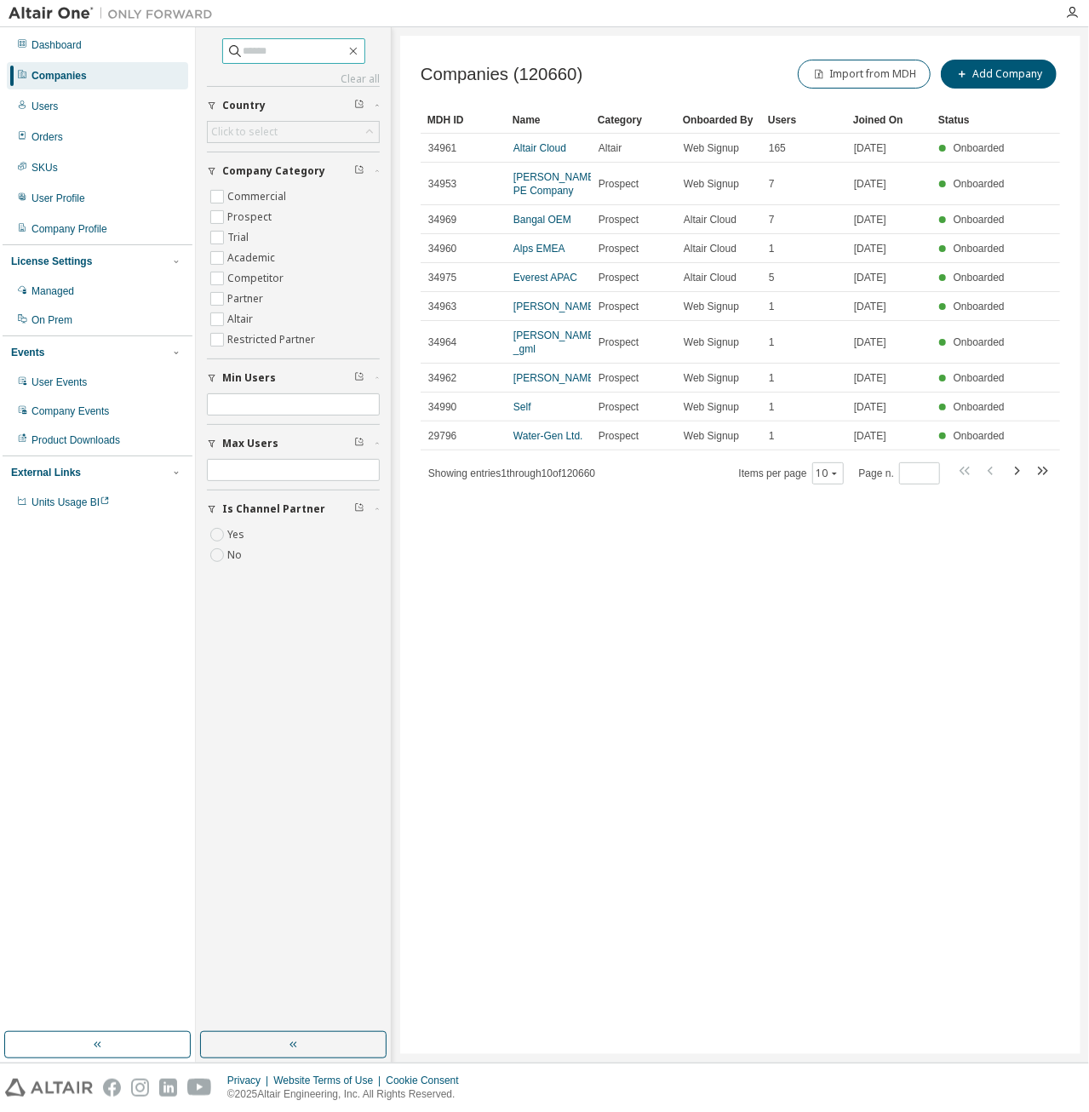
click at [250, 49] on input "text" at bounding box center [295, 51] width 102 height 17
type input "****"
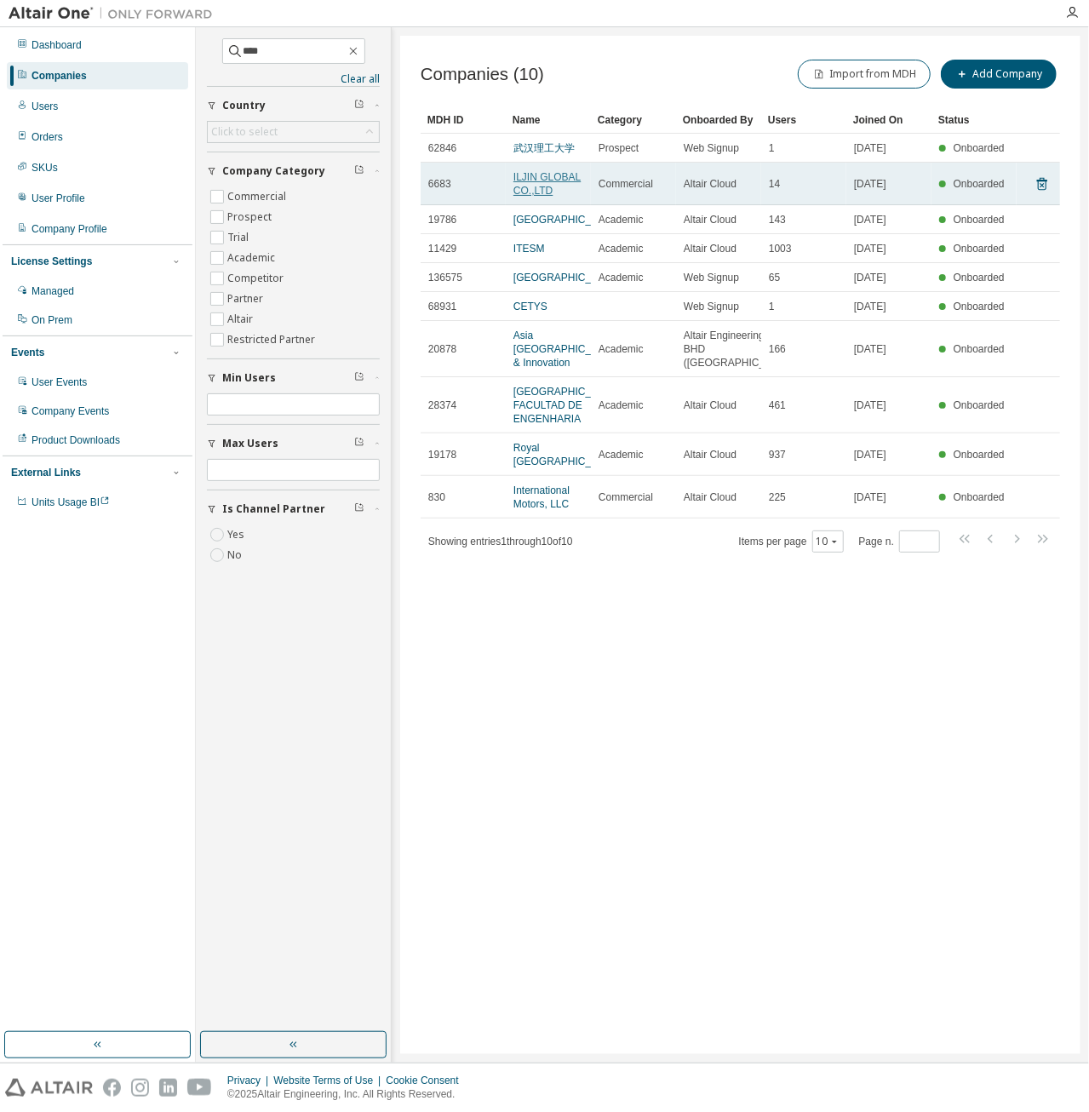
click at [540, 178] on link "ILJIN GLOBAL CO.,LTD" at bounding box center [546, 184] width 67 height 26
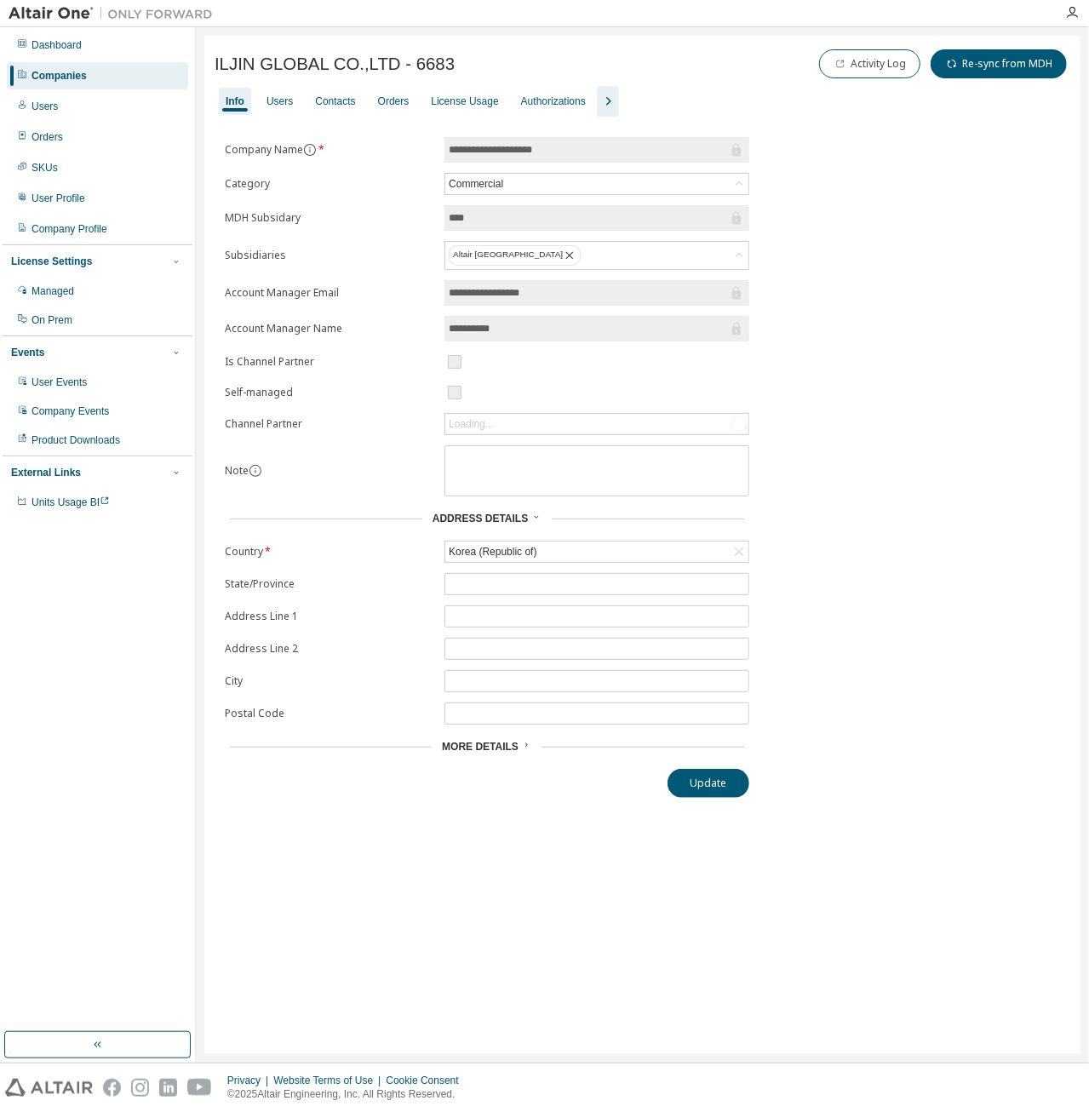
click at [606, 100] on icon "button" at bounding box center [608, 101] width 5 height 9
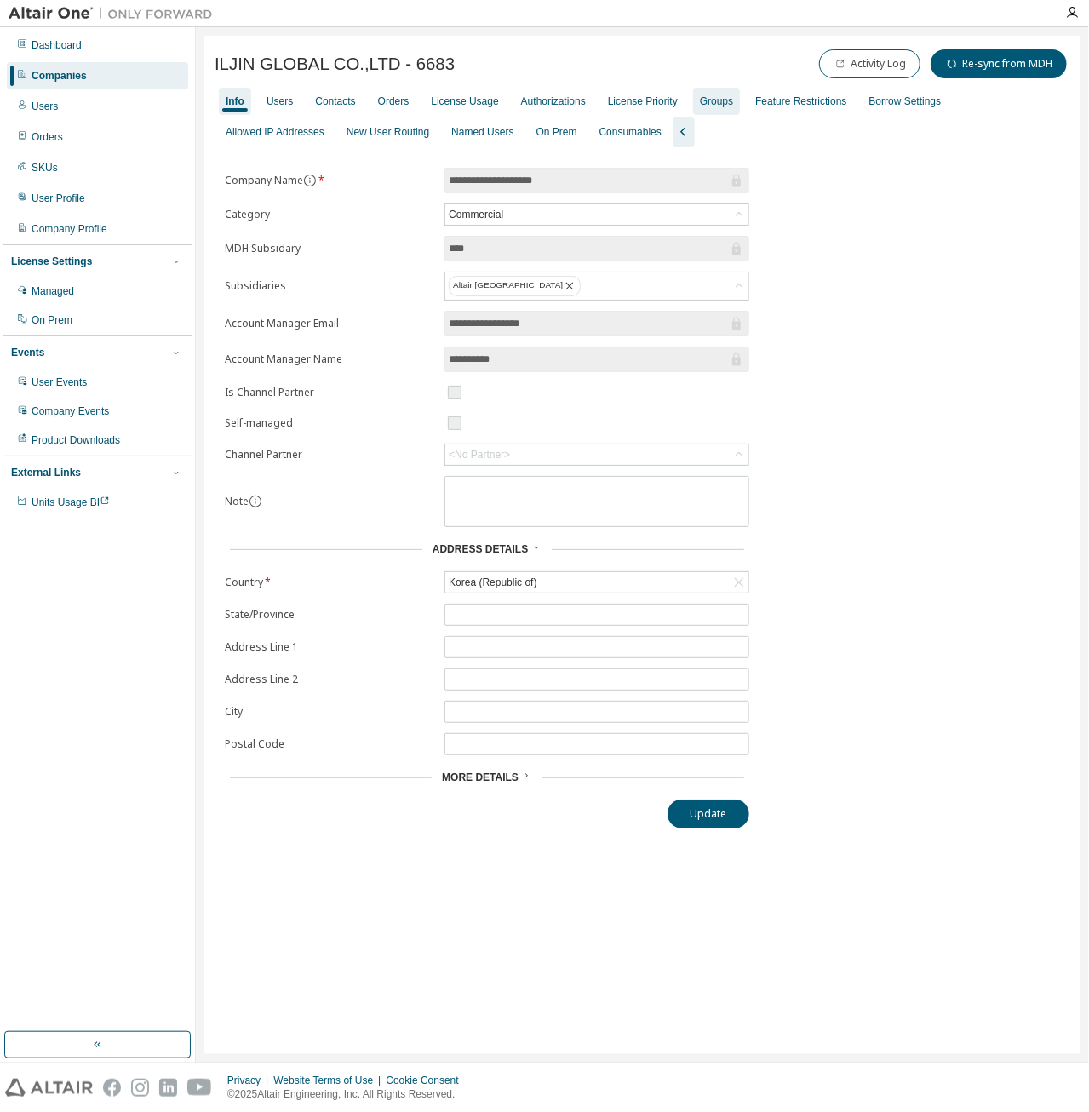
click at [703, 105] on div "Groups" at bounding box center [716, 102] width 33 height 14
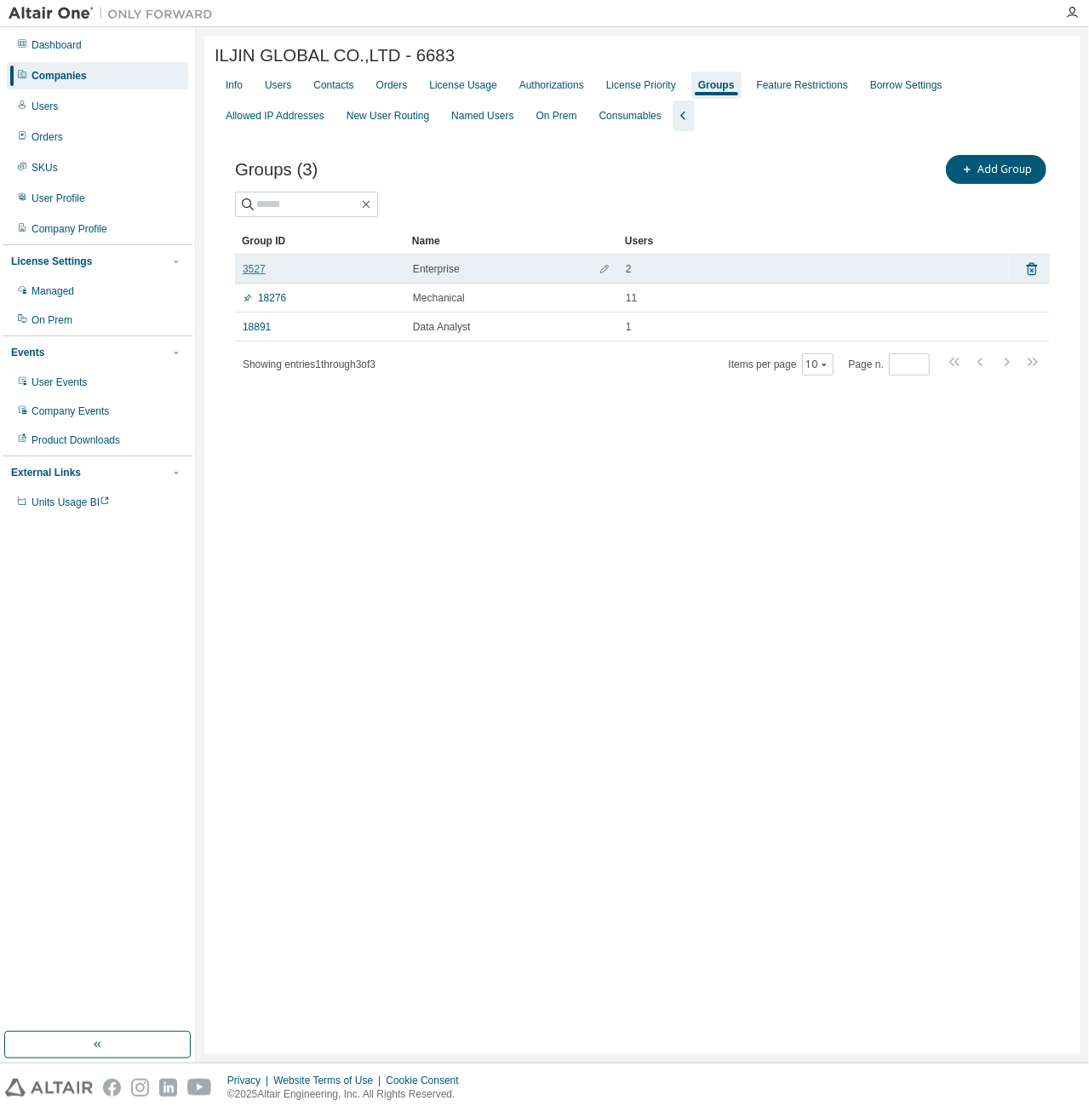
click at [250, 272] on link "3527" at bounding box center [254, 269] width 23 height 14
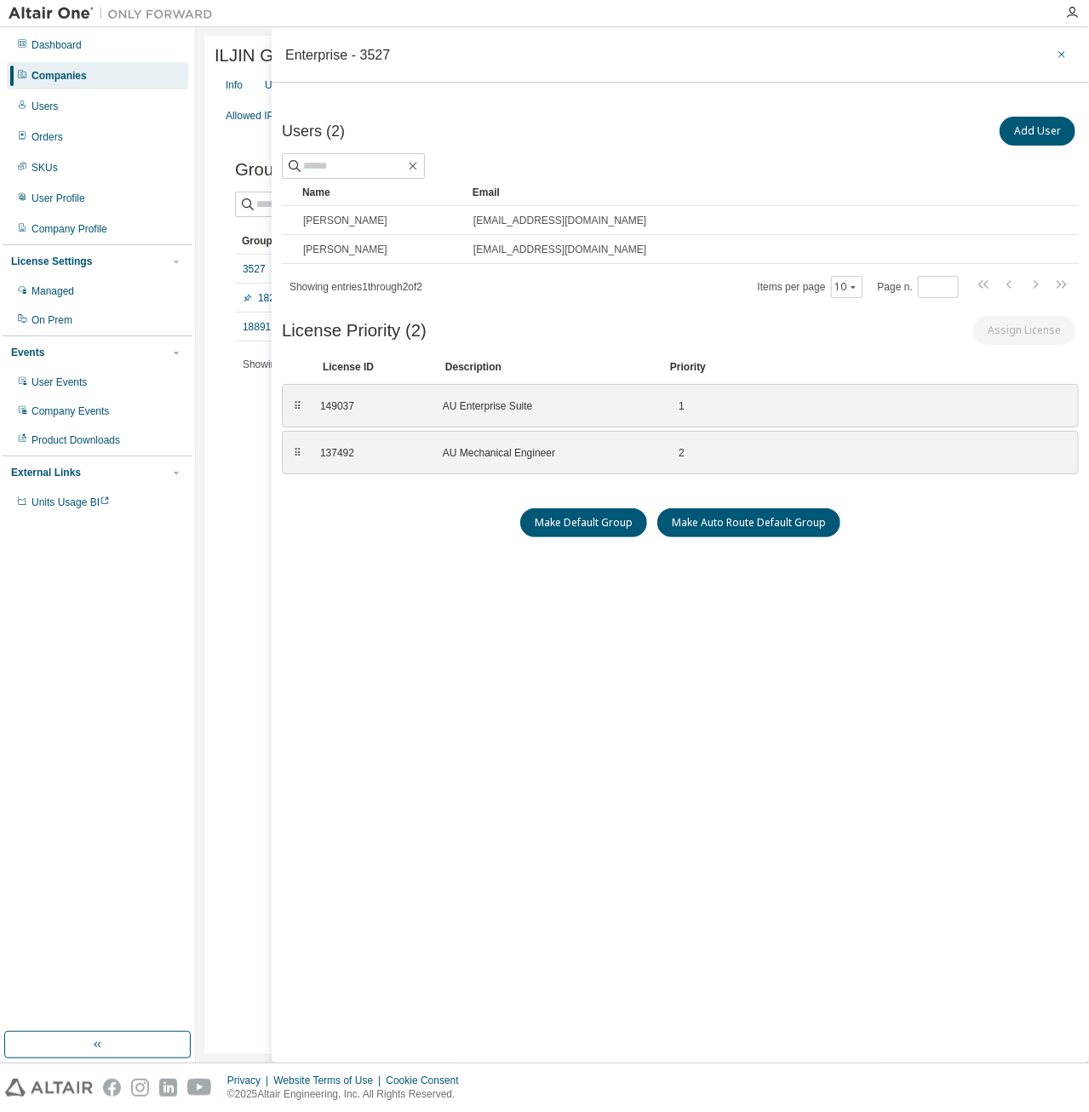
click at [1059, 49] on icon "button" at bounding box center [1062, 55] width 12 height 14
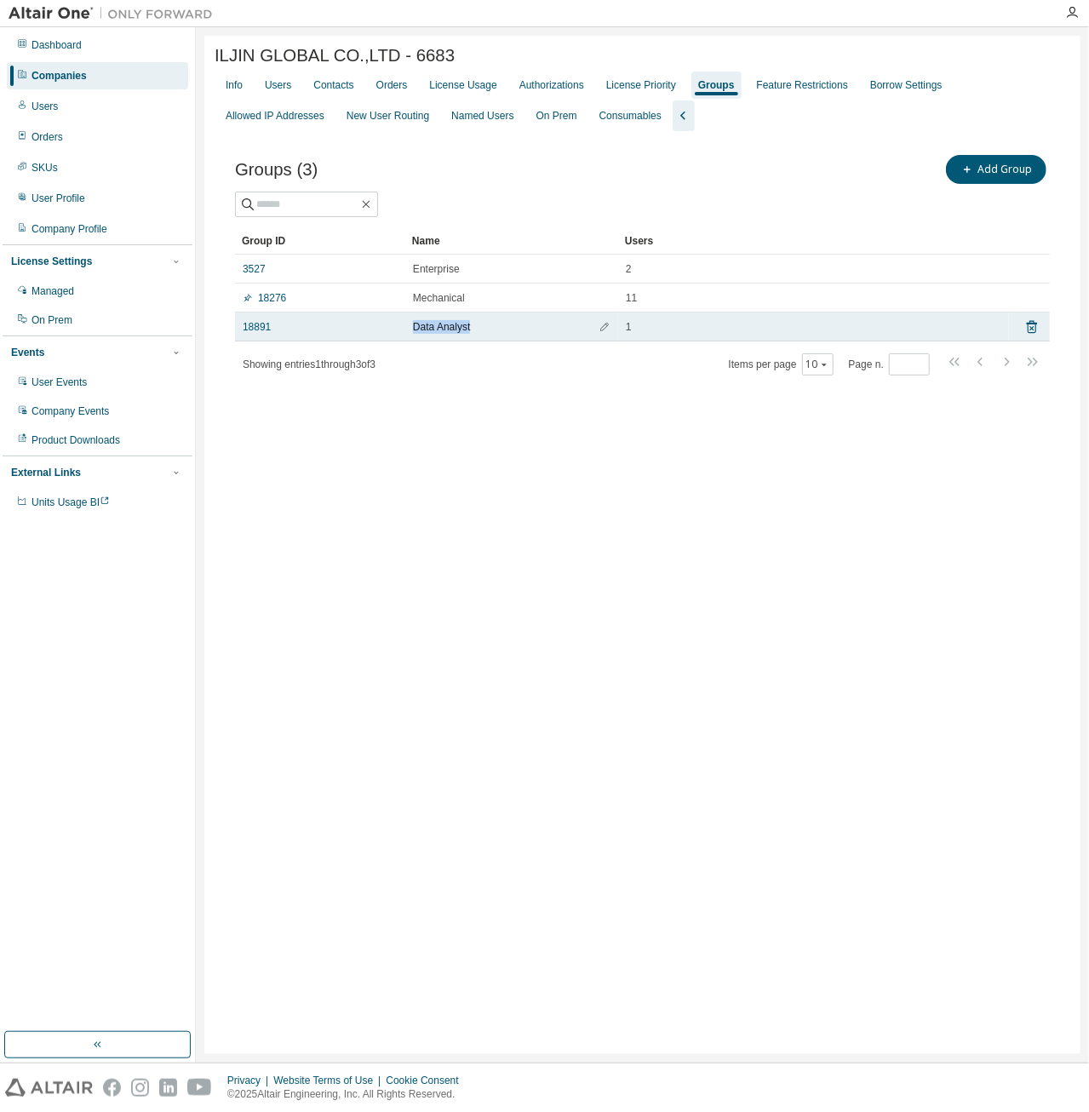
drag, startPoint x: 494, startPoint y: 332, endPoint x: 412, endPoint y: 338, distance: 82.0
click at [412, 338] on td "Data Analyst" at bounding box center [511, 327] width 213 height 29
copy span "Data Analyst"
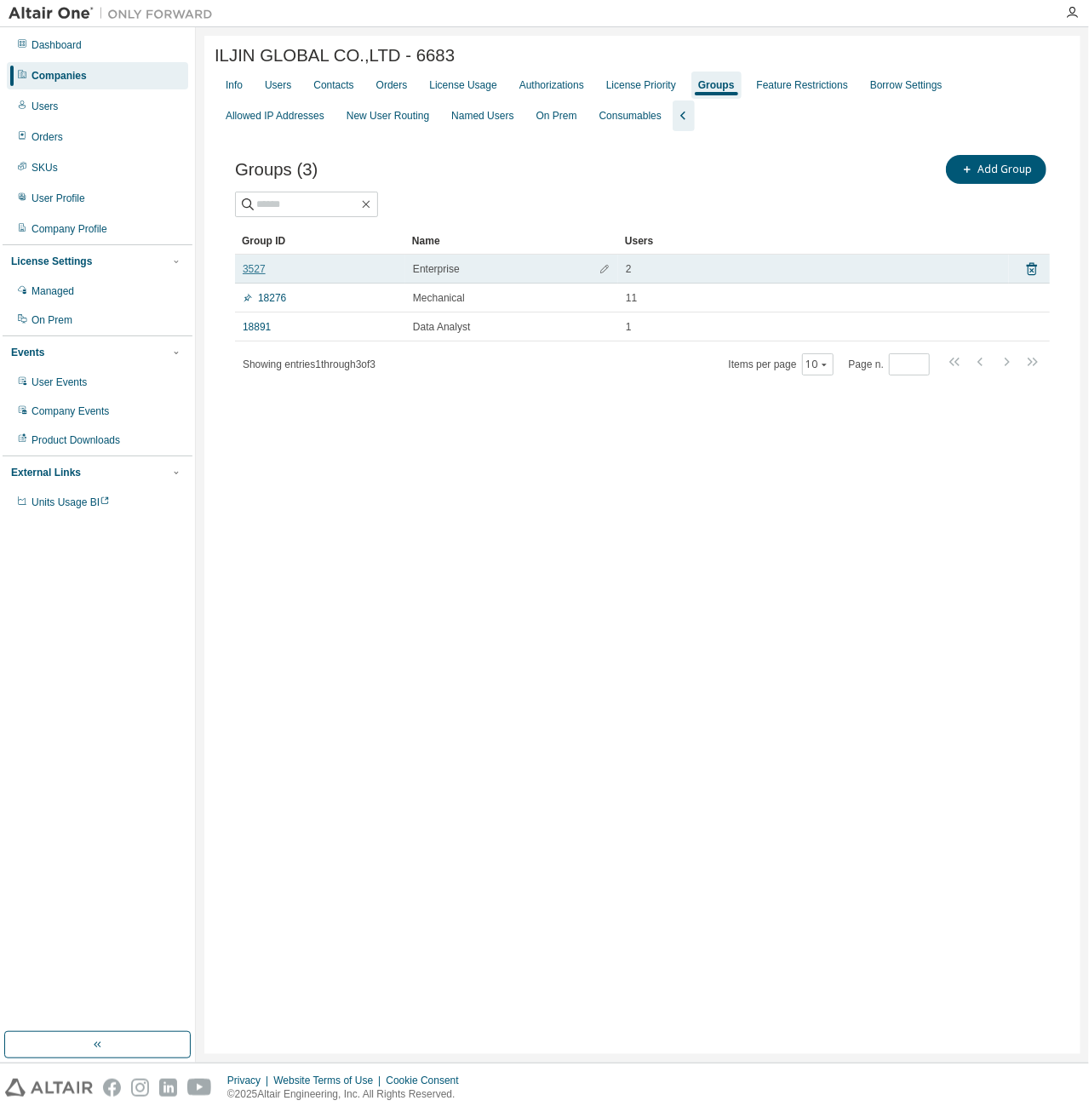
click at [252, 272] on link "3527" at bounding box center [254, 269] width 23 height 14
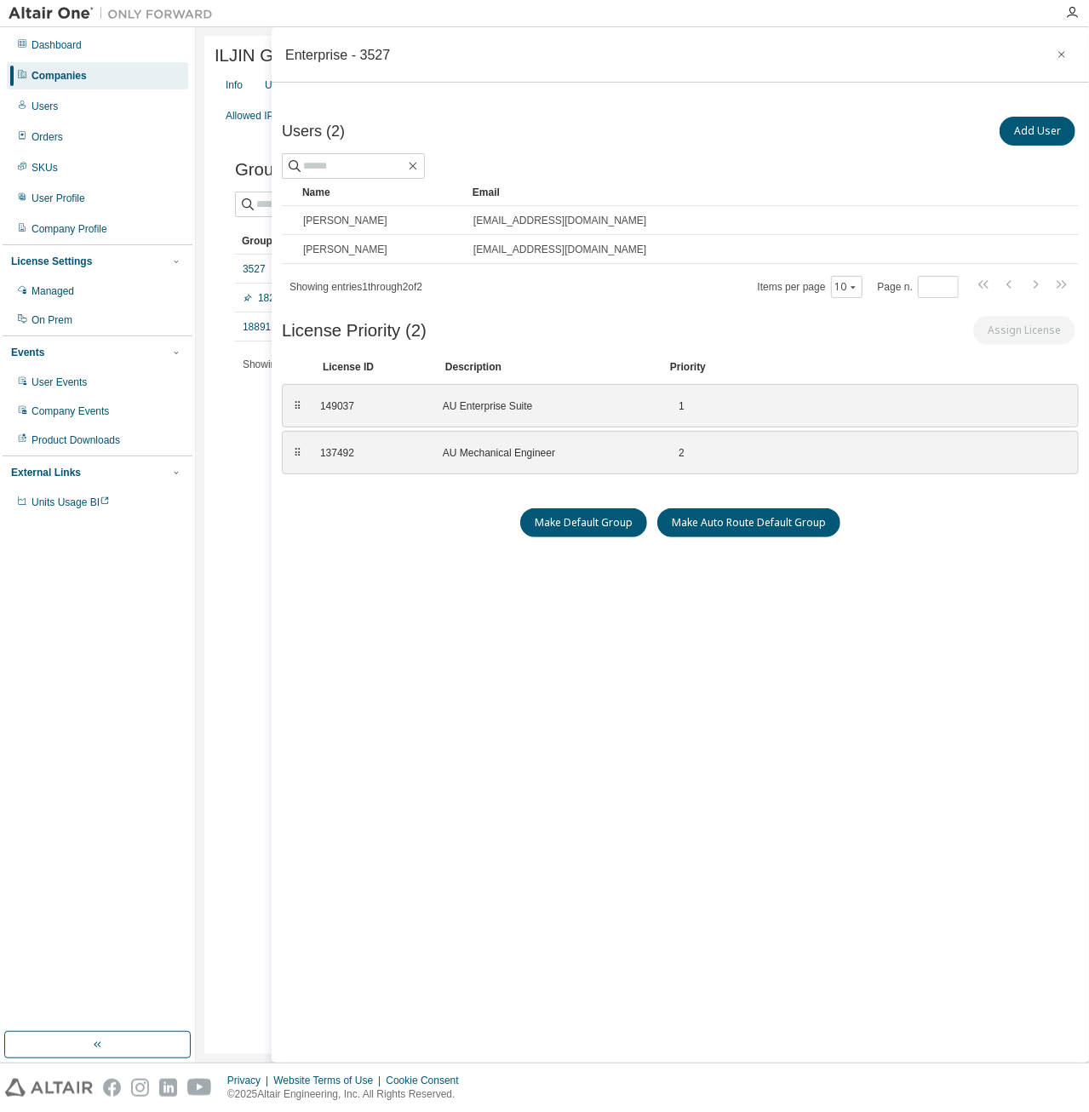
click at [422, 559] on div "Users (2) Add User Clear Load Save Save As Field Operator Value Select filter S…" at bounding box center [680, 558] width 797 height 890
click at [1064, 51] on icon "button" at bounding box center [1061, 54] width 7 height 7
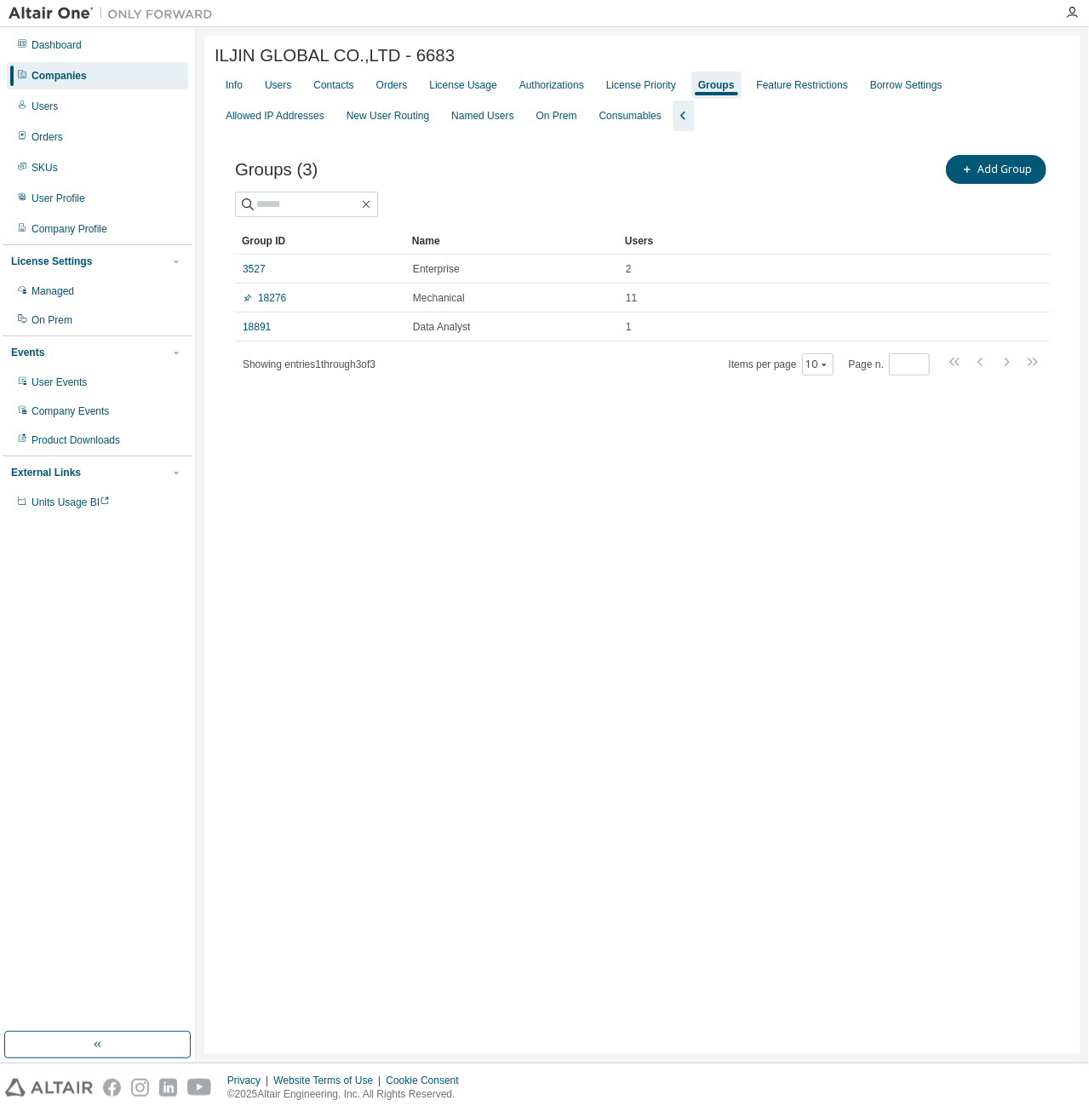
click at [588, 494] on div "ILJIN GLOBAL CO.,LTD - 6683 Clear Load Save Save As Field Operator Value Select…" at bounding box center [642, 545] width 876 height 1018
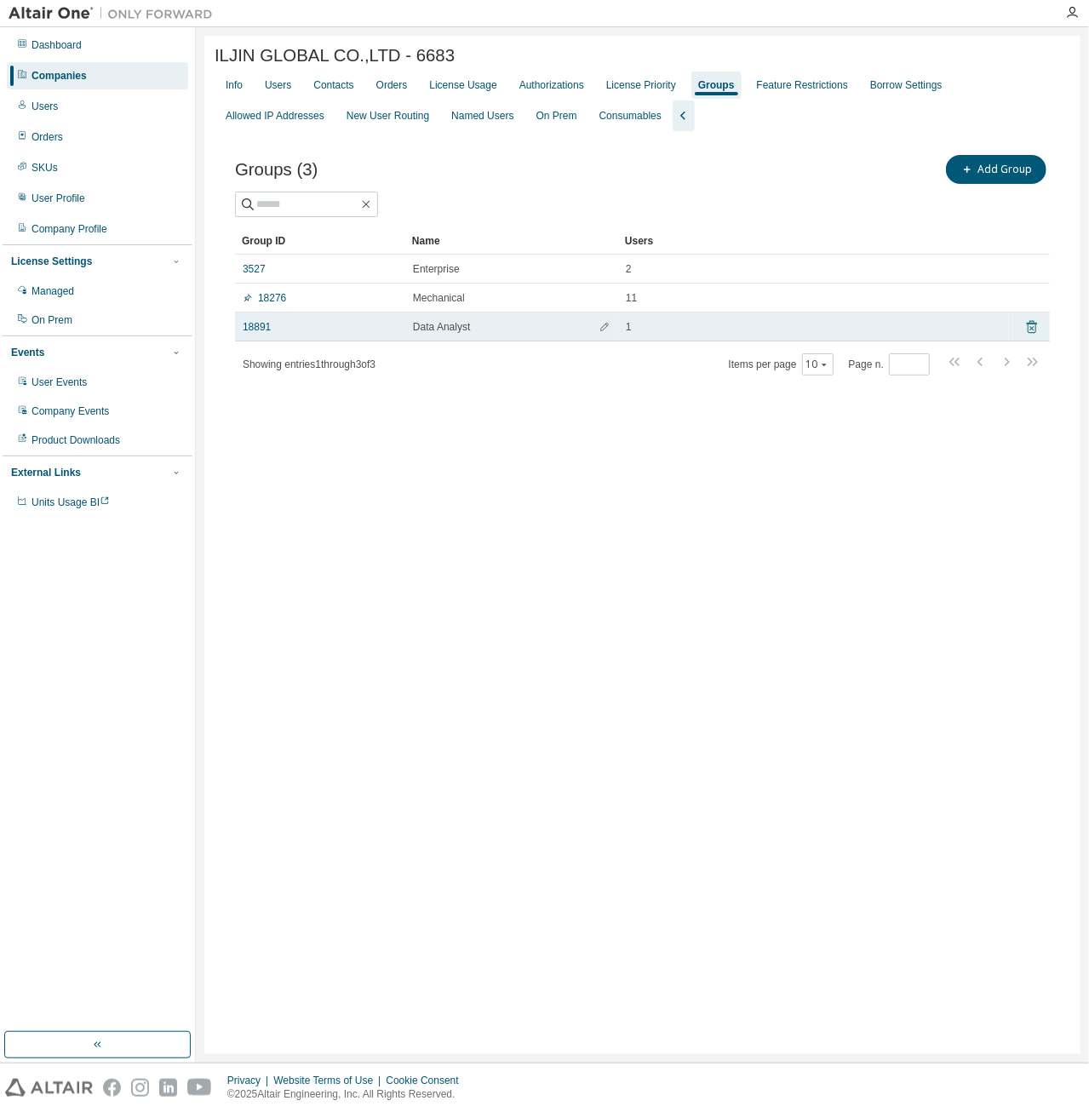
click at [1035, 330] on icon at bounding box center [1032, 327] width 10 height 13
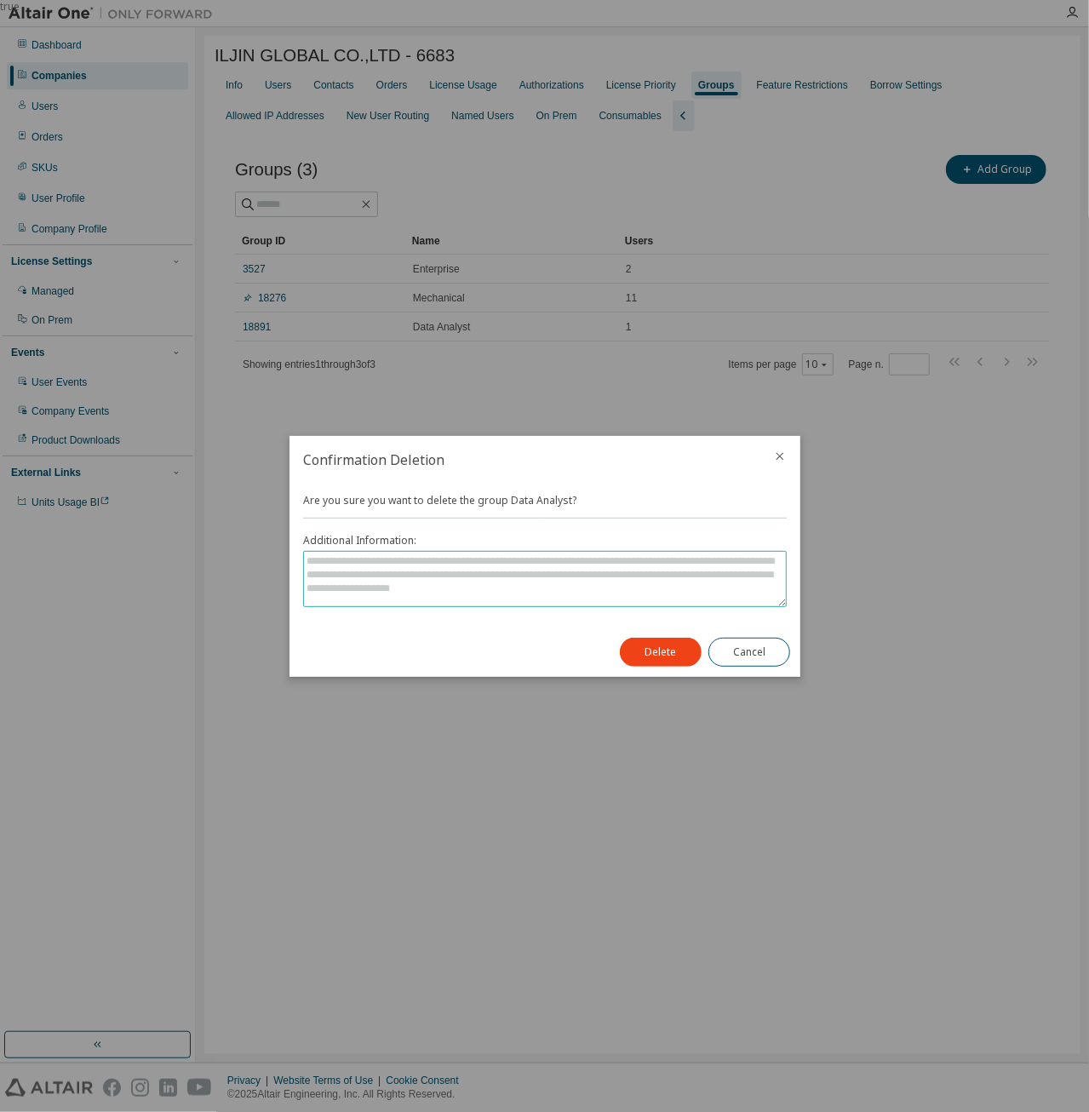
click at [419, 573] on textarea at bounding box center [545, 579] width 482 height 54
type textarea "*"
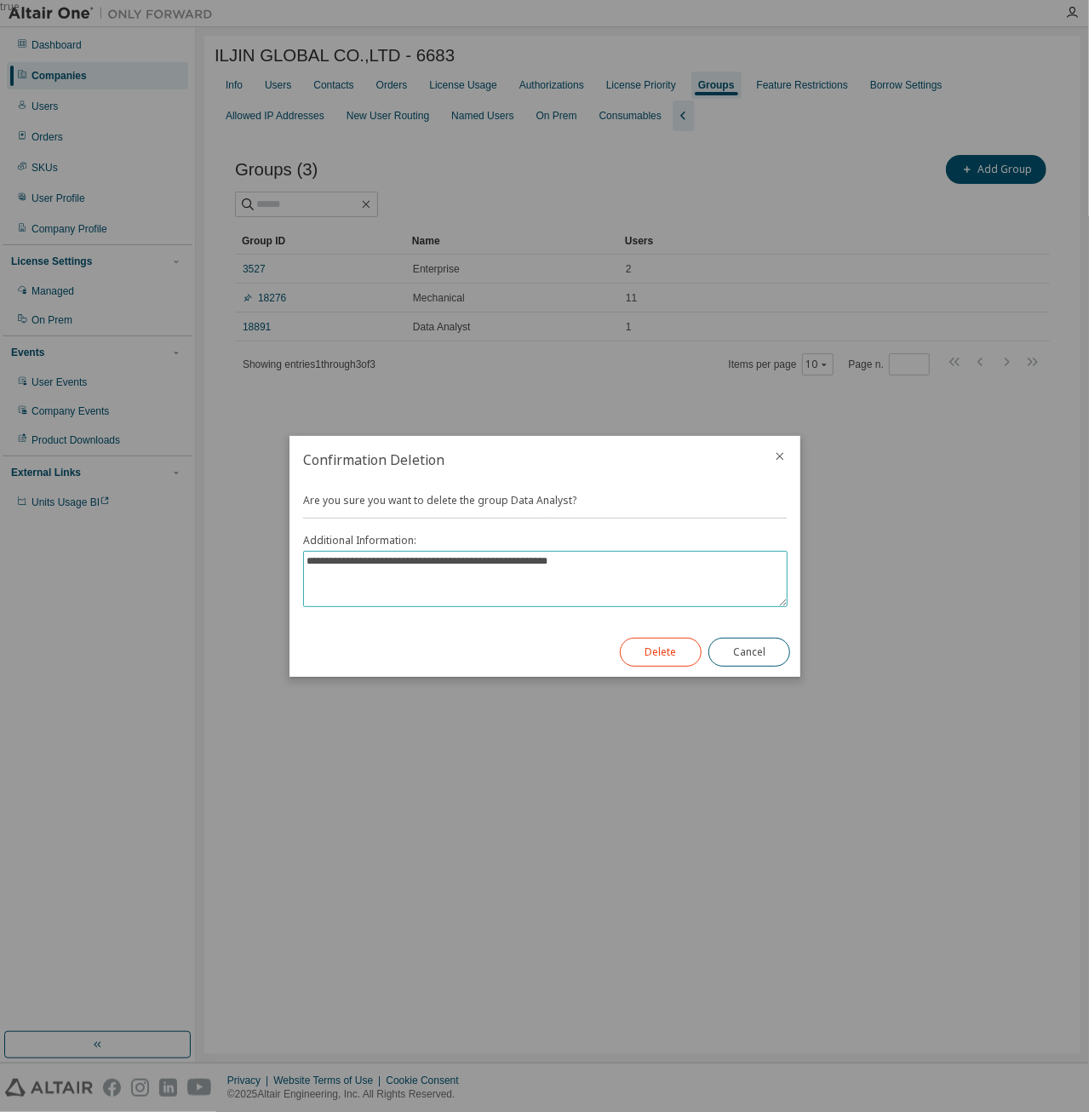
type textarea "**********"
click at [666, 651] on button "Delete" at bounding box center [661, 652] width 82 height 29
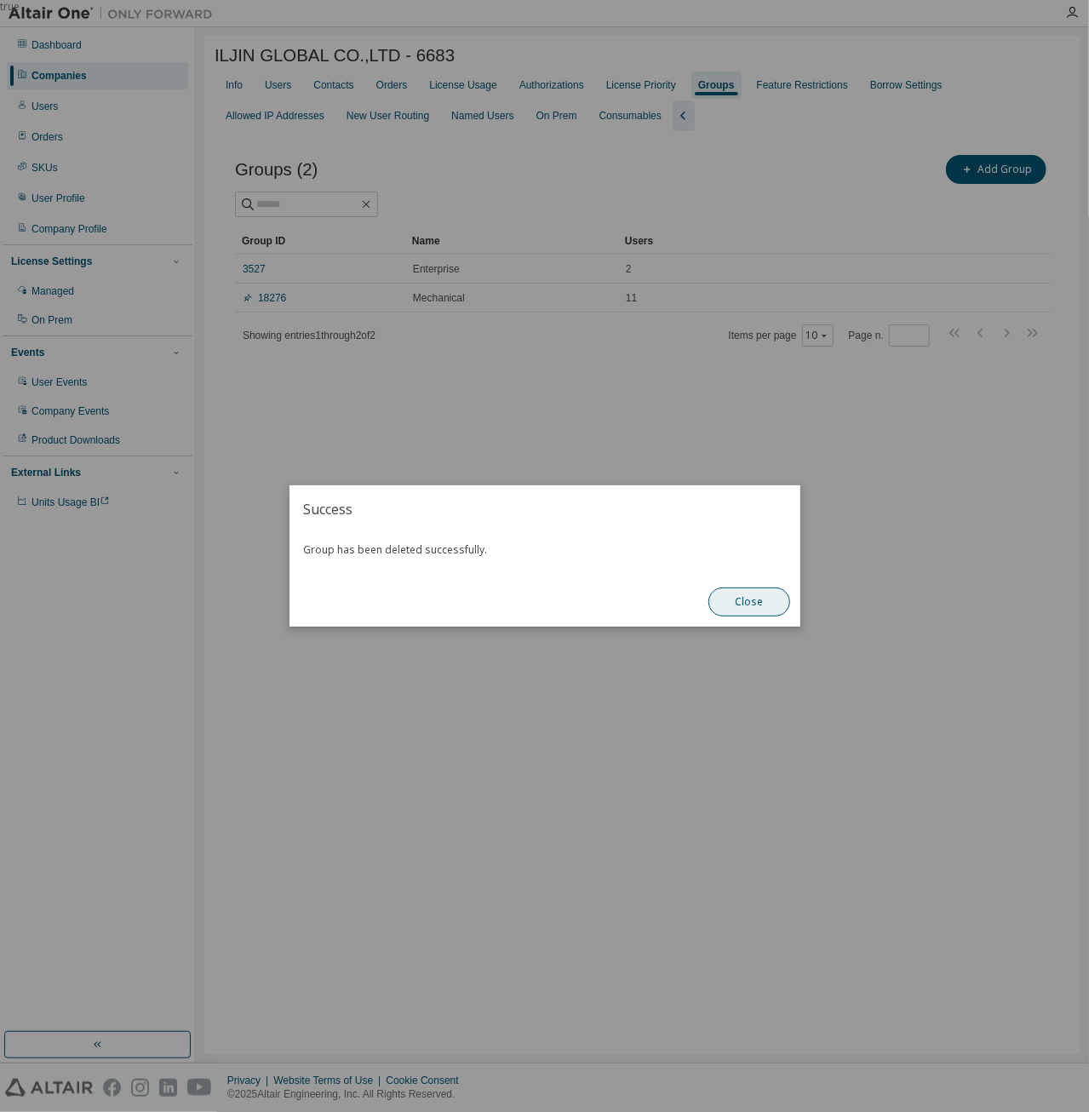
click at [743, 609] on button "Close" at bounding box center [749, 602] width 82 height 29
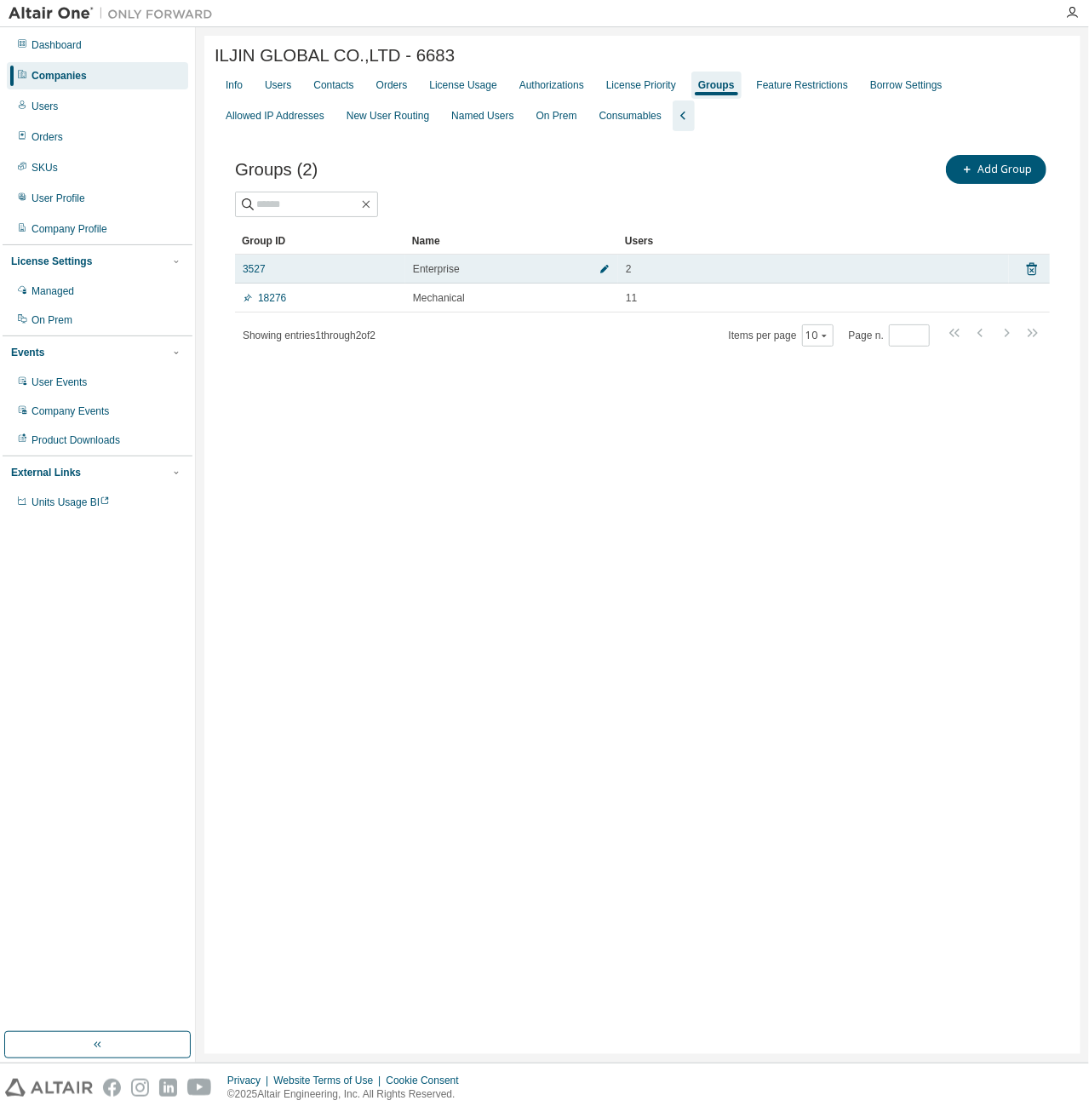
click at [604, 267] on icon "button" at bounding box center [604, 269] width 10 height 10
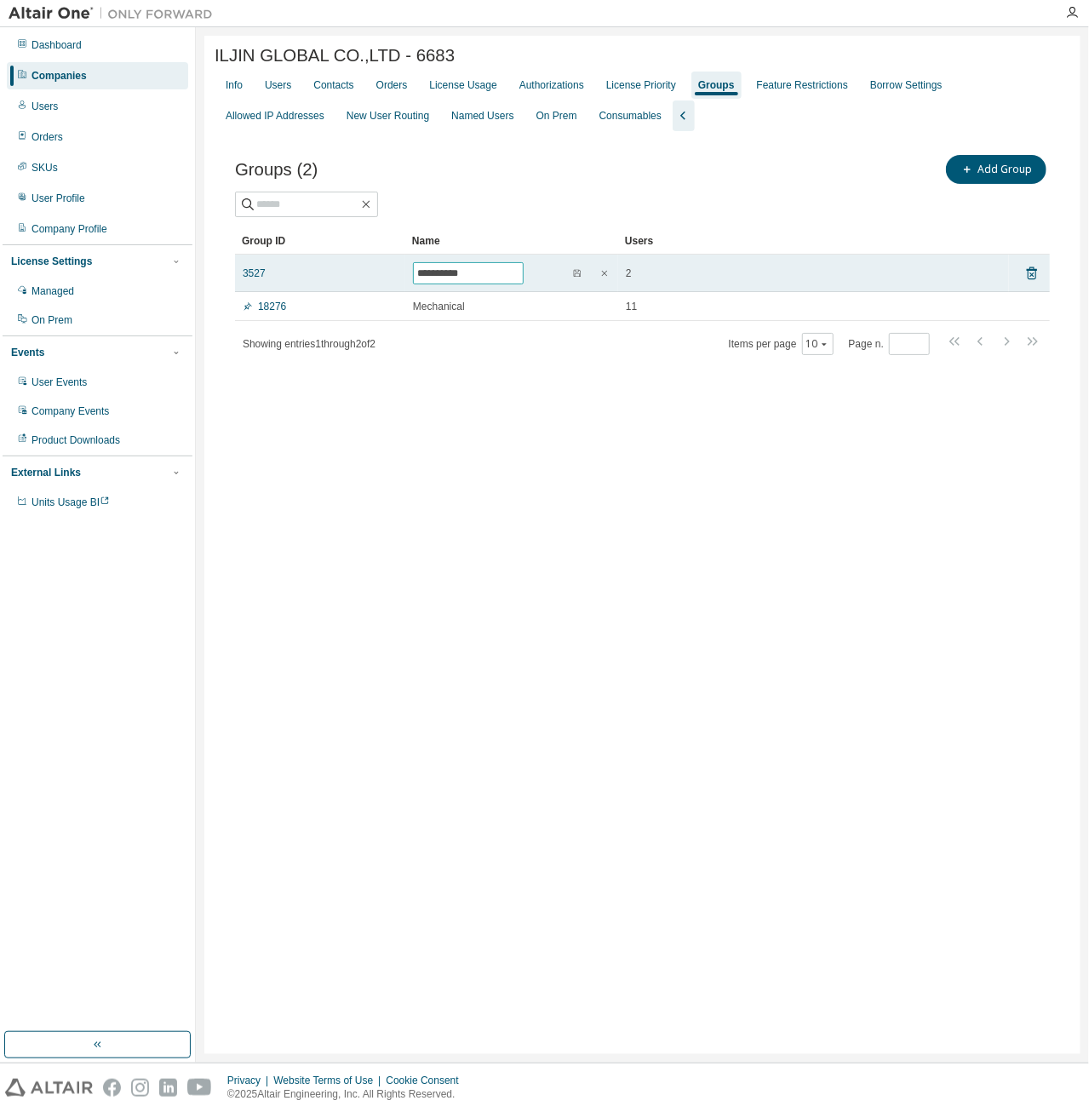
drag, startPoint x: 491, startPoint y: 272, endPoint x: 384, endPoint y: 273, distance: 107.3
click at [384, 273] on tr "**********" at bounding box center [642, 273] width 815 height 37
type input "*"
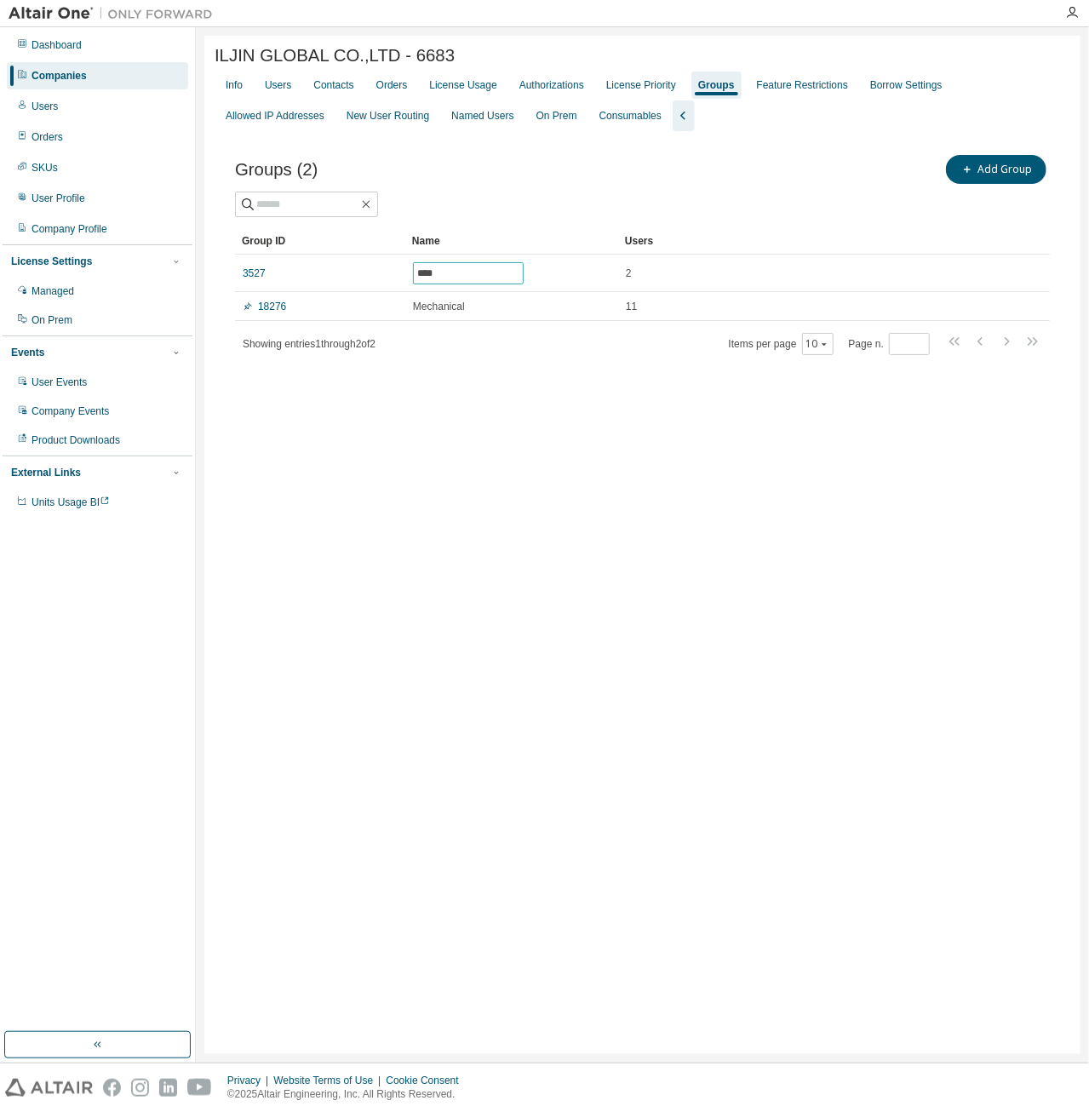
type input "****"
click at [611, 396] on div "Groups (2) Add Group Clear Load Save Save As Field Operator Value Select filter…" at bounding box center [643, 265] width 856 height 269
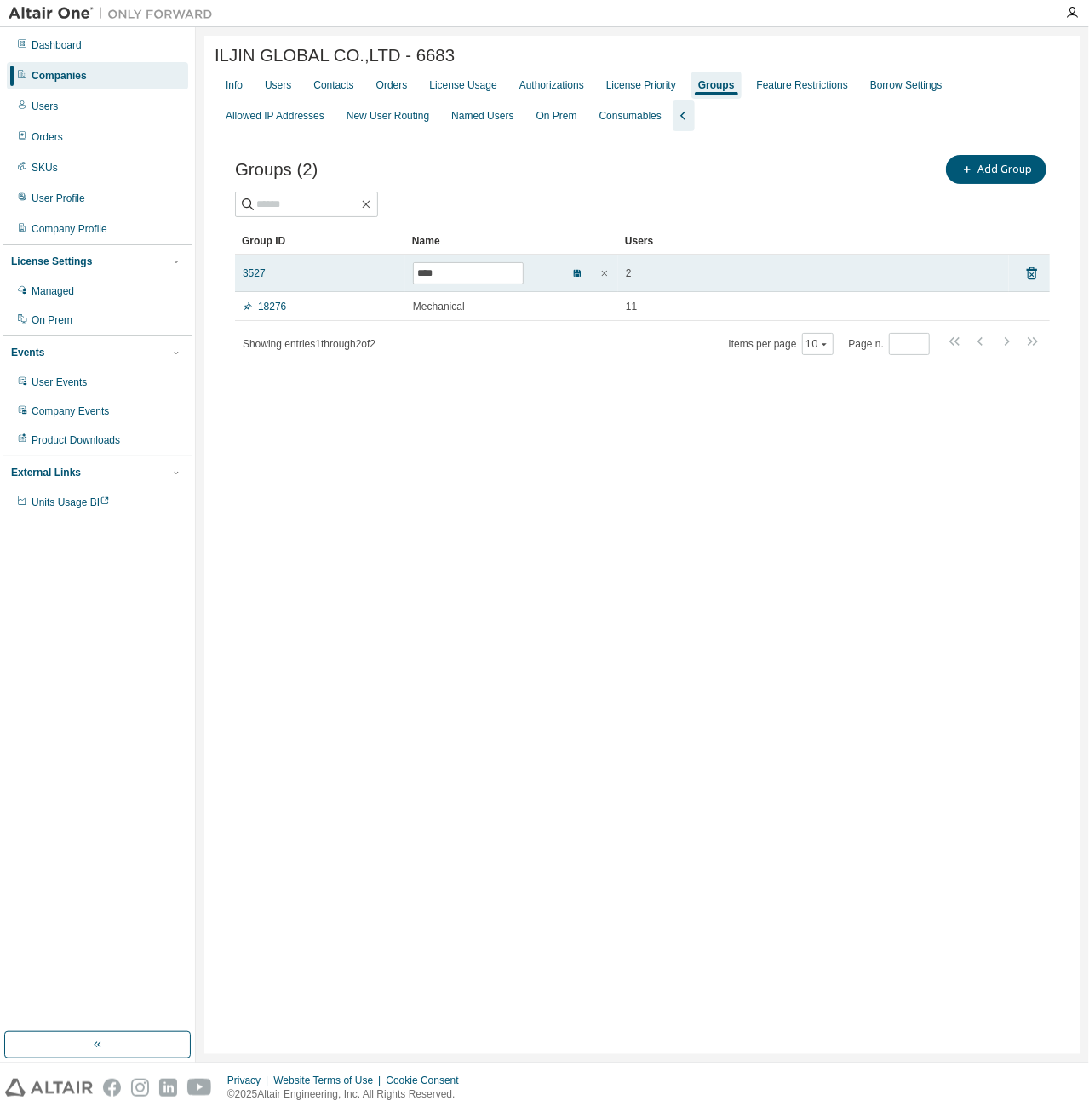
click at [572, 278] on icon "button" at bounding box center [577, 273] width 10 height 10
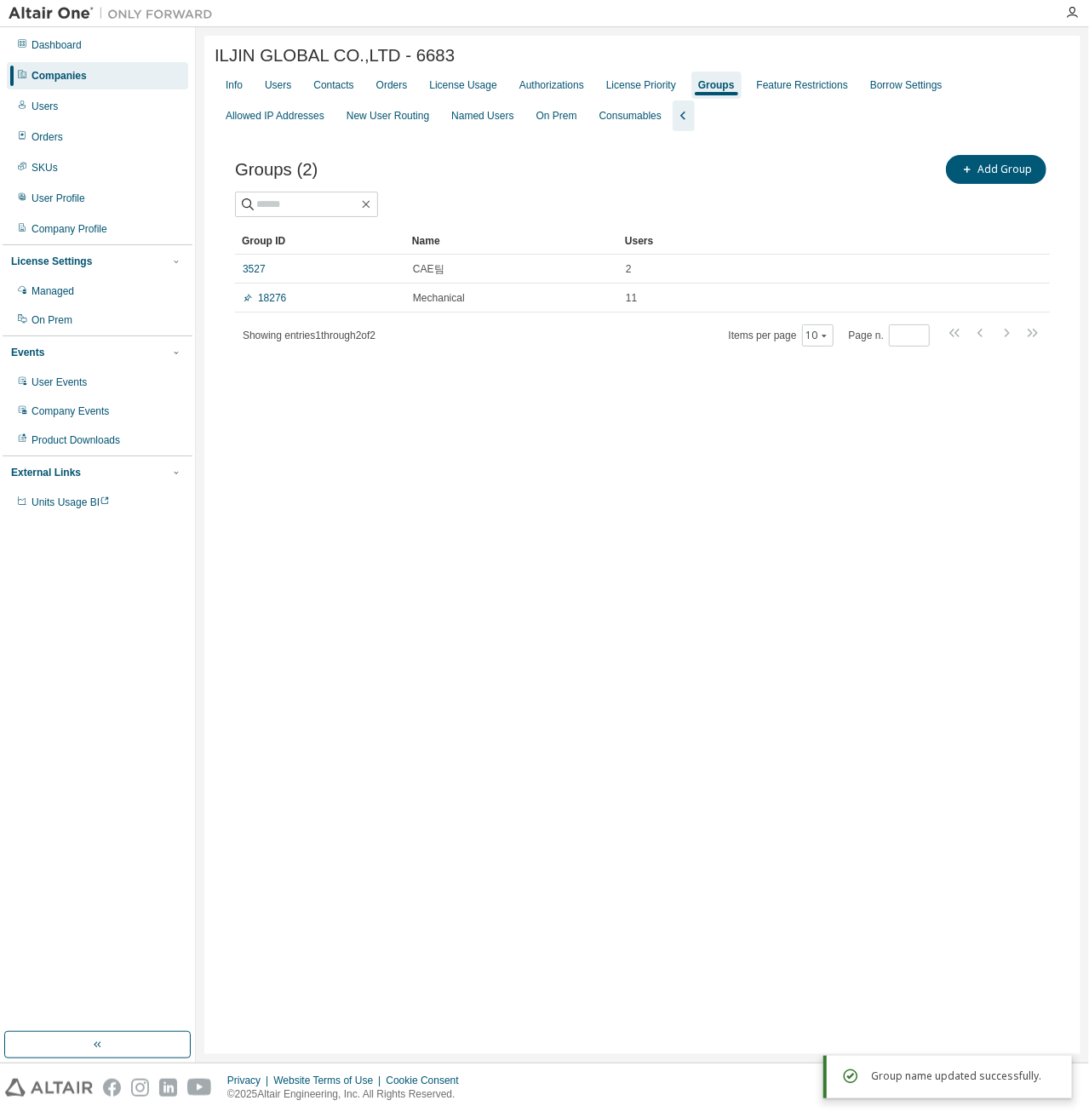
click at [525, 508] on div "ILJIN GLOBAL CO.,LTD - 6683 Clear Load Save Save As Field Operator Value Select…" at bounding box center [642, 545] width 876 height 1018
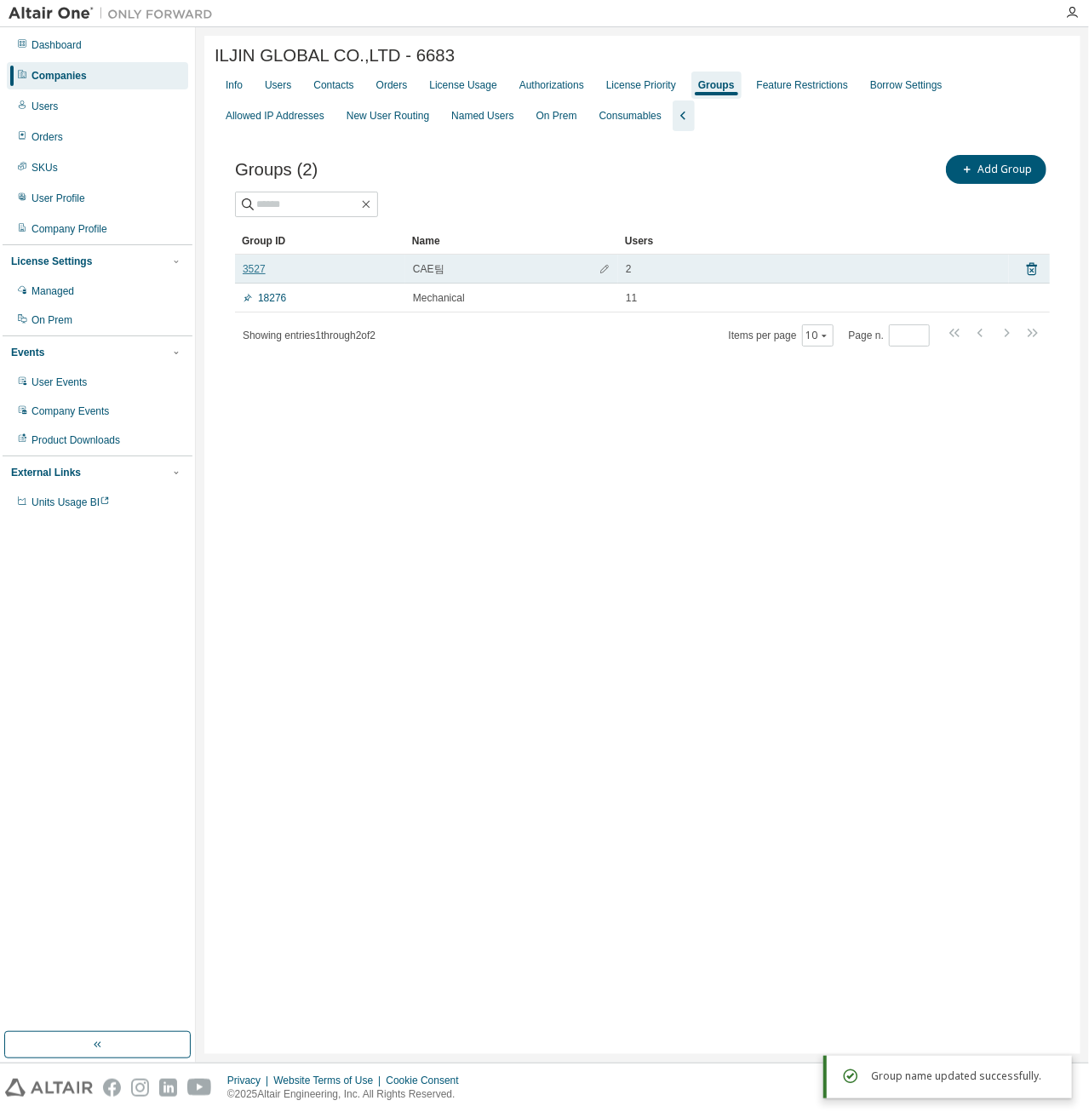
click at [254, 269] on link "3527" at bounding box center [254, 269] width 23 height 14
